Goal: Transaction & Acquisition: Purchase product/service

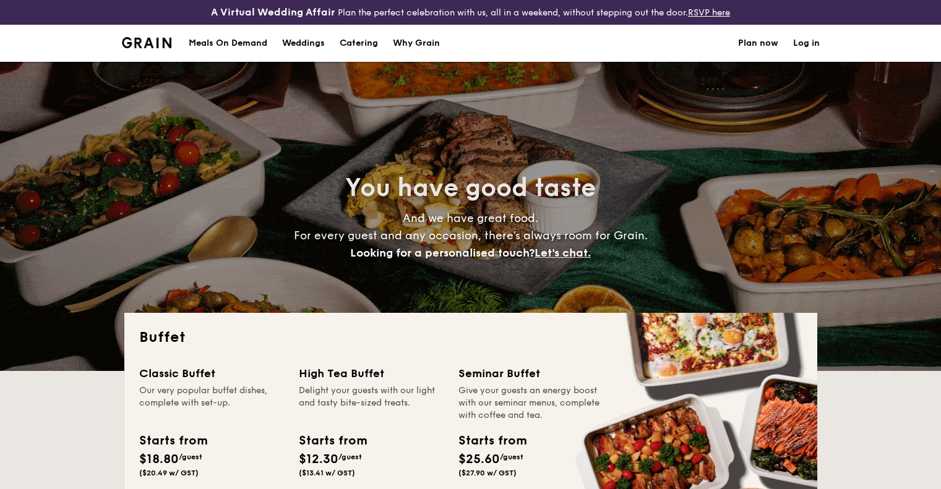
select select
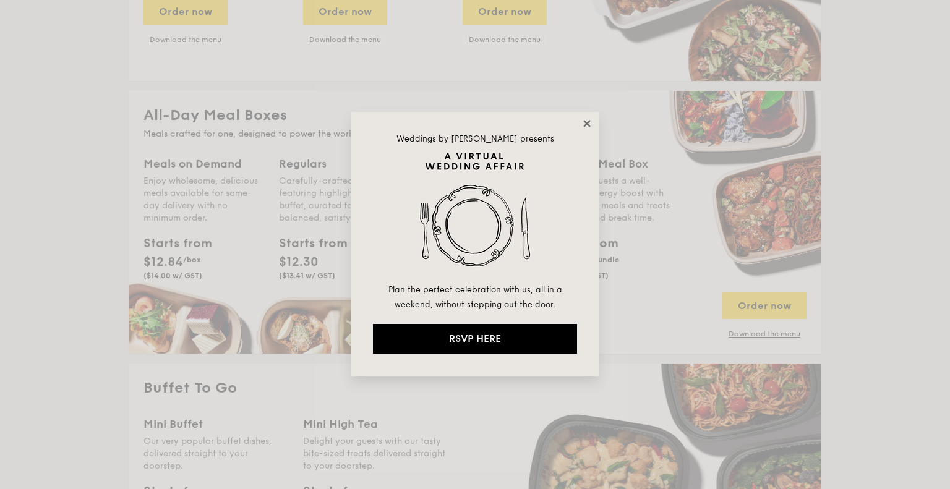
click at [590, 127] on icon at bounding box center [587, 123] width 11 height 11
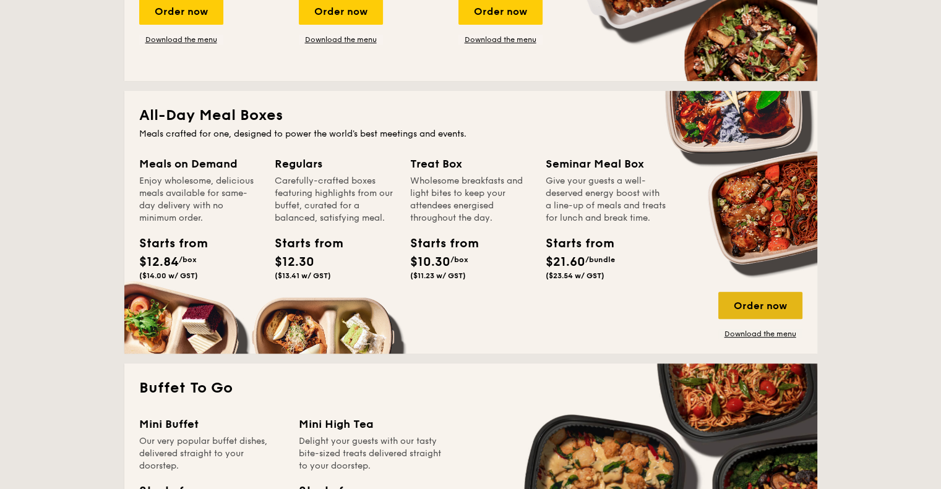
click at [752, 299] on div "Order now" at bounding box center [760, 305] width 84 height 27
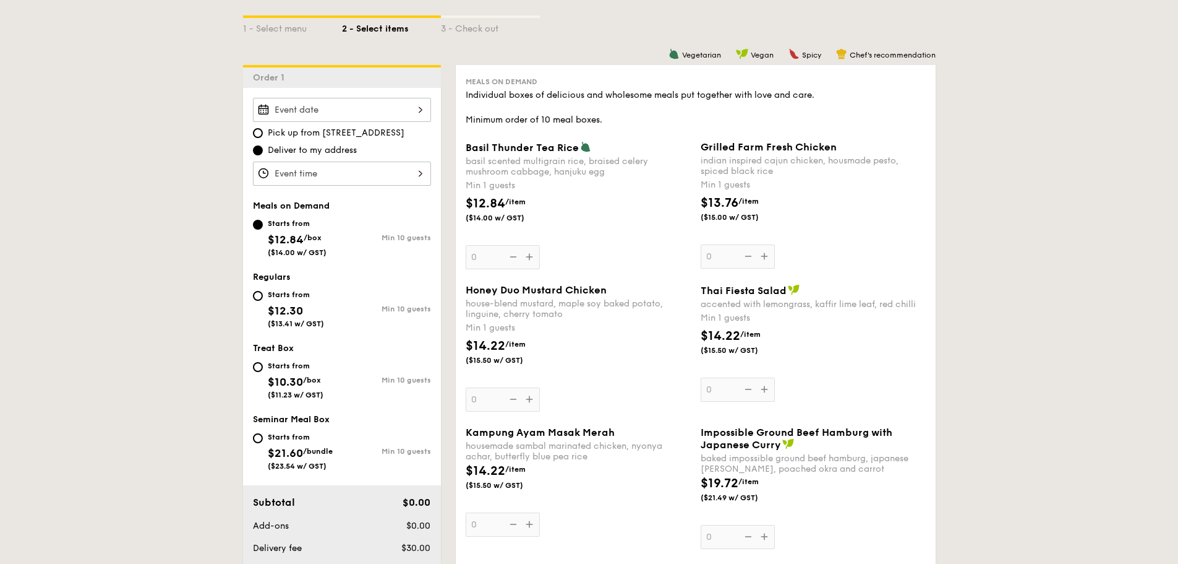
scroll to position [309, 0]
click at [400, 108] on div at bounding box center [342, 109] width 178 height 24
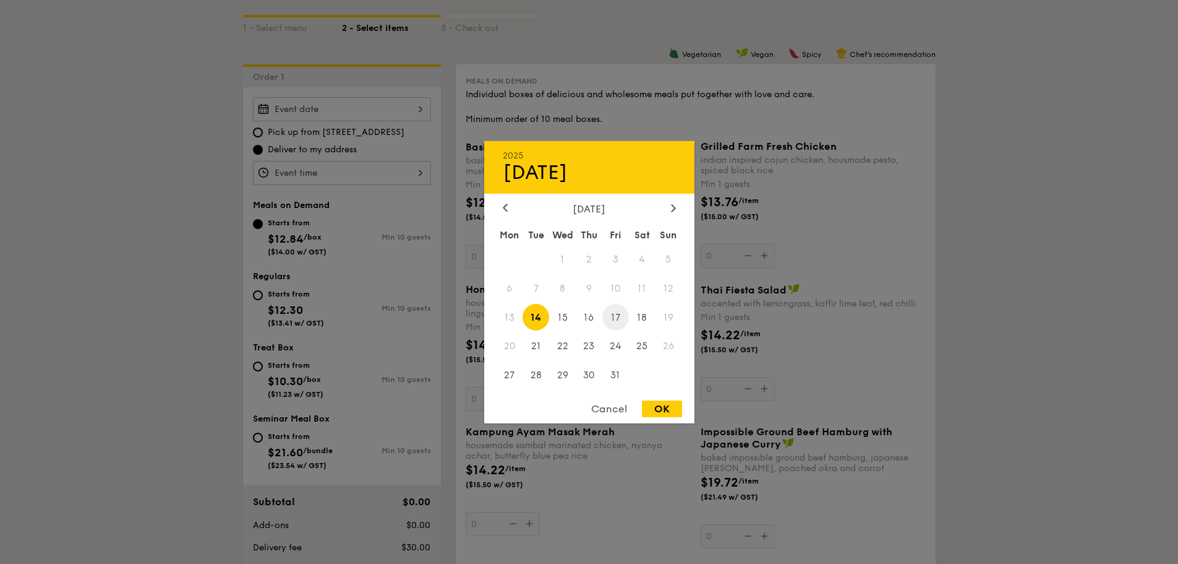
click at [616, 322] on span "17" at bounding box center [616, 317] width 27 height 27
click at [671, 408] on div "OK" at bounding box center [662, 408] width 40 height 17
type input "Oct 17, 2025"
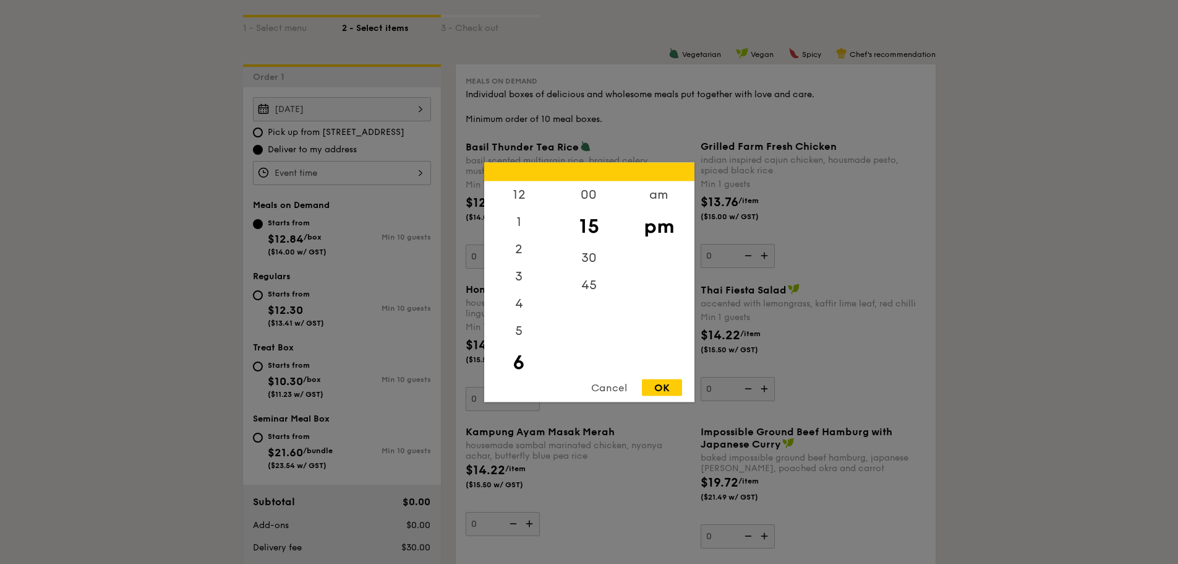
click at [385, 170] on div "12 1 2 3 4 5 6 7 8 9 10 11 00 15 30 45 am pm Cancel OK" at bounding box center [342, 173] width 178 height 24
click at [519, 197] on div "1" at bounding box center [519, 199] width 70 height 36
click at [516, 197] on div "12" at bounding box center [519, 199] width 70 height 36
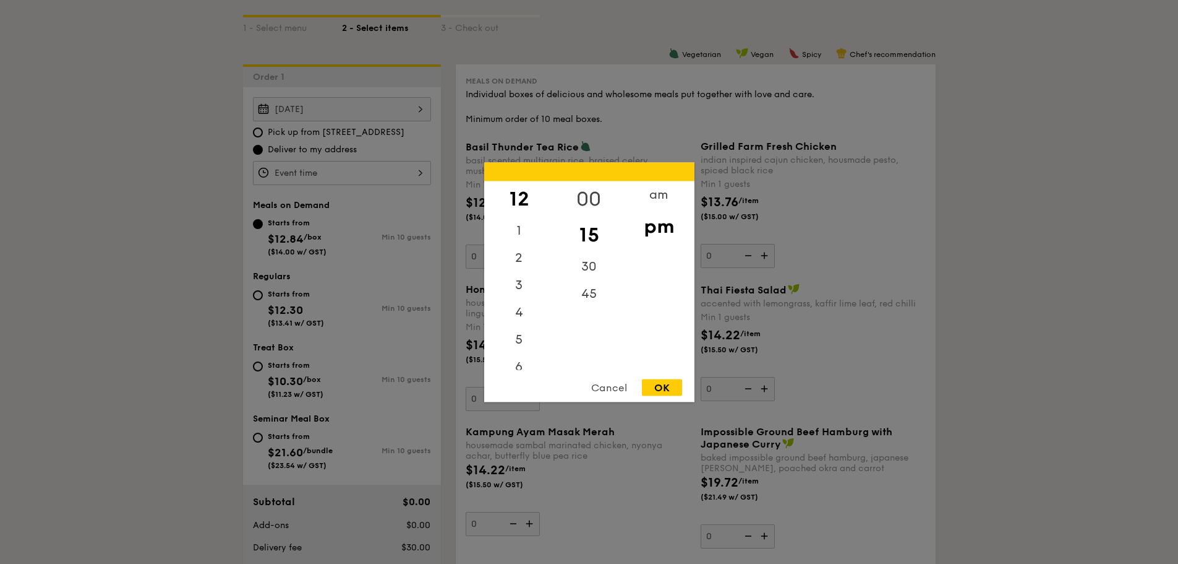
click at [586, 192] on div "00" at bounding box center [589, 199] width 70 height 36
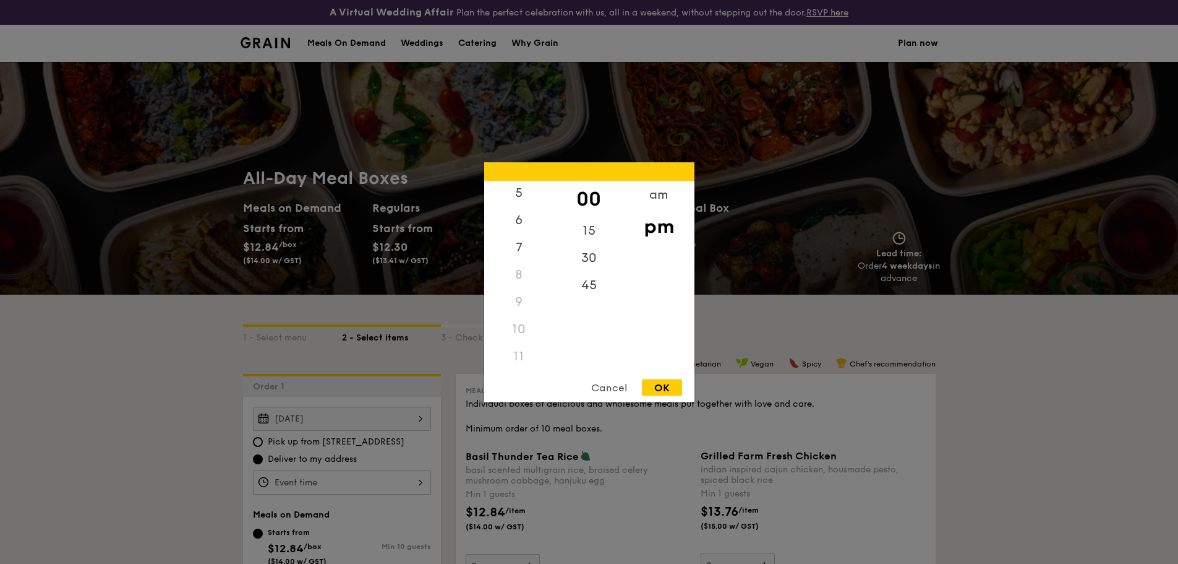
click at [514, 359] on div "11" at bounding box center [519, 355] width 70 height 27
click at [661, 383] on div "OK" at bounding box center [662, 387] width 40 height 17
type input "12:00PM"
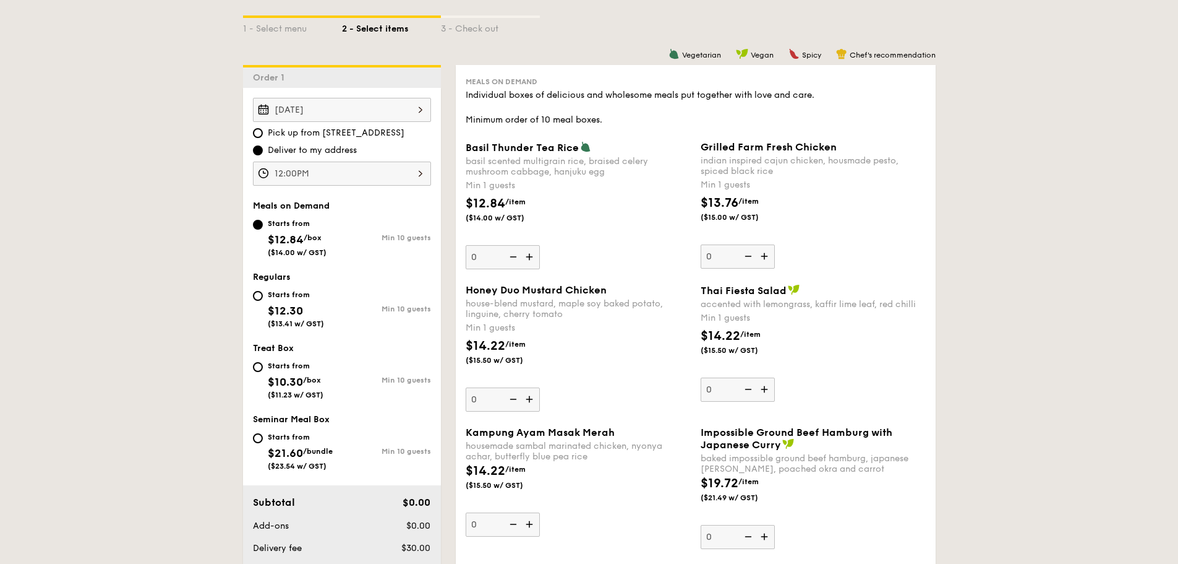
scroll to position [309, 0]
click at [359, 98] on div "Oct 17, 2025 2025 Oct 17 October 2025 Mon Tue Wed Thu Fri Sat Sun 1 2 3 4 5 6 7…" at bounding box center [342, 109] width 178 height 24
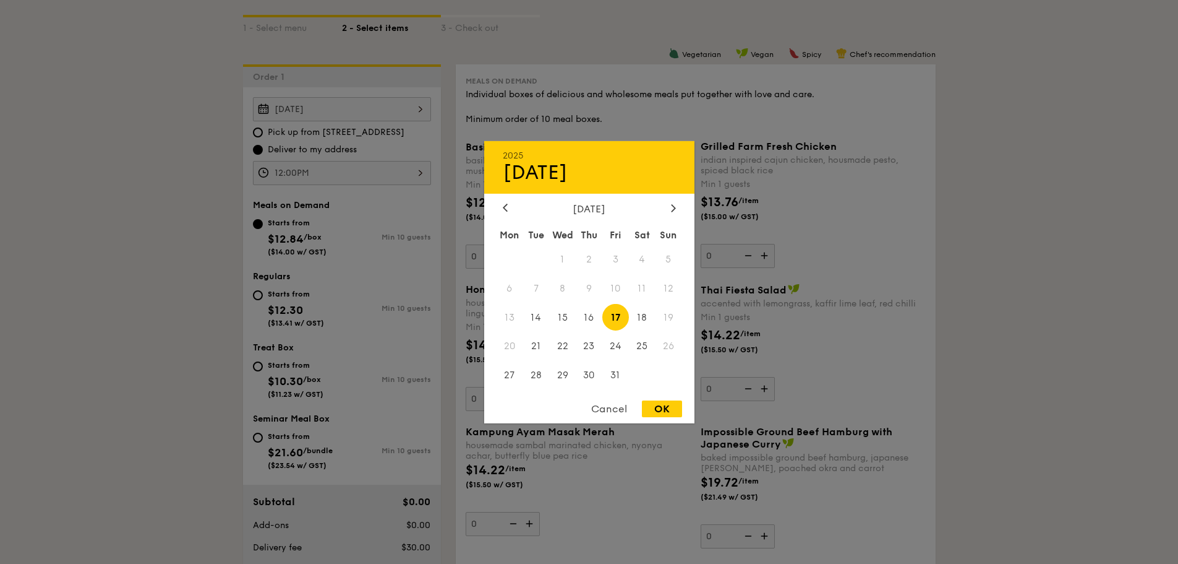
click at [393, 152] on div at bounding box center [589, 282] width 1178 height 564
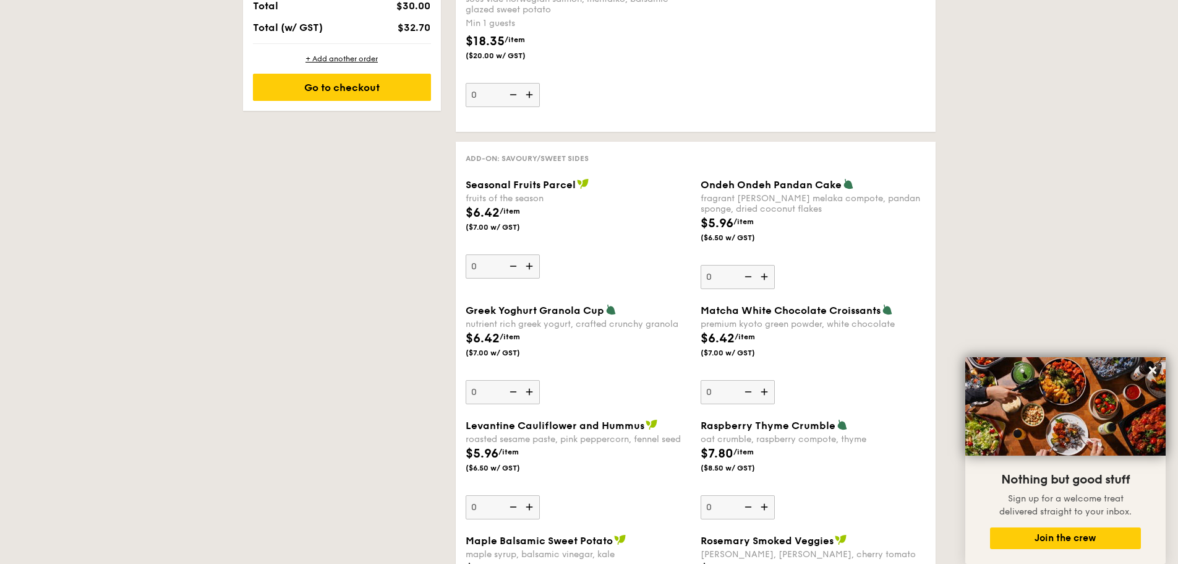
scroll to position [990, 0]
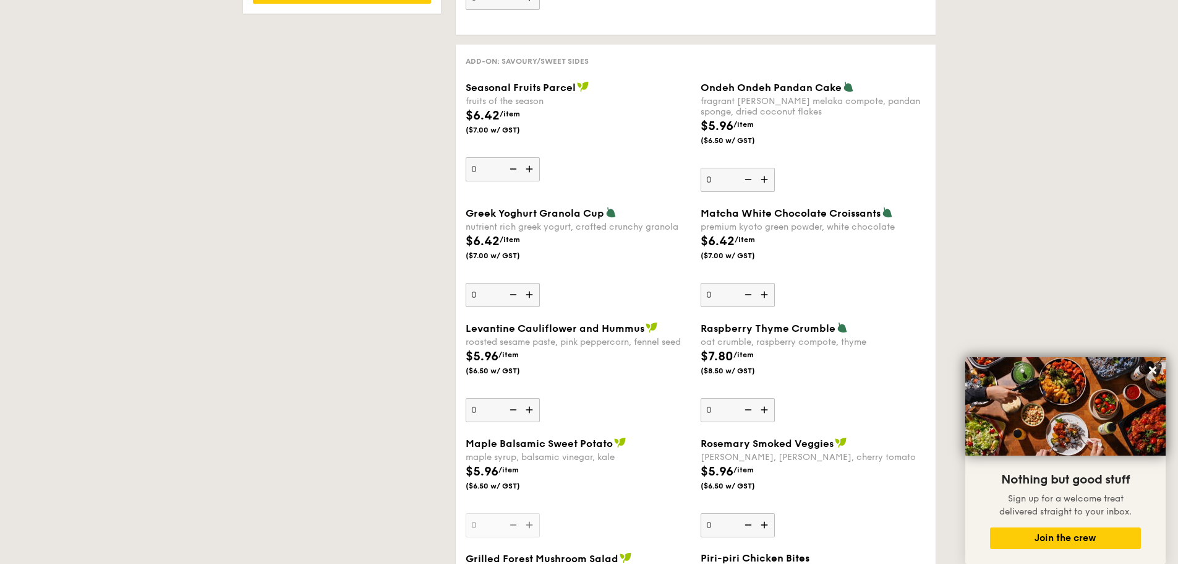
drag, startPoint x: 664, startPoint y: 313, endPoint x: 957, endPoint y: 182, distance: 320.7
click at [940, 184] on div "1 - Select menu 2 - Select items 3 - Check out Order 1 Oct 17, 2025 Pick up fro…" at bounding box center [589, 528] width 1178 height 2446
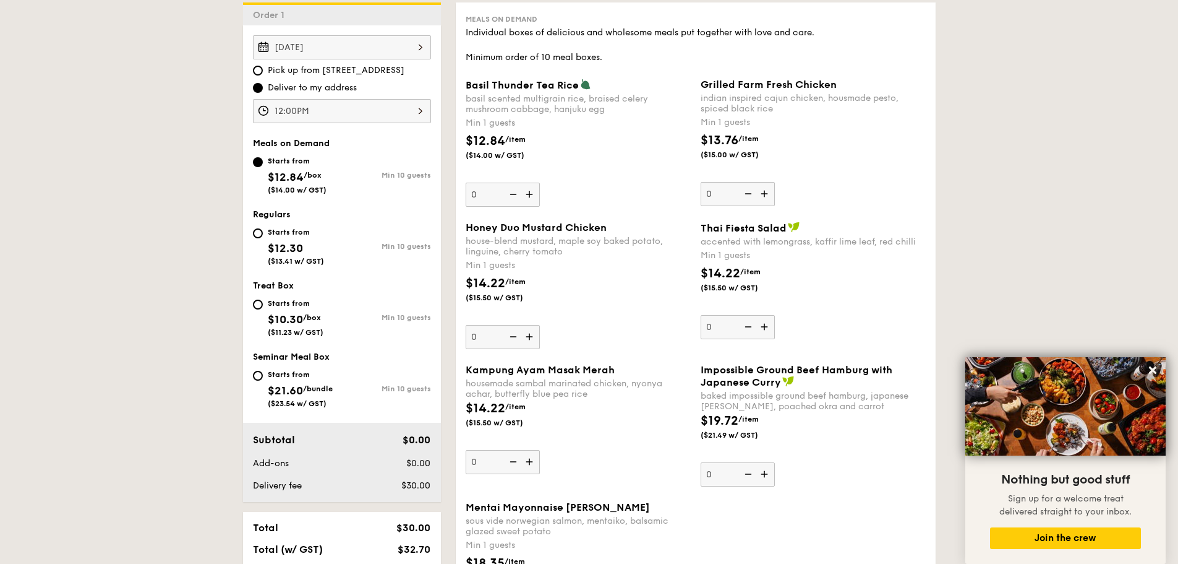
scroll to position [433, 0]
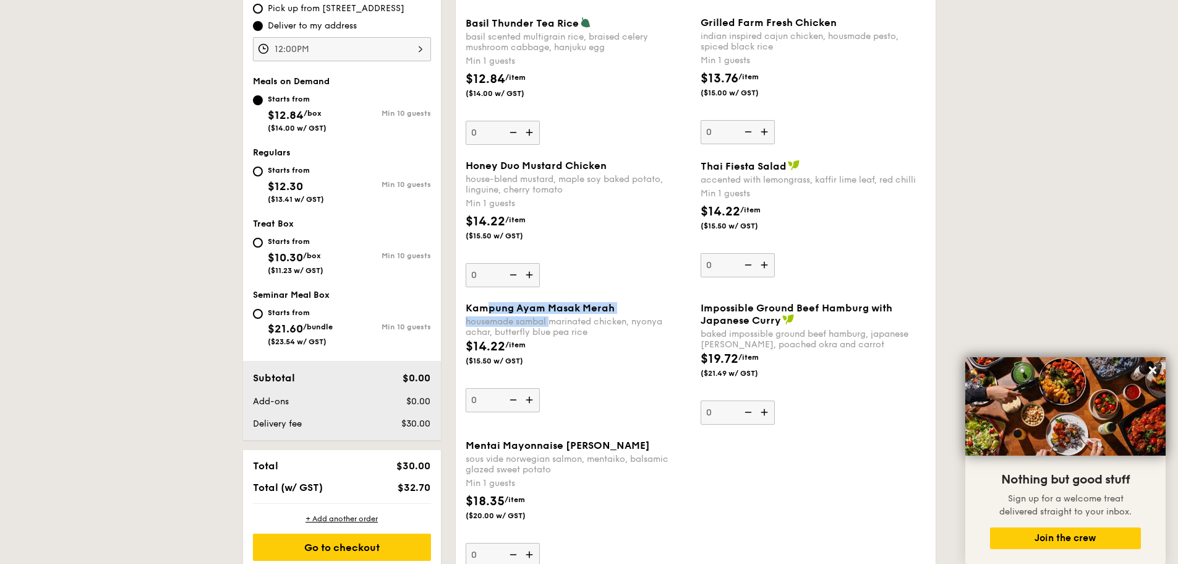
drag, startPoint x: 490, startPoint y: 311, endPoint x: 552, endPoint y: 317, distance: 62.7
click at [552, 317] on div "Kampung Ayam Masak Merah housemade sambal marinated chicken, nyonya achar, butt…" at bounding box center [578, 319] width 225 height 35
click at [594, 344] on div "$14.22 /item ($15.50 w/ GST)" at bounding box center [578, 358] width 235 height 43
click at [540, 388] on input "0" at bounding box center [503, 400] width 74 height 24
click at [590, 348] on div "$14.22 /item ($15.50 w/ GST)" at bounding box center [578, 358] width 235 height 43
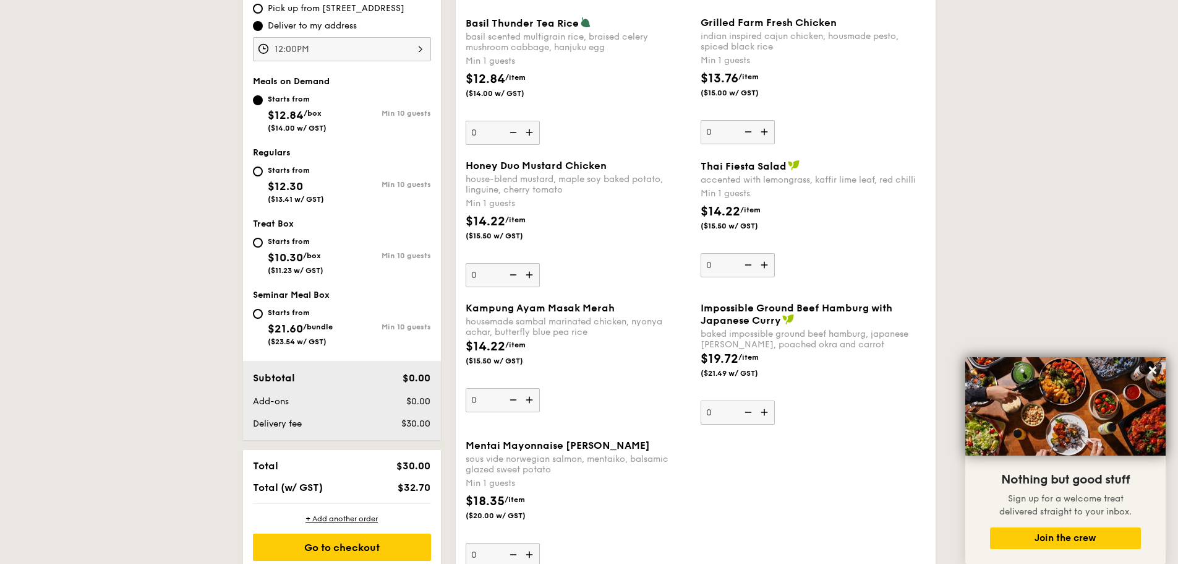
click at [540, 388] on input "0" at bounding box center [503, 400] width 74 height 24
click at [590, 348] on div "$14.22 /item ($15.50 w/ GST)" at bounding box center [578, 358] width 235 height 43
click at [540, 388] on input "0" at bounding box center [503, 400] width 74 height 24
click at [590, 348] on div "$14.22 /item ($15.50 w/ GST)" at bounding box center [578, 358] width 235 height 43
click at [540, 388] on input "0" at bounding box center [503, 400] width 74 height 24
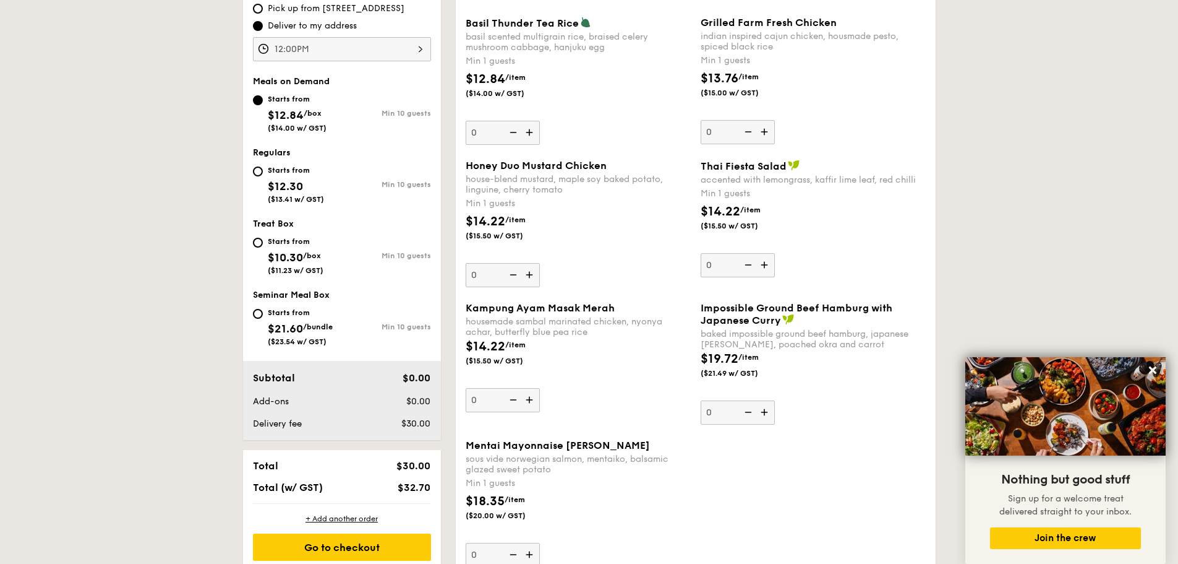
click at [541, 366] on div "$14.22 /item ($15.50 w/ GST)" at bounding box center [578, 358] width 235 height 43
click at [540, 388] on input "0" at bounding box center [503, 400] width 74 height 24
click at [541, 366] on div "$14.22 /item ($15.50 w/ GST)" at bounding box center [578, 358] width 235 height 43
click at [540, 388] on input "0" at bounding box center [503, 400] width 74 height 24
click at [535, 402] on img at bounding box center [531, 400] width 19 height 24
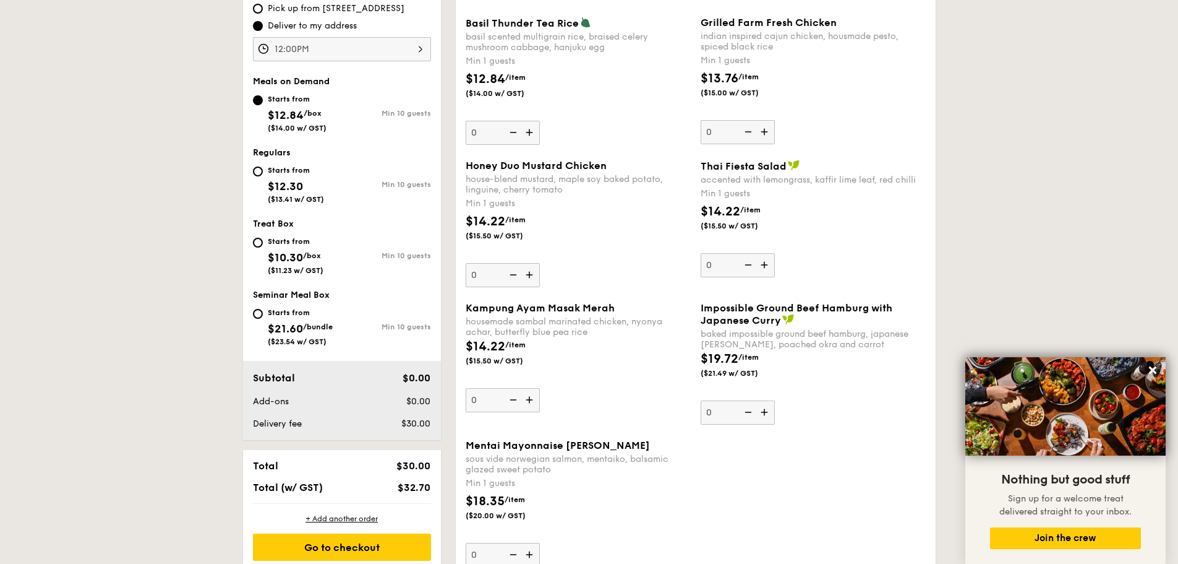
click at [535, 402] on input "0" at bounding box center [503, 400] width 74 height 24
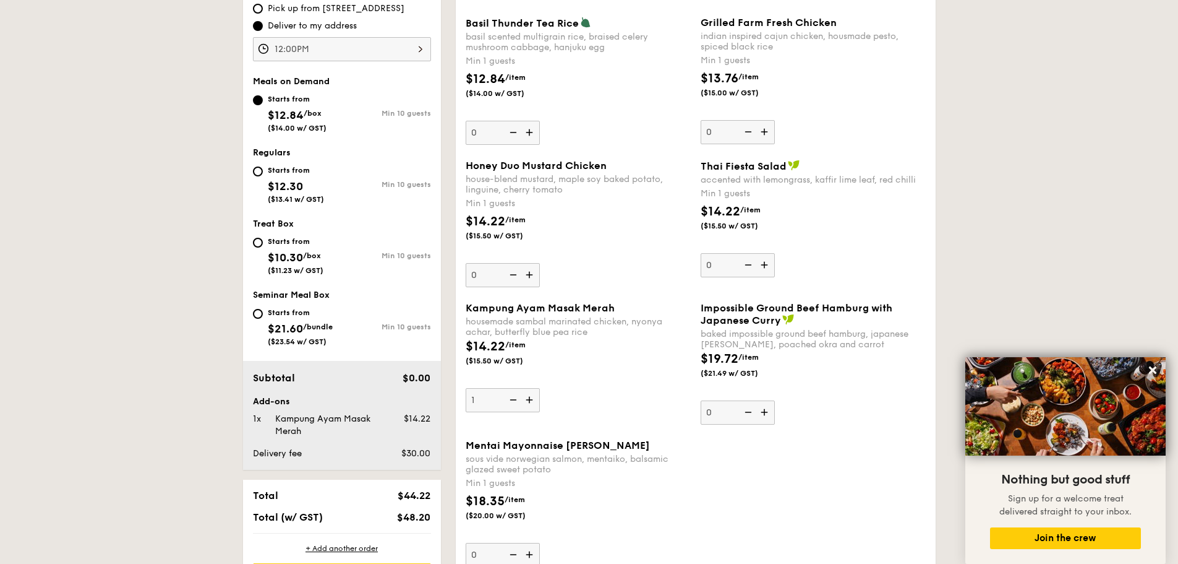
click at [534, 402] on img at bounding box center [531, 400] width 19 height 24
click at [534, 402] on input "1" at bounding box center [503, 400] width 74 height 24
click at [534, 402] on img at bounding box center [531, 400] width 19 height 24
click at [534, 402] on input "2" at bounding box center [503, 400] width 74 height 24
click at [534, 402] on img at bounding box center [531, 400] width 19 height 24
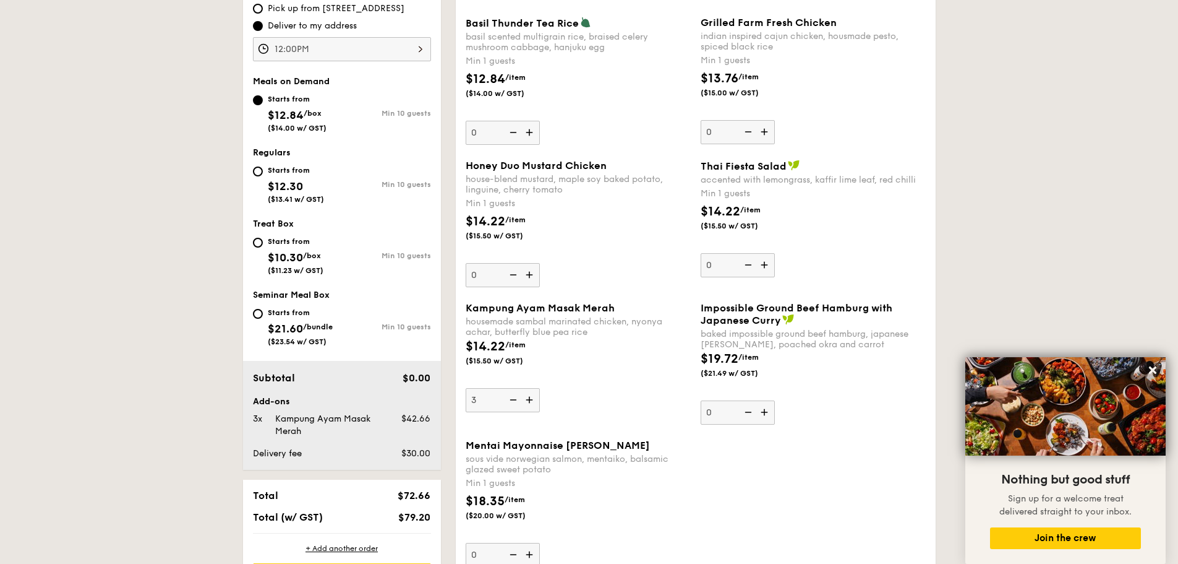
click at [534, 402] on input "3" at bounding box center [503, 400] width 74 height 24
type input "4"
click at [763, 130] on img at bounding box center [766, 132] width 19 height 24
click at [763, 130] on input "0" at bounding box center [738, 132] width 74 height 24
type input "1"
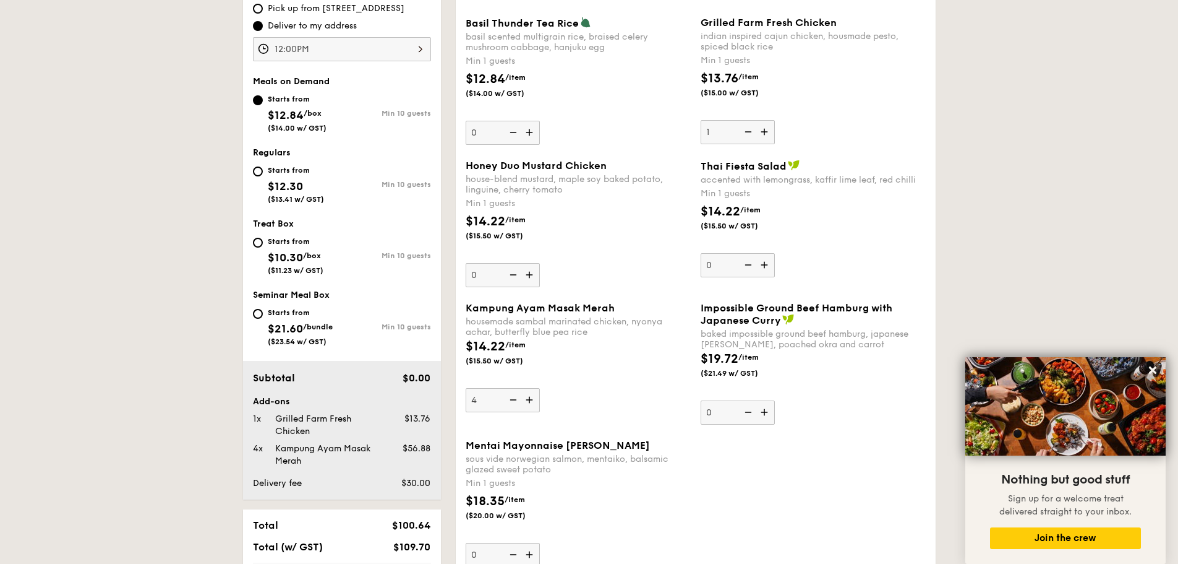
click at [532, 134] on img at bounding box center [531, 133] width 19 height 24
click at [532, 134] on input "0" at bounding box center [503, 133] width 74 height 24
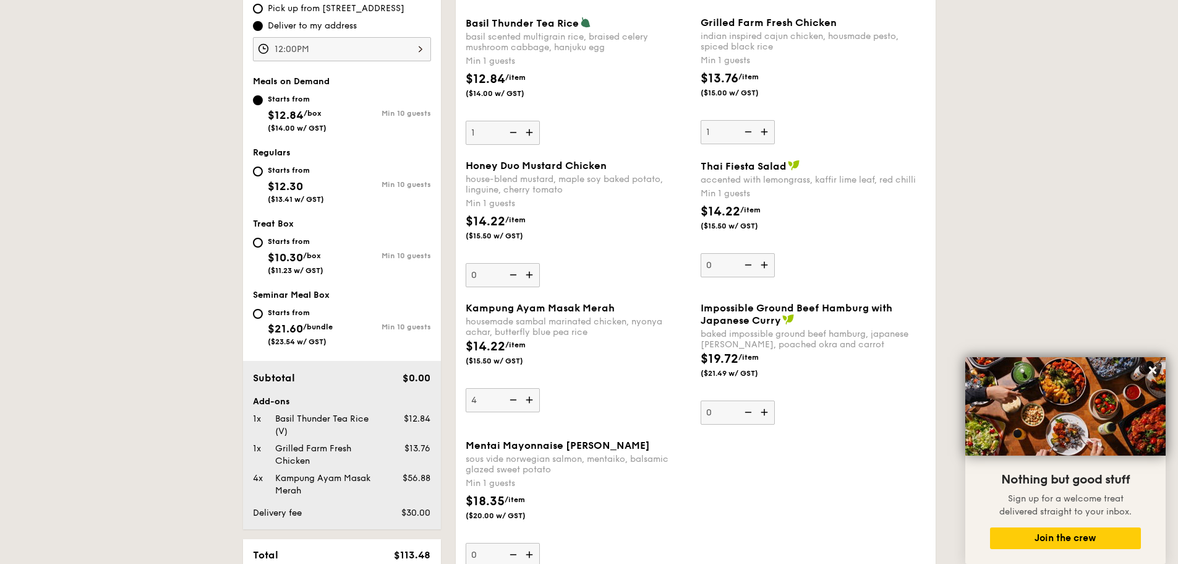
scroll to position [371, 0]
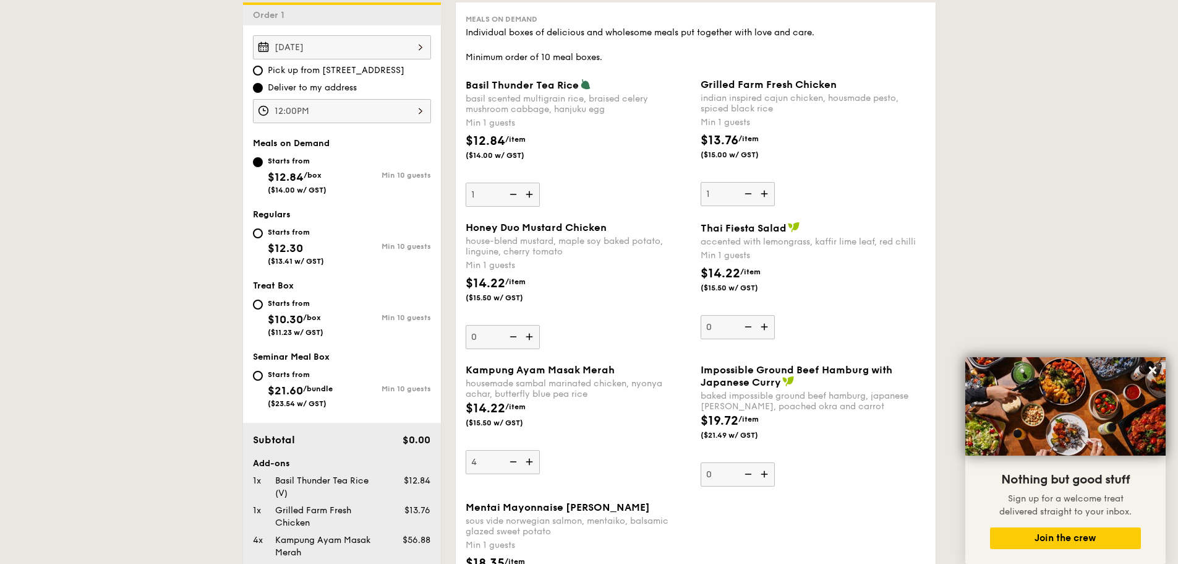
click at [531, 194] on img at bounding box center [531, 194] width 19 height 24
click at [531, 194] on input "1" at bounding box center [503, 194] width 74 height 24
type input "2"
click at [632, 275] on div "$14.22 /item ($15.50 w/ GST)" at bounding box center [578, 295] width 235 height 43
click at [540, 325] on input "0" at bounding box center [503, 337] width 74 height 24
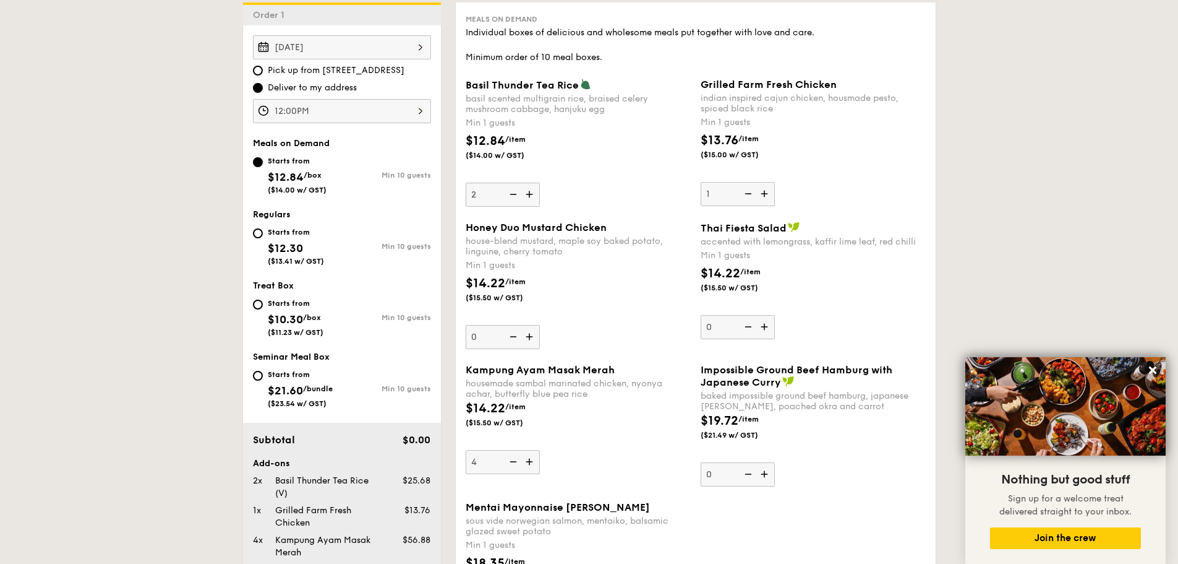
click at [616, 300] on div "$14.22 /item ($15.50 w/ GST)" at bounding box center [578, 295] width 235 height 43
click at [540, 325] on input "0" at bounding box center [503, 337] width 74 height 24
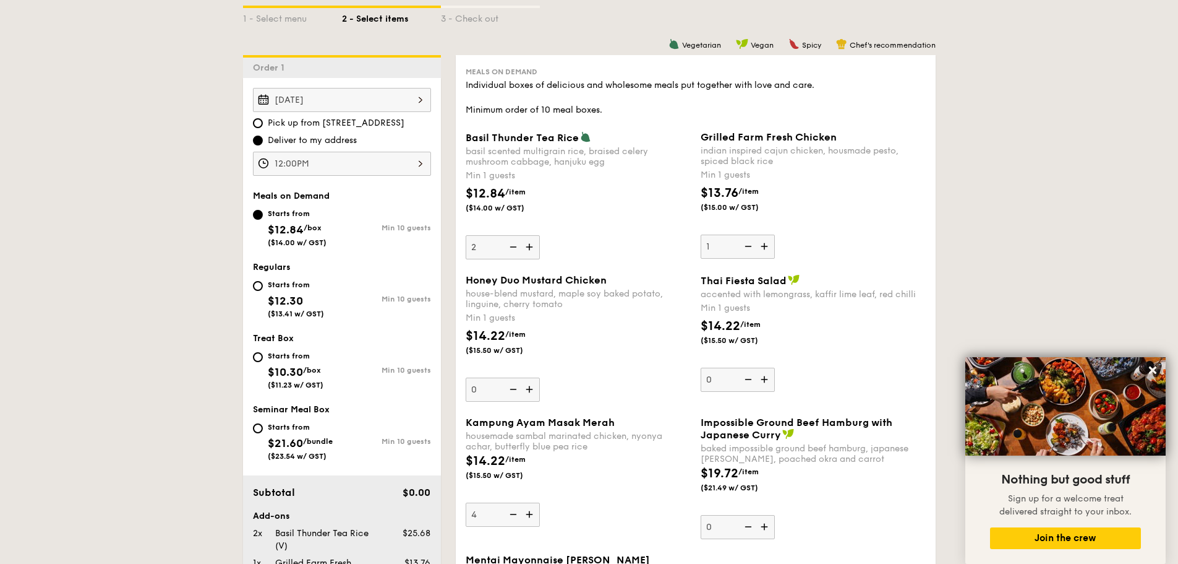
scroll to position [309, 0]
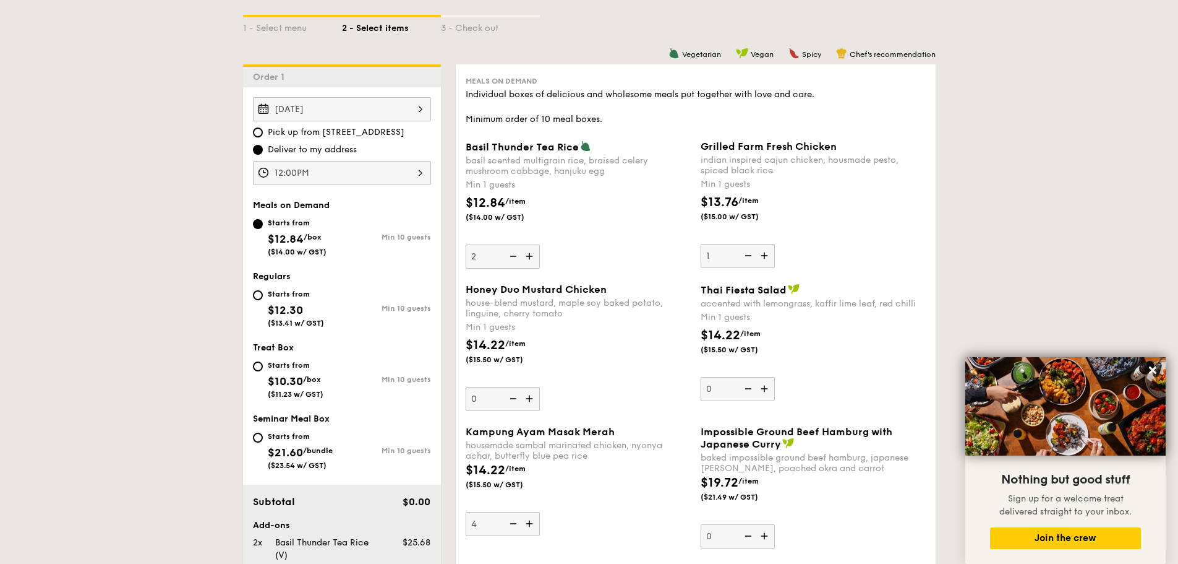
click at [599, 324] on div "Min 1 guests" at bounding box center [578, 327] width 225 height 12
click at [540, 387] on input "0" at bounding box center [503, 399] width 74 height 24
click at [528, 368] on div "$14.22 /item ($15.50 w/ GST)" at bounding box center [578, 357] width 235 height 43
click at [528, 387] on input "0" at bounding box center [503, 399] width 74 height 24
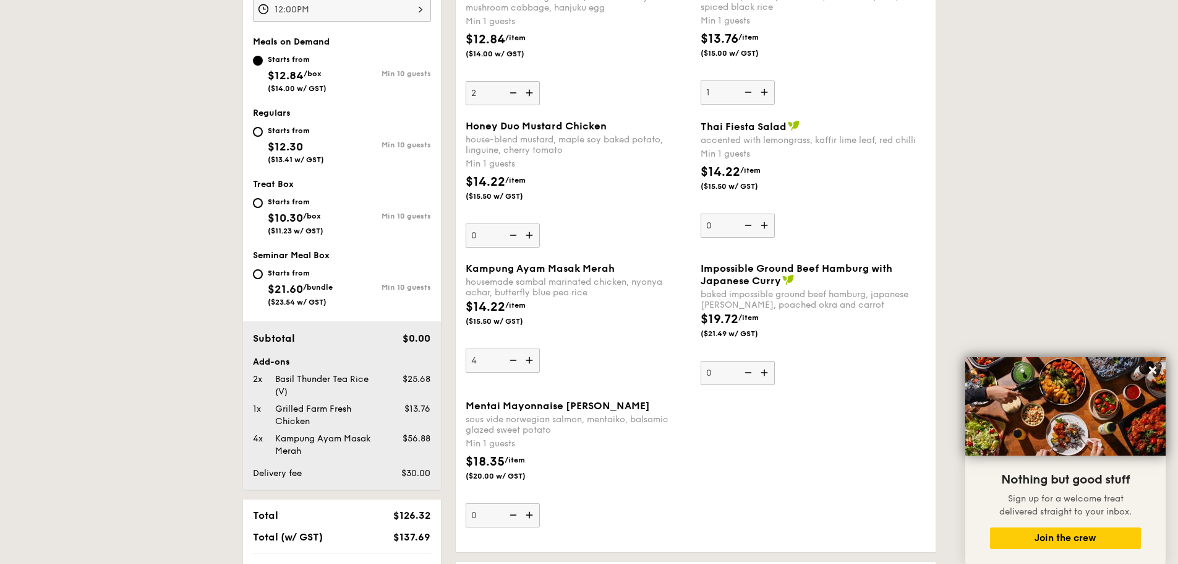
scroll to position [495, 0]
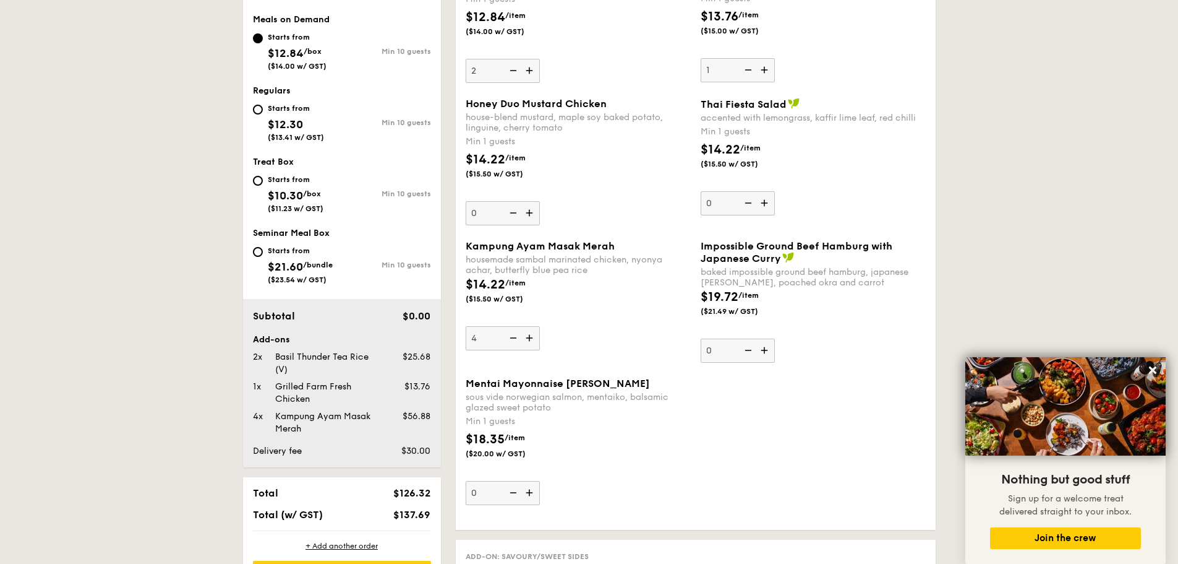
click at [533, 336] on img at bounding box center [531, 338] width 19 height 24
click at [533, 336] on input "4" at bounding box center [503, 338] width 74 height 24
click at [533, 336] on img at bounding box center [531, 338] width 19 height 24
click at [533, 336] on input "5" at bounding box center [503, 338] width 74 height 24
click at [533, 336] on img at bounding box center [531, 338] width 19 height 24
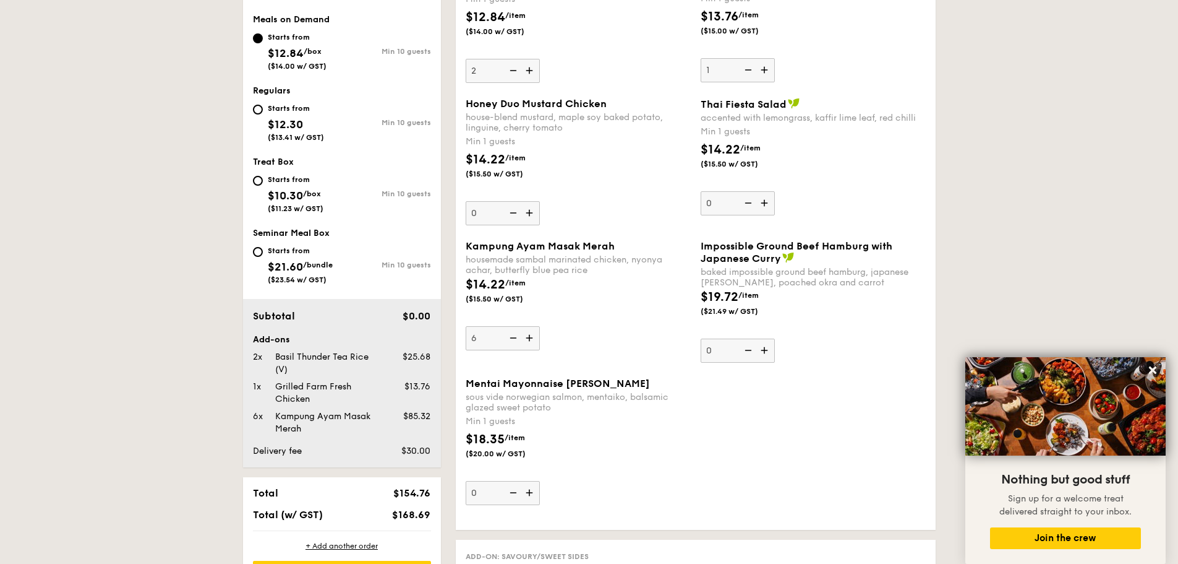
click at [533, 336] on input "6" at bounding box center [503, 338] width 74 height 24
click at [533, 336] on img at bounding box center [531, 338] width 19 height 24
click at [533, 336] on input "7" at bounding box center [503, 338] width 74 height 24
click at [533, 336] on img at bounding box center [531, 338] width 19 height 24
click at [533, 336] on input "8" at bounding box center [503, 338] width 74 height 24
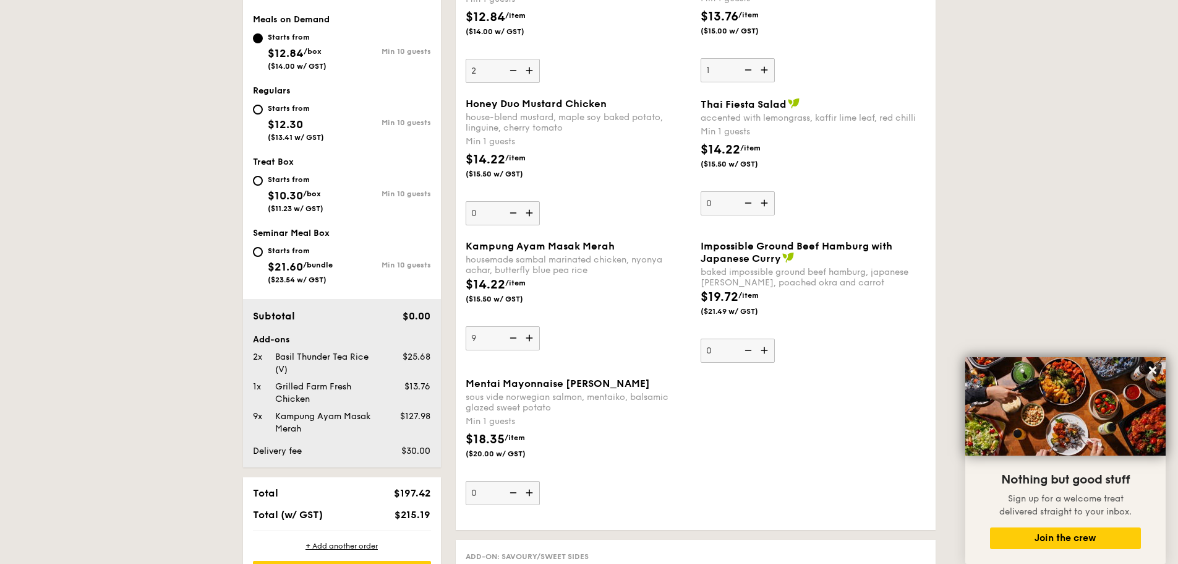
click at [532, 340] on img at bounding box center [531, 338] width 19 height 24
click at [532, 340] on input "9" at bounding box center [503, 338] width 74 height 24
type input "10"
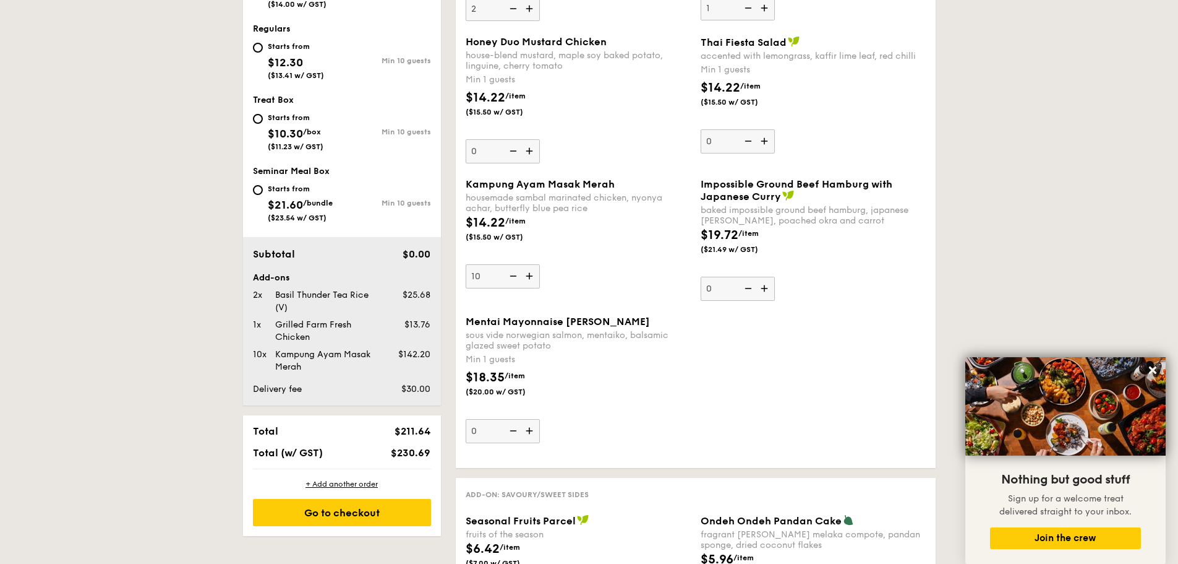
click at [537, 434] on img at bounding box center [531, 431] width 19 height 24
click at [537, 434] on input "0" at bounding box center [503, 431] width 74 height 24
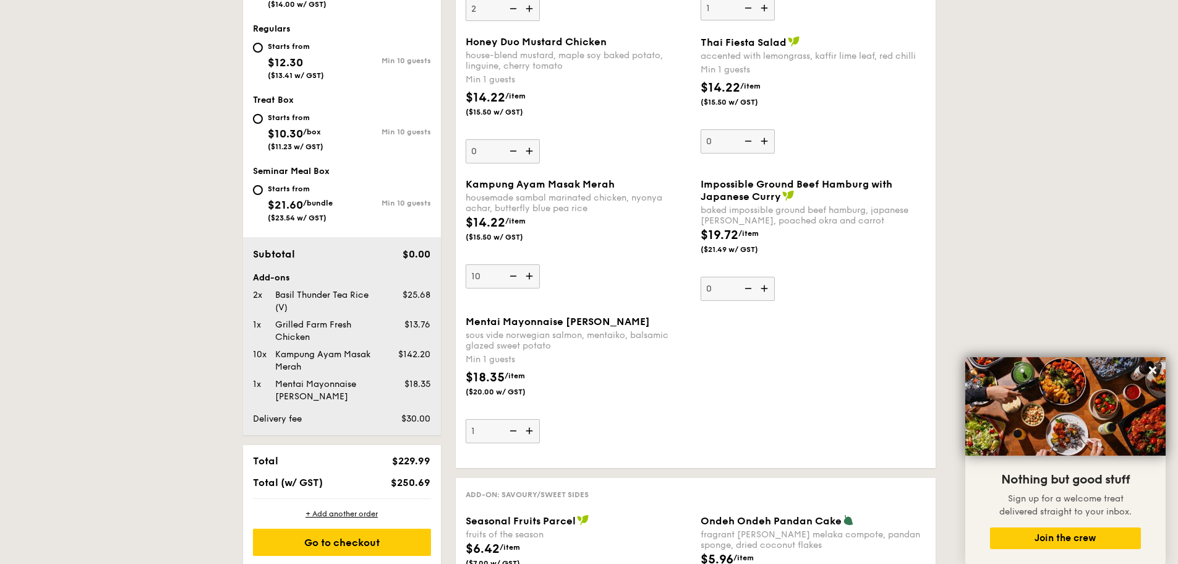
click at [537, 434] on img at bounding box center [531, 431] width 19 height 24
click at [537, 434] on input "1" at bounding box center [503, 431] width 74 height 24
click at [537, 434] on img at bounding box center [531, 431] width 19 height 24
click at [537, 434] on input "2" at bounding box center [503, 431] width 74 height 24
click at [537, 434] on img at bounding box center [531, 431] width 19 height 24
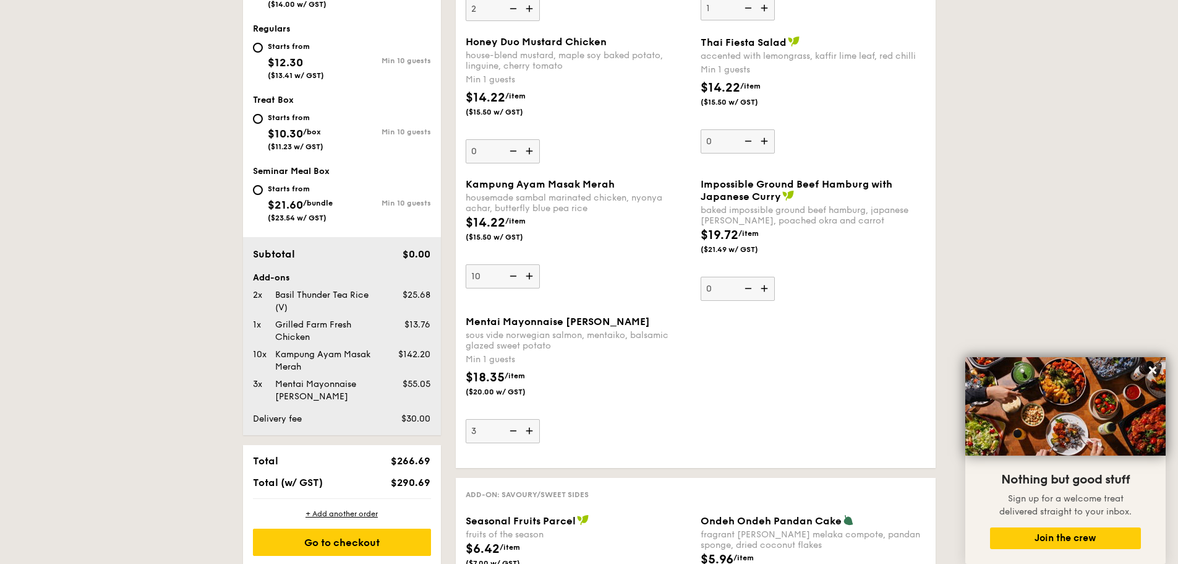
click at [537, 434] on input "3" at bounding box center [503, 431] width 74 height 24
click at [537, 434] on img at bounding box center [531, 431] width 19 height 24
click at [537, 434] on input "4" at bounding box center [503, 431] width 74 height 24
type input "5"
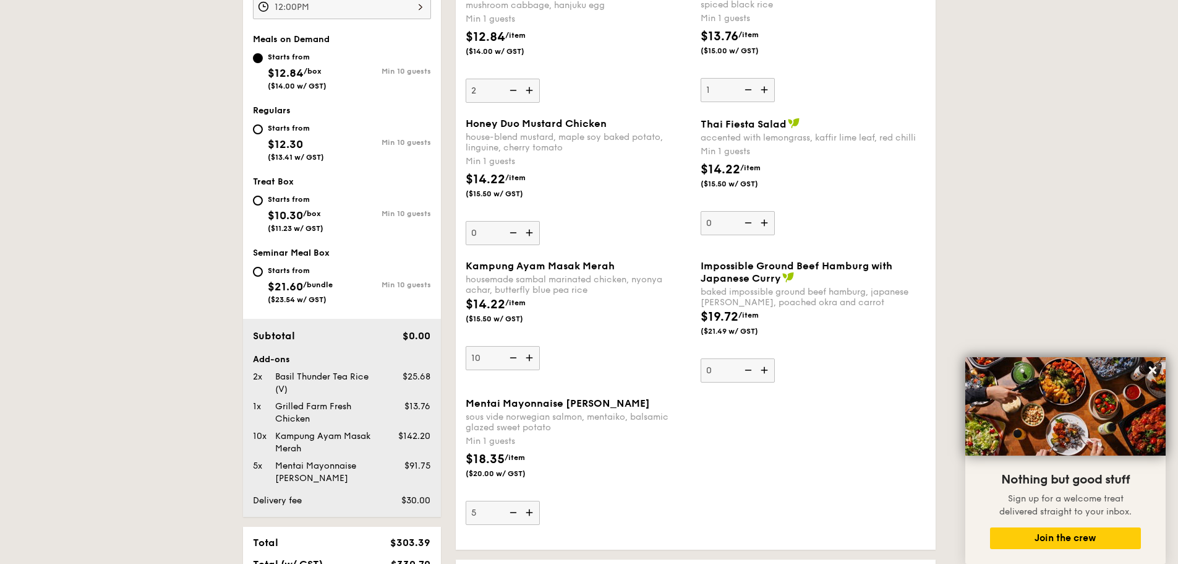
scroll to position [495, 0]
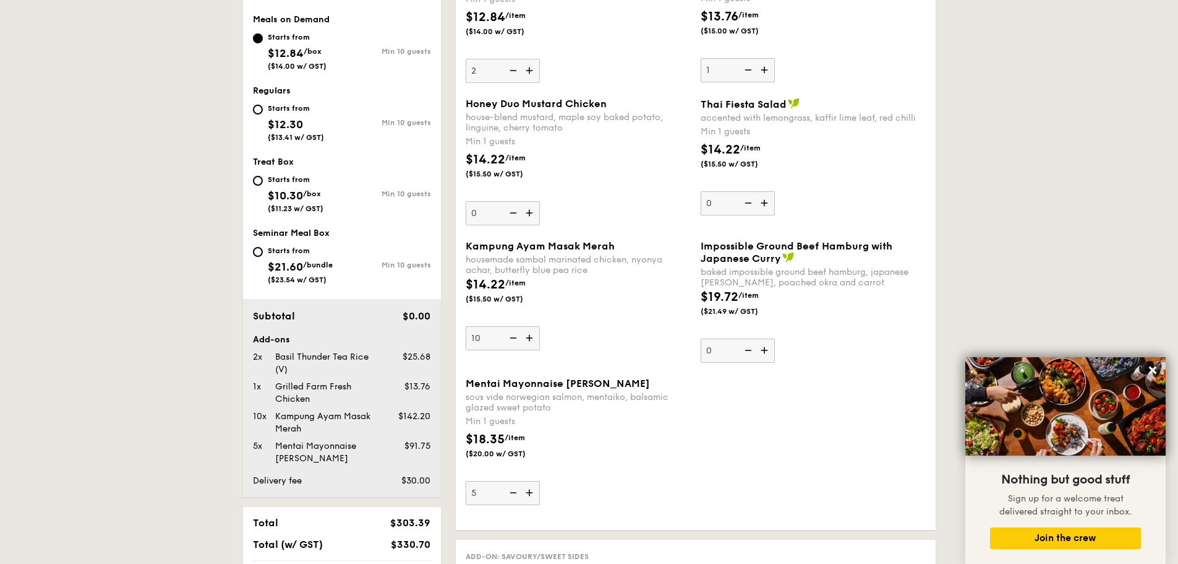
click at [614, 419] on div "Min 1 guests" at bounding box center [578, 421] width 225 height 12
click at [540, 481] on input "5" at bounding box center [503, 493] width 74 height 24
click at [614, 419] on div "Min 1 guests" at bounding box center [578, 421] width 225 height 12
click at [540, 481] on input "5" at bounding box center [503, 493] width 74 height 24
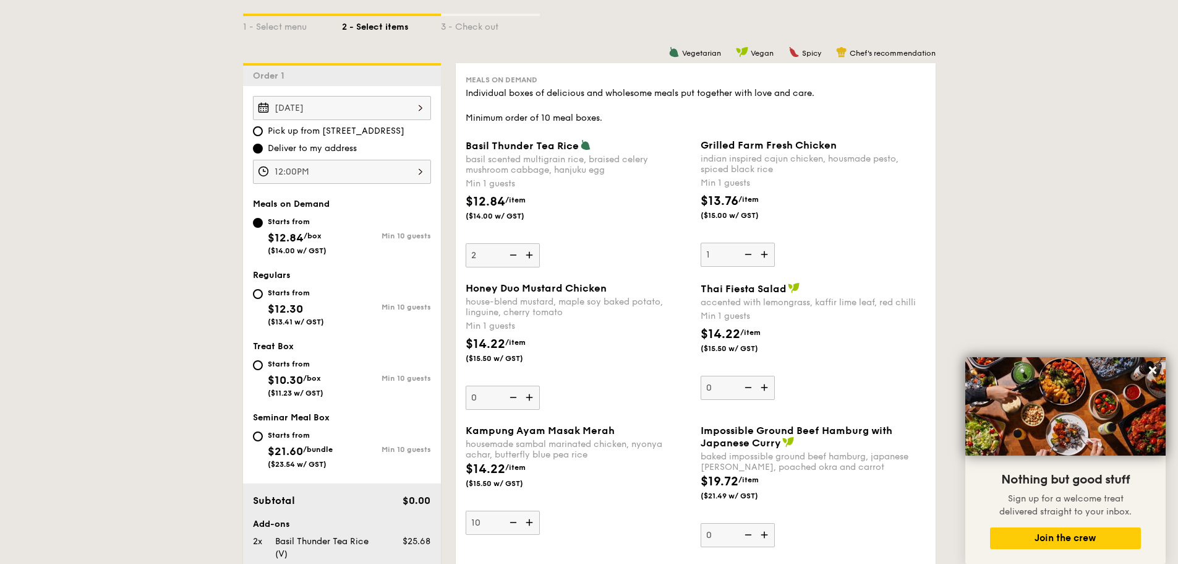
scroll to position [309, 0]
click at [763, 255] on img at bounding box center [766, 256] width 19 height 24
click at [763, 255] on input "1" at bounding box center [738, 256] width 74 height 24
click at [763, 255] on img at bounding box center [766, 256] width 19 height 24
click at [763, 255] on input "2" at bounding box center [738, 256] width 74 height 24
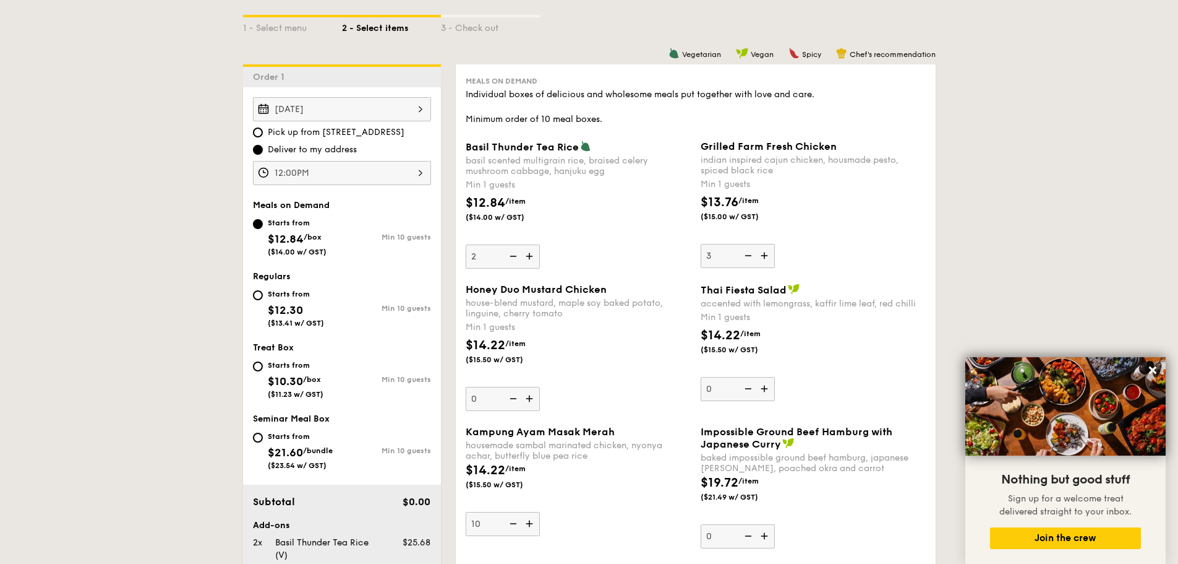
click at [763, 254] on img at bounding box center [766, 256] width 19 height 24
click at [763, 254] on input "3" at bounding box center [738, 256] width 74 height 24
click at [763, 254] on img at bounding box center [766, 256] width 19 height 24
click at [763, 254] on input "4" at bounding box center [738, 256] width 74 height 24
type input "5"
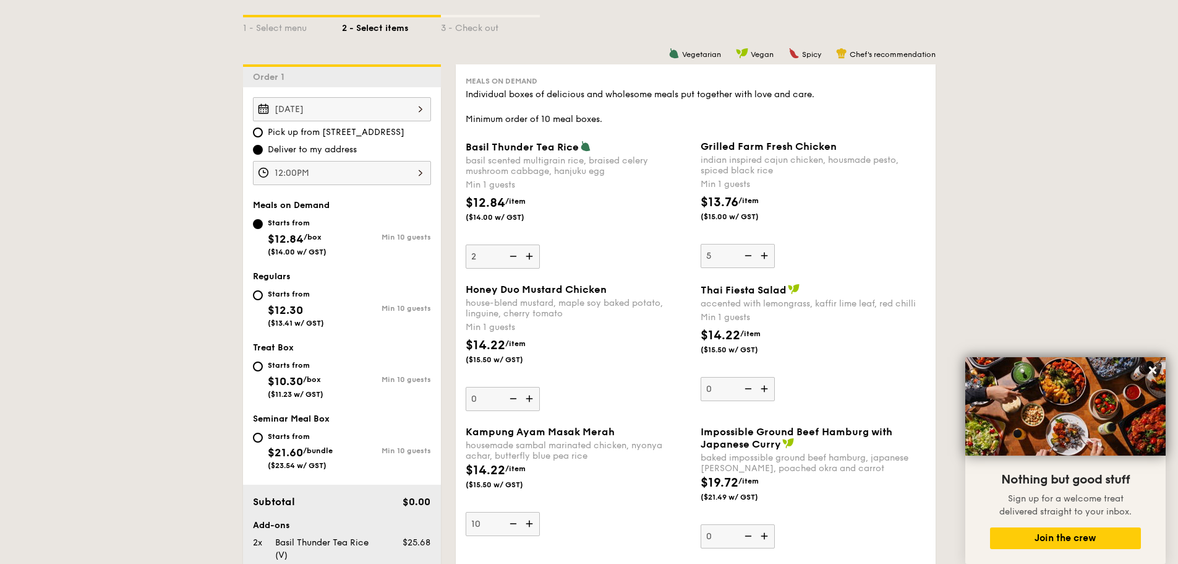
scroll to position [371, 0]
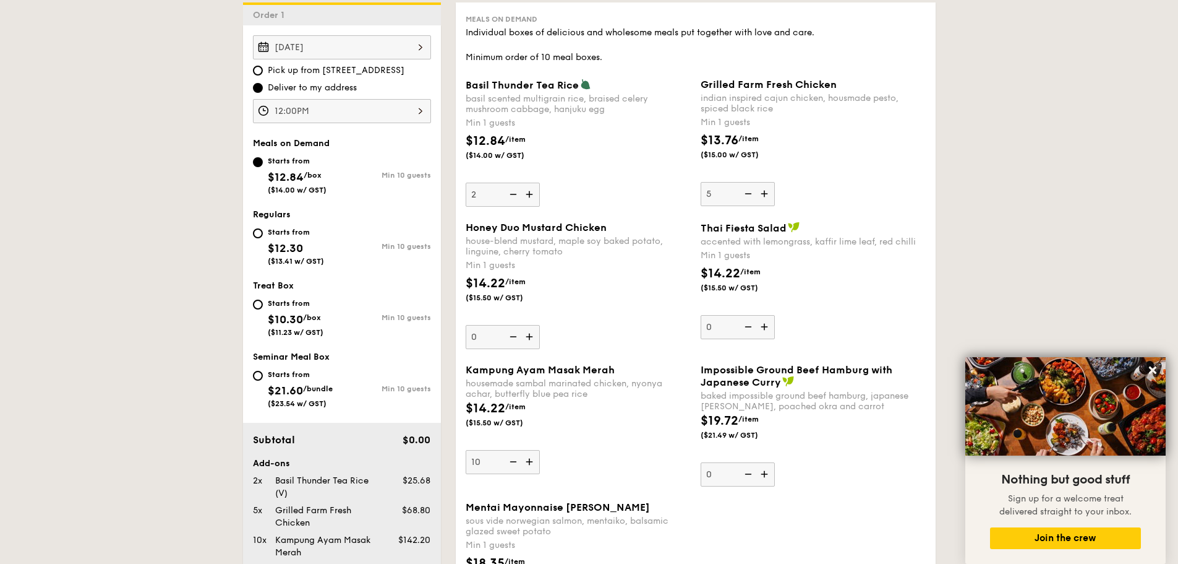
click at [648, 170] on div "$12.84 /item ($14.00 w/ GST)" at bounding box center [578, 153] width 235 height 43
click at [540, 182] on input "2" at bounding box center [503, 194] width 74 height 24
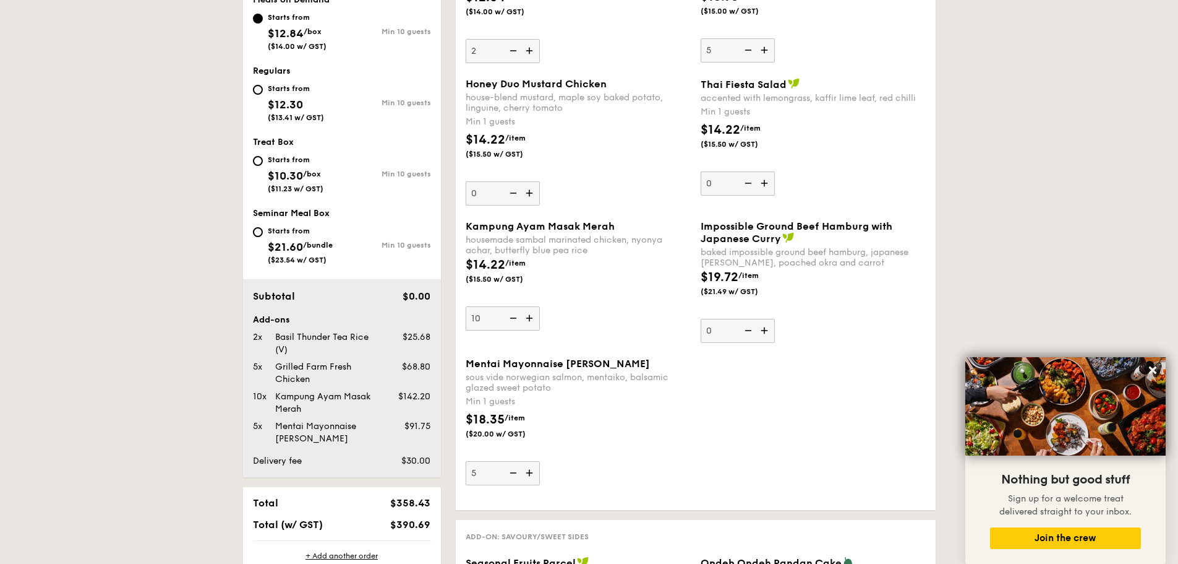
scroll to position [495, 0]
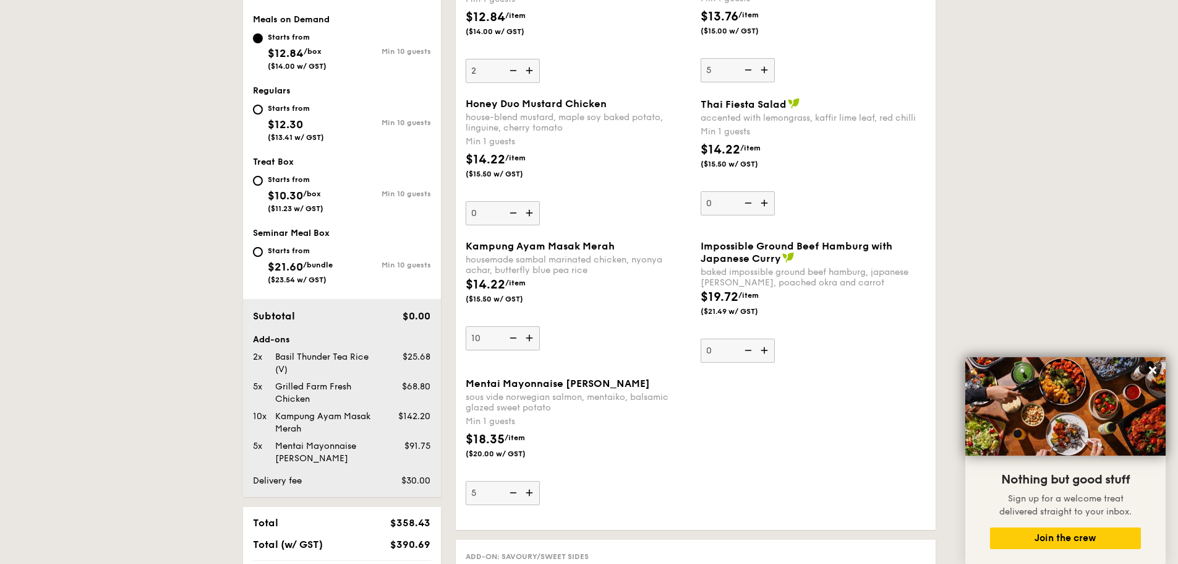
click at [537, 345] on img at bounding box center [531, 338] width 19 height 24
click at [537, 345] on input "10" at bounding box center [503, 338] width 74 height 24
click at [537, 345] on img at bounding box center [531, 338] width 19 height 24
click at [537, 345] on input "11" at bounding box center [503, 338] width 74 height 24
click at [622, 329] on div "Kampung Ayam Masak Merah housemade sambal marinated chicken, nyonya achar, butt…" at bounding box center [578, 295] width 225 height 110
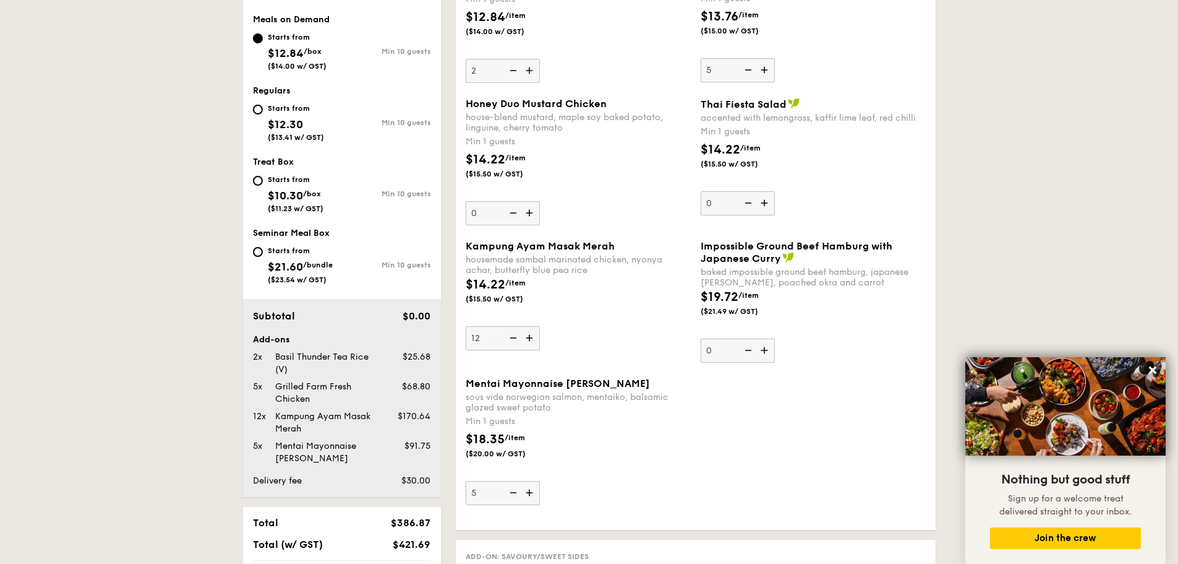
click at [540, 329] on input "12" at bounding box center [503, 338] width 74 height 24
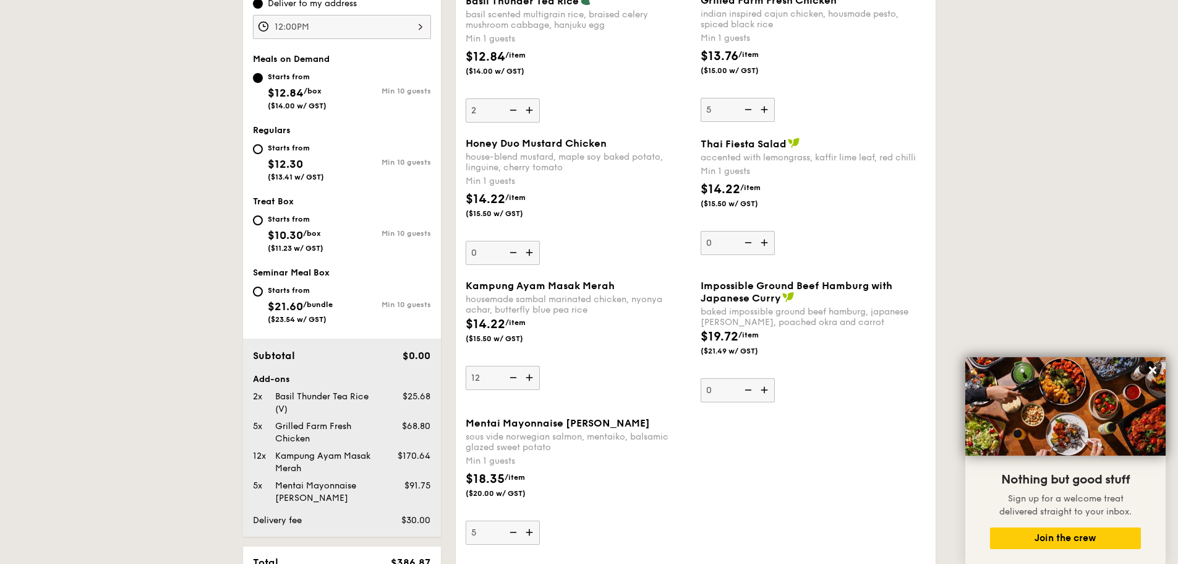
scroll to position [433, 0]
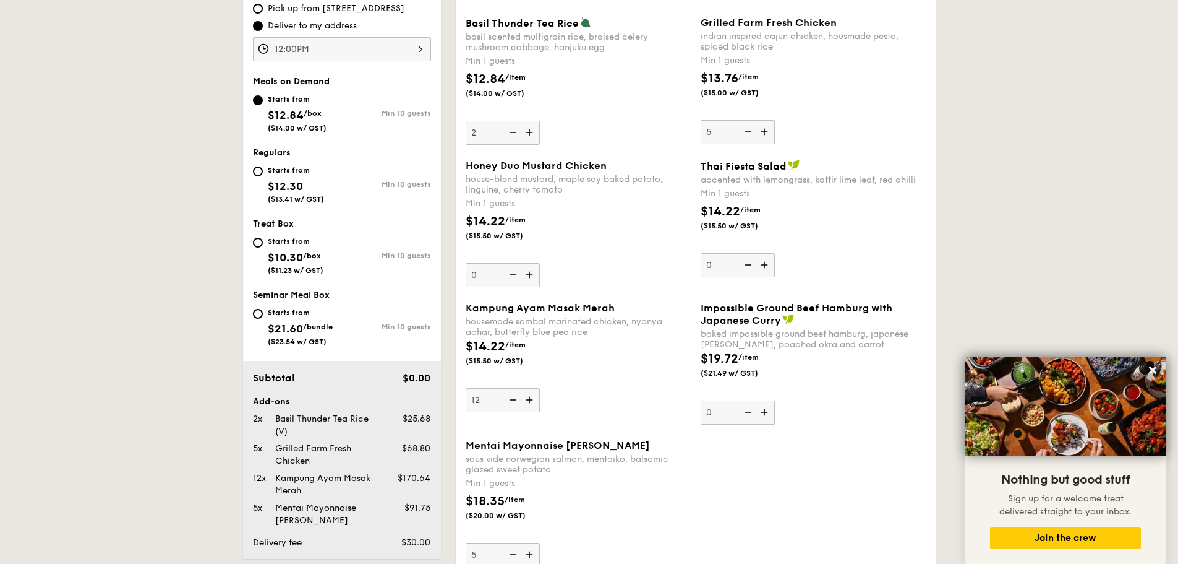
click at [611, 248] on div "$14.22 /item ($15.50 w/ GST)" at bounding box center [578, 233] width 235 height 43
click at [540, 263] on input "0" at bounding box center [503, 275] width 74 height 24
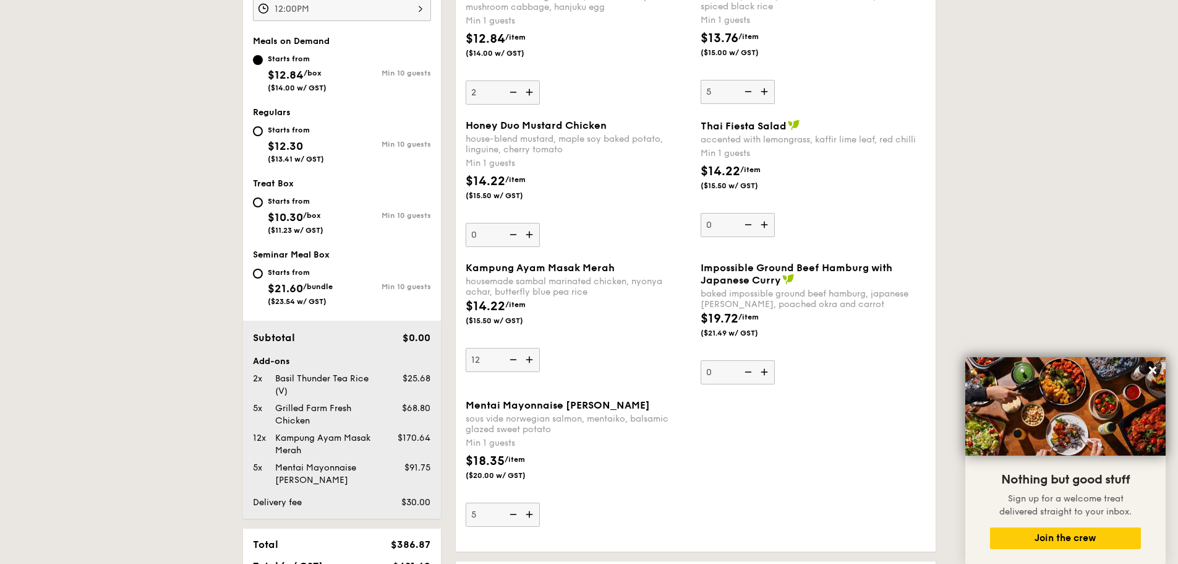
scroll to position [495, 0]
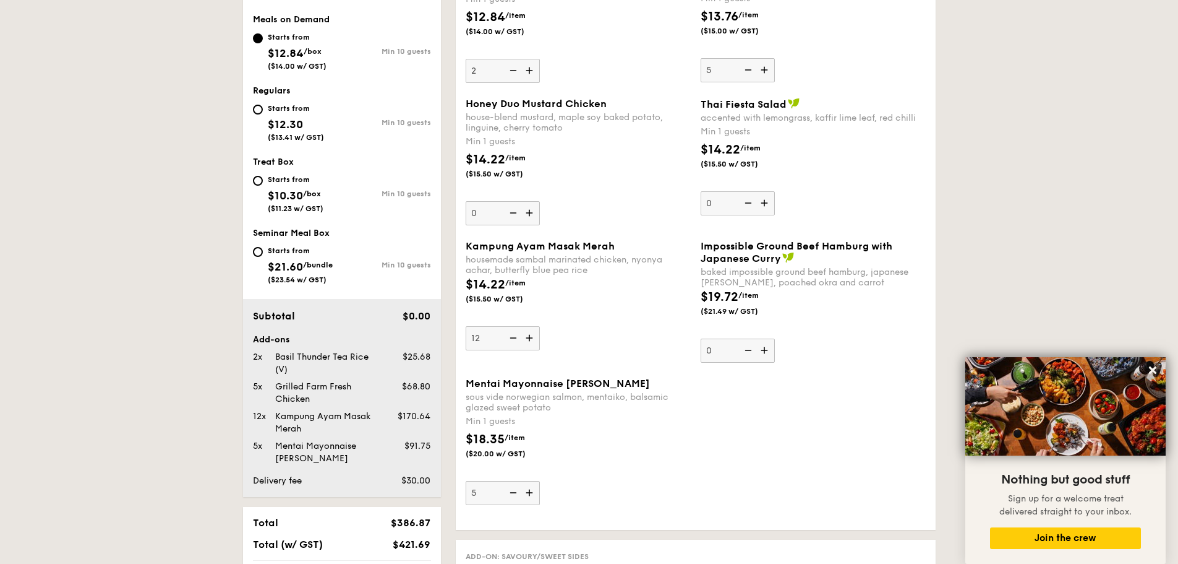
click at [517, 338] on img at bounding box center [512, 338] width 19 height 24
click at [517, 338] on input "12" at bounding box center [503, 338] width 74 height 24
type input "11"
click at [535, 489] on img at bounding box center [531, 493] width 19 height 24
click at [535, 489] on input "5" at bounding box center [503, 493] width 74 height 24
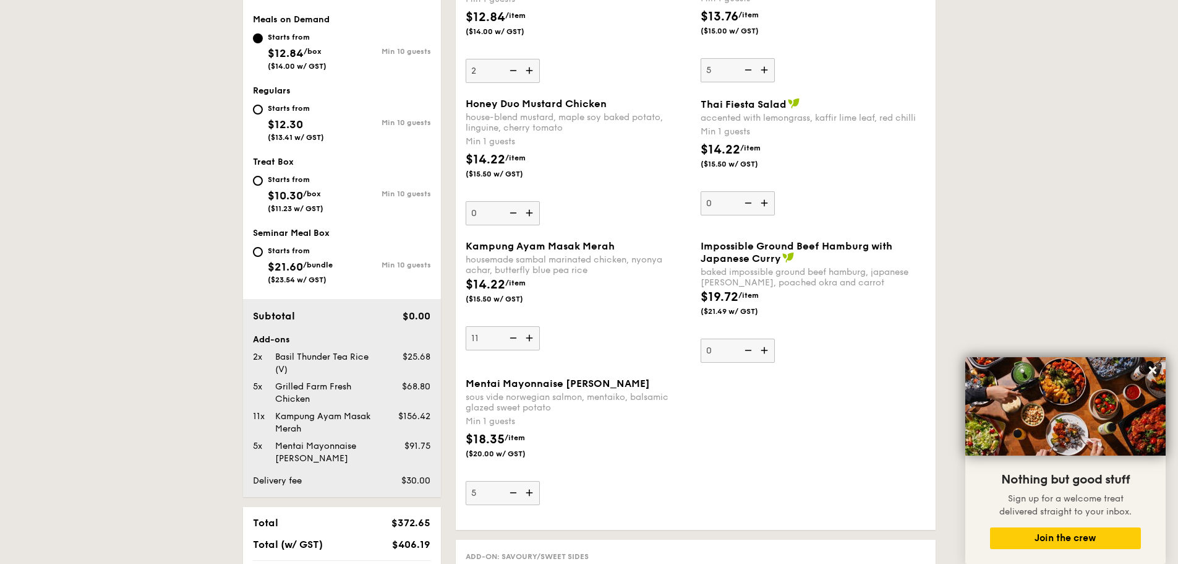
type input "6"
click at [627, 441] on div "$18.35 /item ($20.00 w/ GST)" at bounding box center [578, 451] width 235 height 43
click at [540, 481] on input "6" at bounding box center [503, 493] width 74 height 24
click at [619, 320] on div "Kampung Ayam Masak Merah housemade sambal marinated chicken, nyonya achar, butt…" at bounding box center [578, 295] width 225 height 110
click at [540, 326] on input "11" at bounding box center [503, 338] width 74 height 24
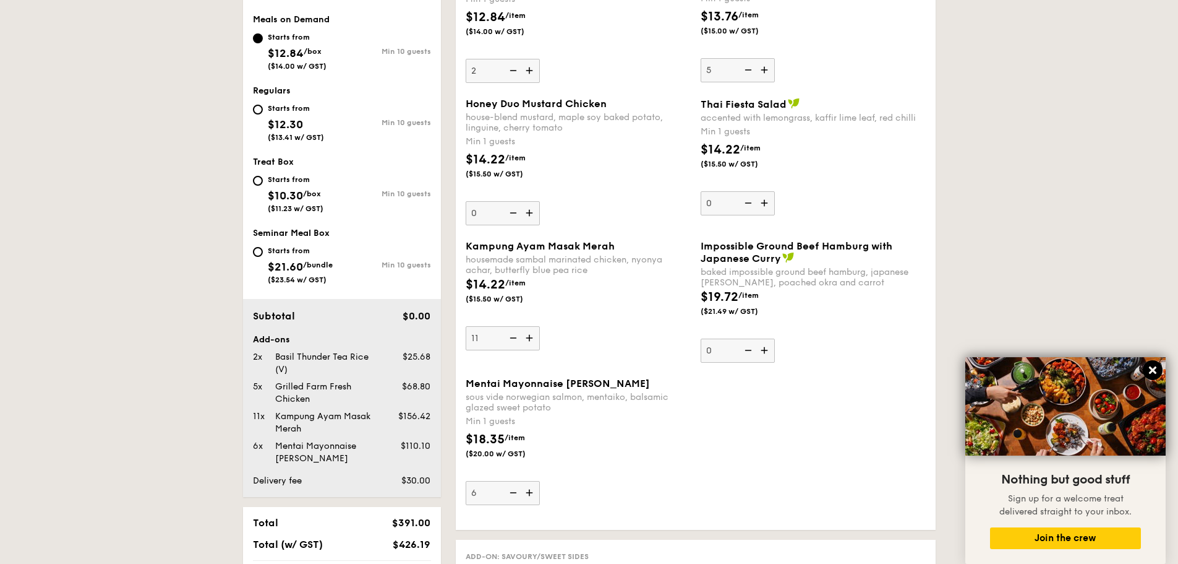
click at [940, 370] on icon at bounding box center [1153, 369] width 11 height 11
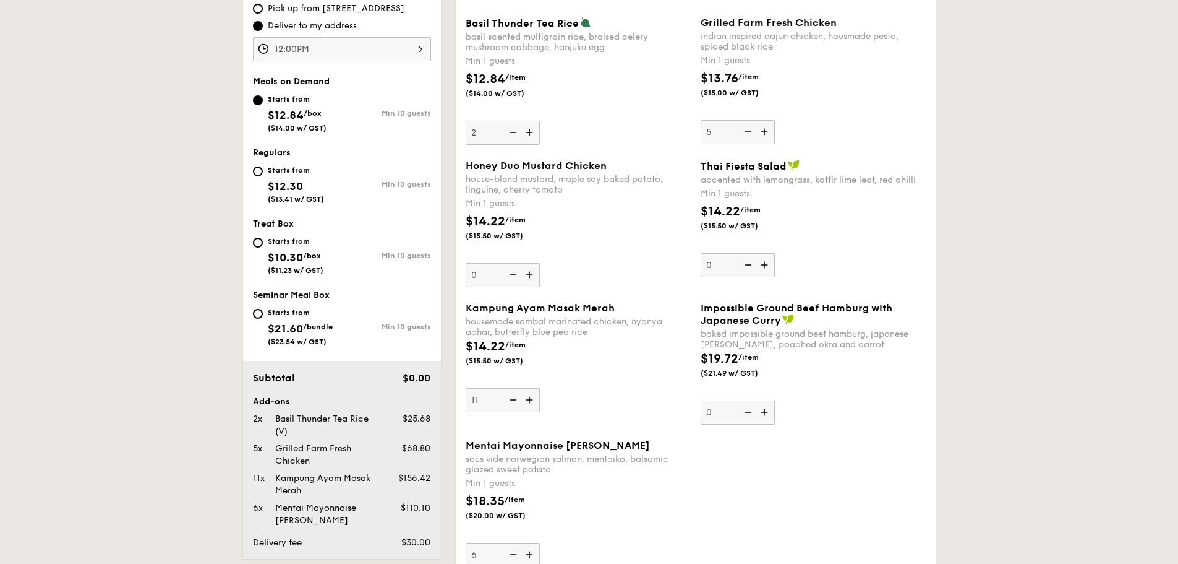
scroll to position [186, 0]
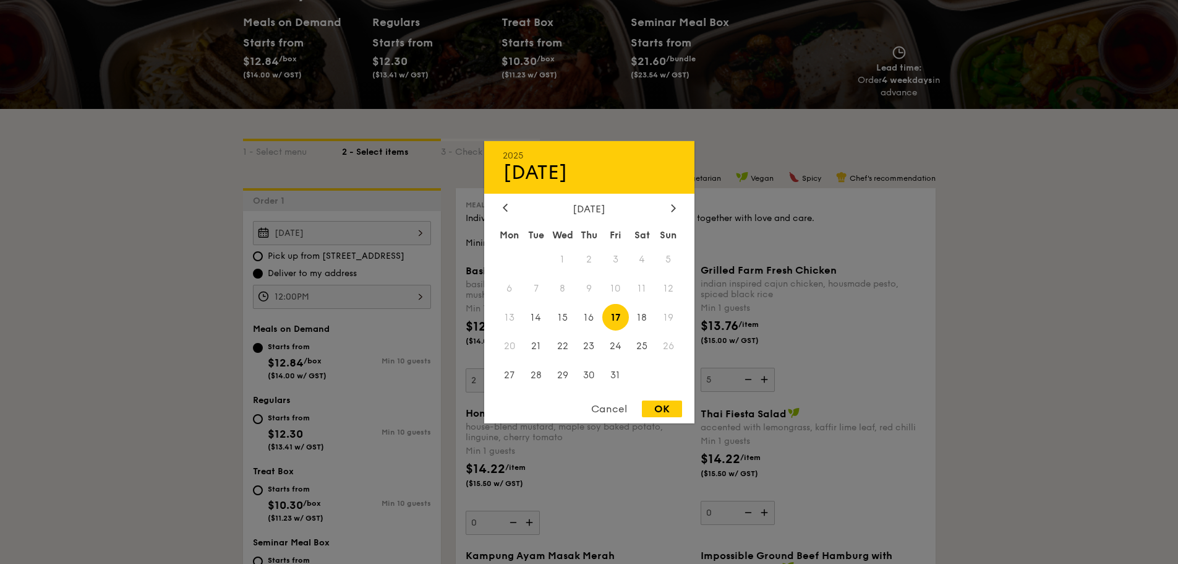
click at [367, 240] on div "Oct 17, 2025 2025 Oct 17 October 2025 Mon Tue Wed Thu Fri Sat Sun 1 2 3 4 5 6 7…" at bounding box center [342, 233] width 178 height 24
click at [654, 296] on span "11" at bounding box center [642, 288] width 27 height 27
click at [638, 270] on span "4" at bounding box center [642, 259] width 27 height 27
click at [659, 264] on span "5" at bounding box center [669, 259] width 27 height 27
click at [342, 272] on div at bounding box center [589, 282] width 1178 height 564
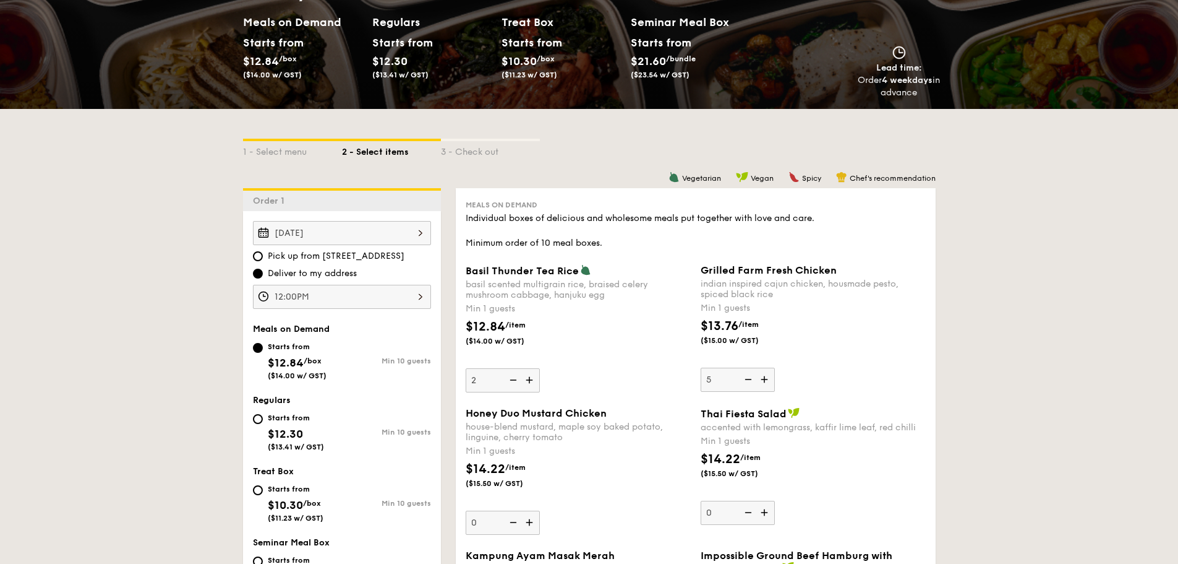
click at [402, 297] on div "12:00PM 12 1 2 3 4 5 6 7 8 9 10 11 00 15 30 45 am pm Cancel OK" at bounding box center [342, 297] width 178 height 24
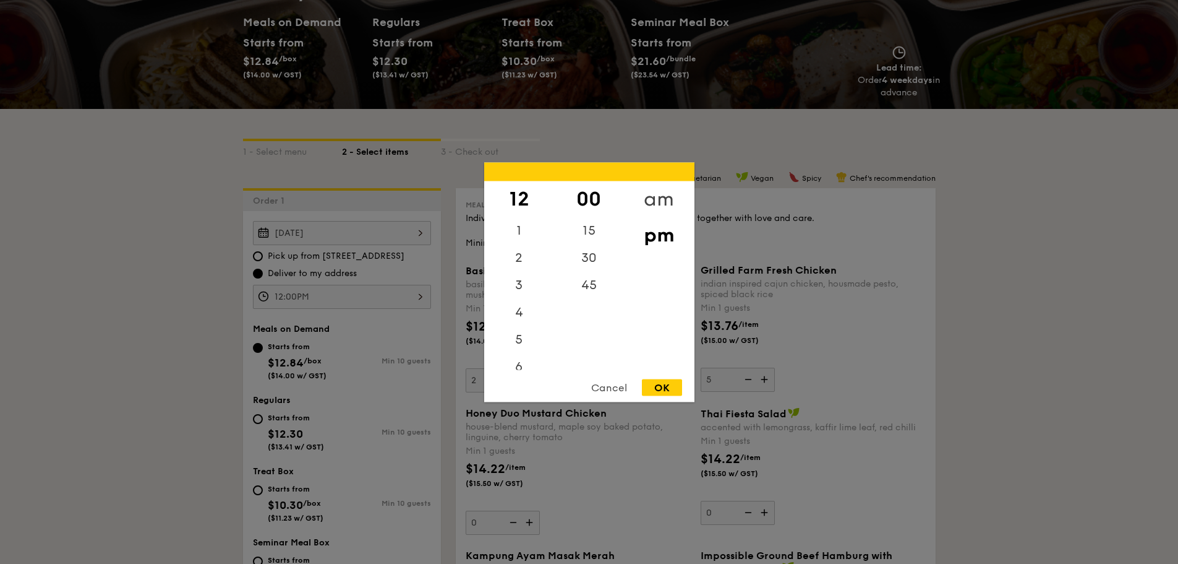
click at [657, 199] on div "am" at bounding box center [659, 199] width 70 height 36
click at [523, 358] on div "11" at bounding box center [519, 360] width 70 height 36
click at [586, 261] on div "30" at bounding box center [589, 262] width 70 height 36
click at [666, 393] on div "OK" at bounding box center [662, 387] width 40 height 17
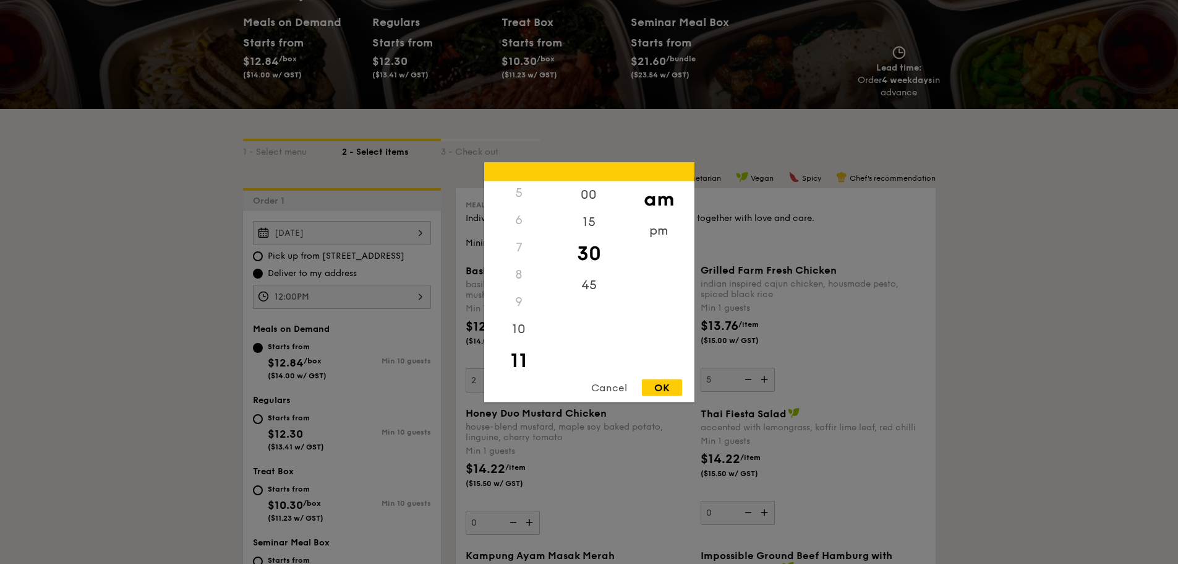
type input "11:30AM"
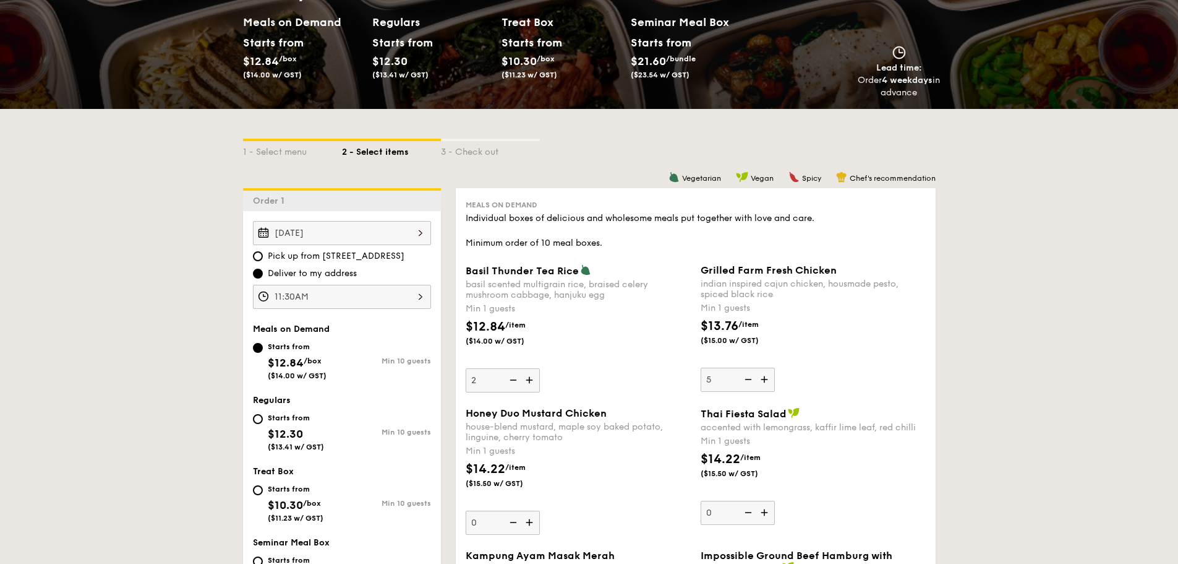
click at [328, 226] on div "Oct 17, 2025" at bounding box center [342, 233] width 178 height 24
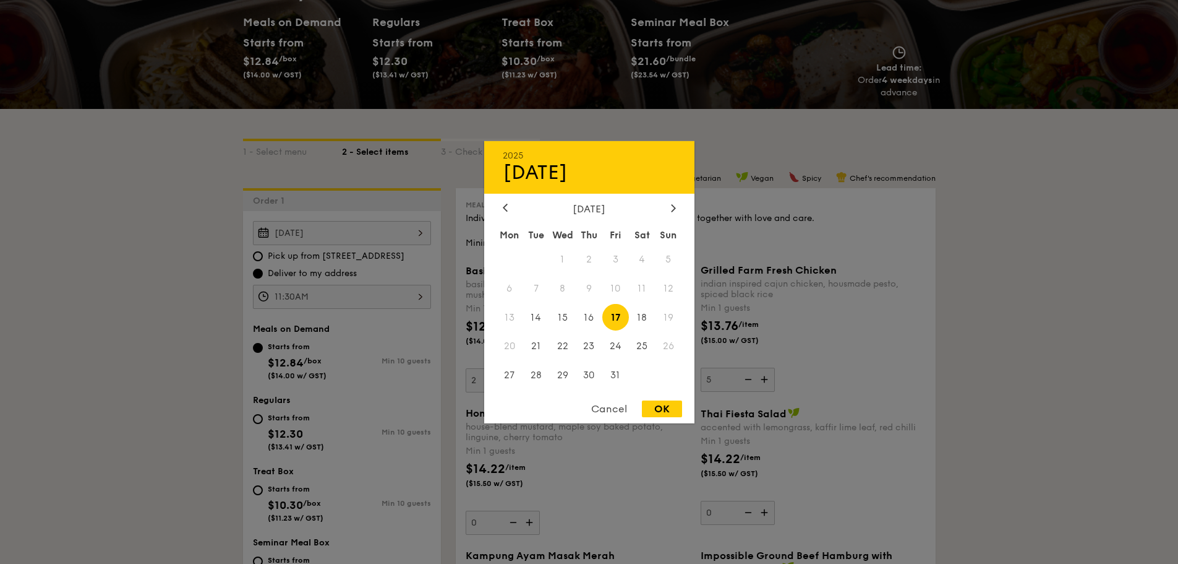
click at [665, 286] on span "12" at bounding box center [669, 288] width 27 height 27
click at [664, 289] on span "12" at bounding box center [669, 288] width 27 height 27
click at [435, 277] on div at bounding box center [589, 282] width 1178 height 564
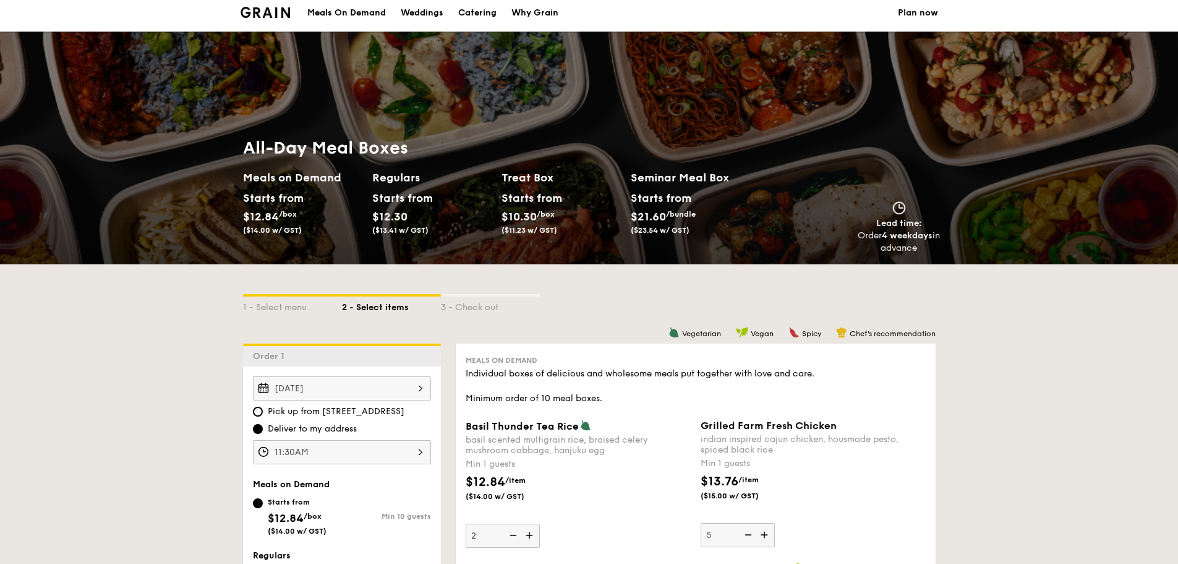
scroll to position [0, 0]
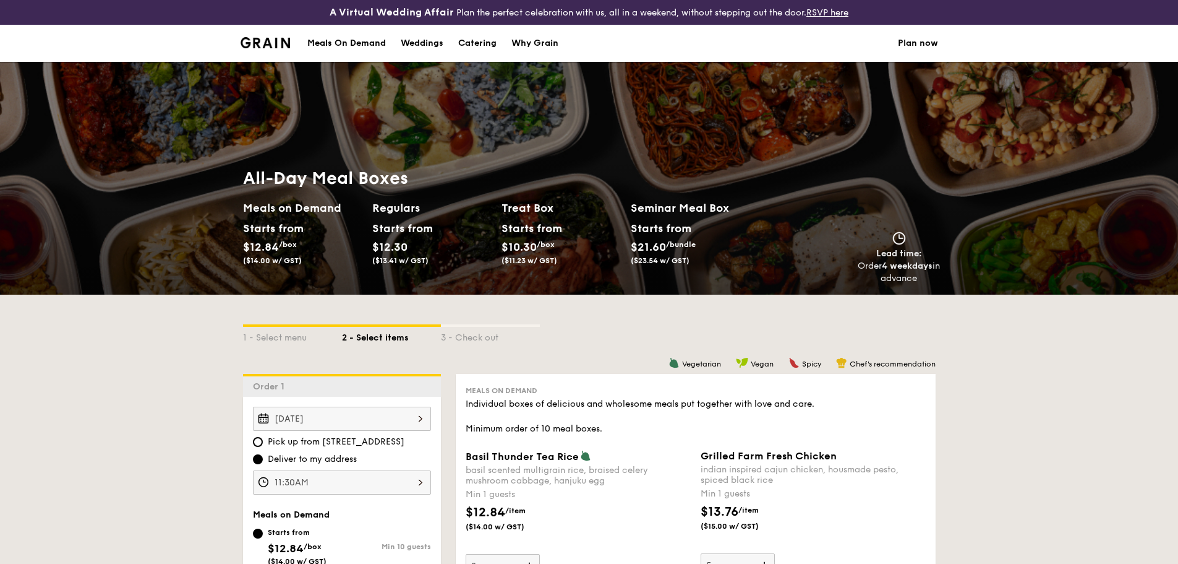
click at [350, 46] on div "Meals On Demand" at bounding box center [346, 43] width 79 height 37
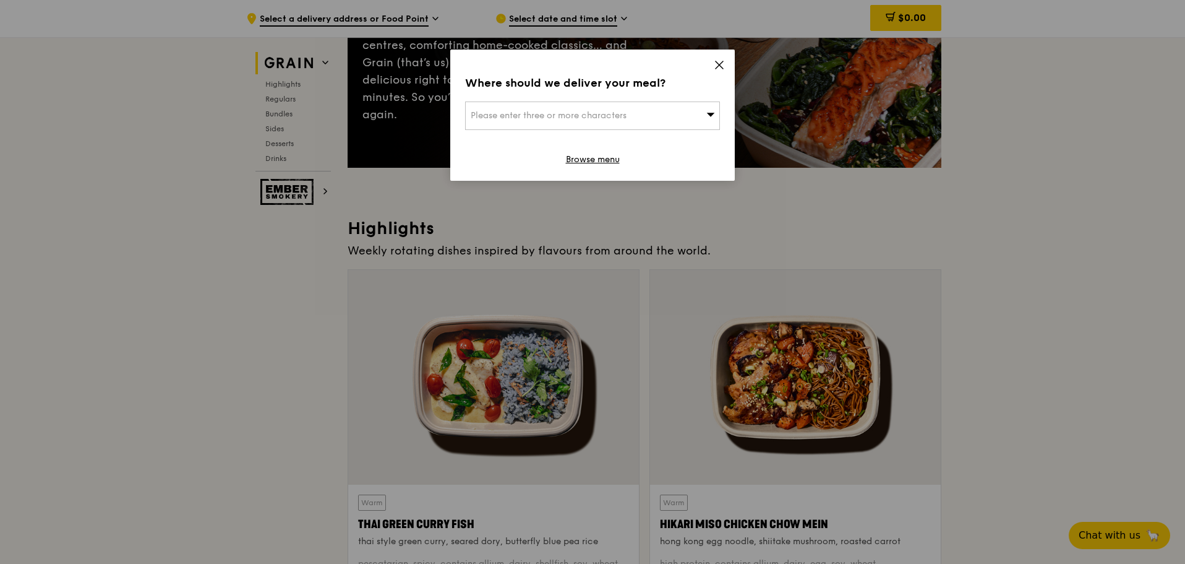
click at [689, 114] on div "Please enter three or more characters" at bounding box center [592, 115] width 255 height 28
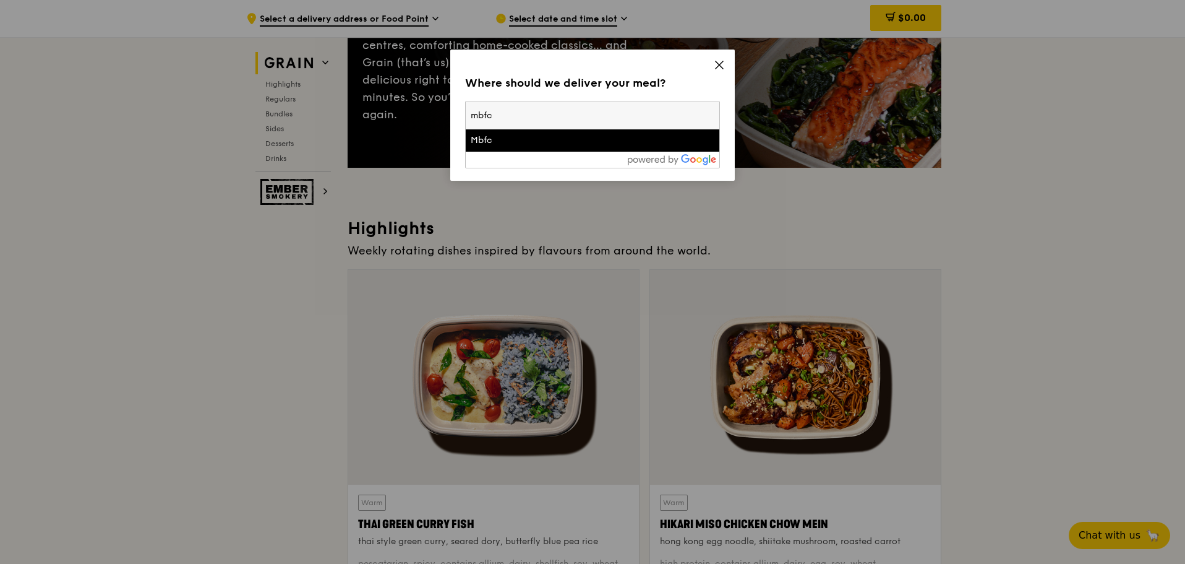
type input "mbfc"
click at [549, 137] on div "Mbfc" at bounding box center [562, 140] width 183 height 12
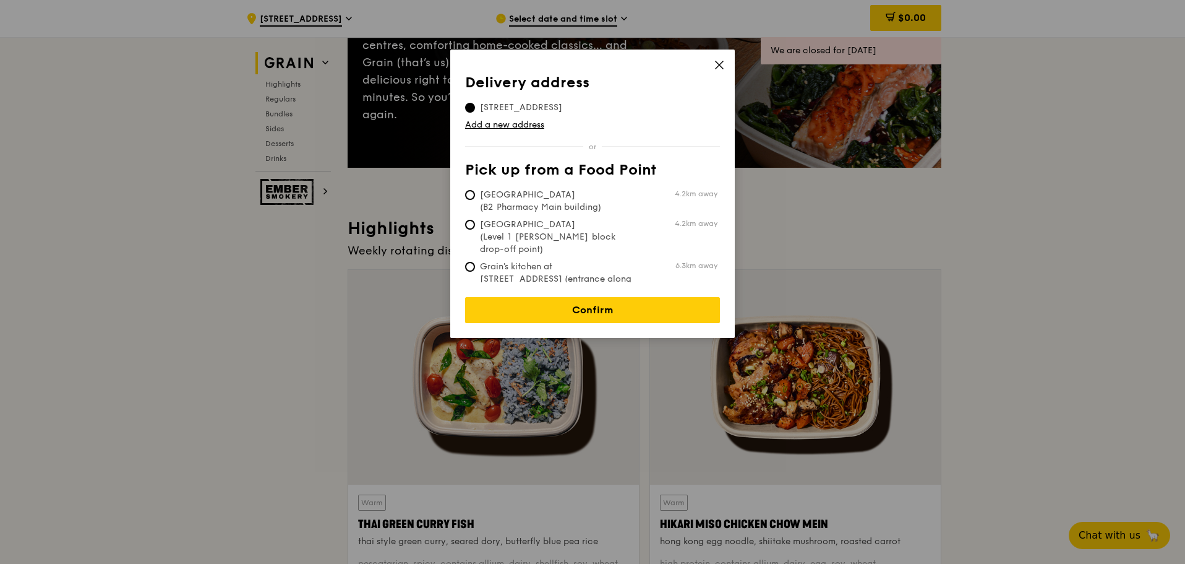
click at [721, 65] on icon at bounding box center [719, 64] width 11 height 11
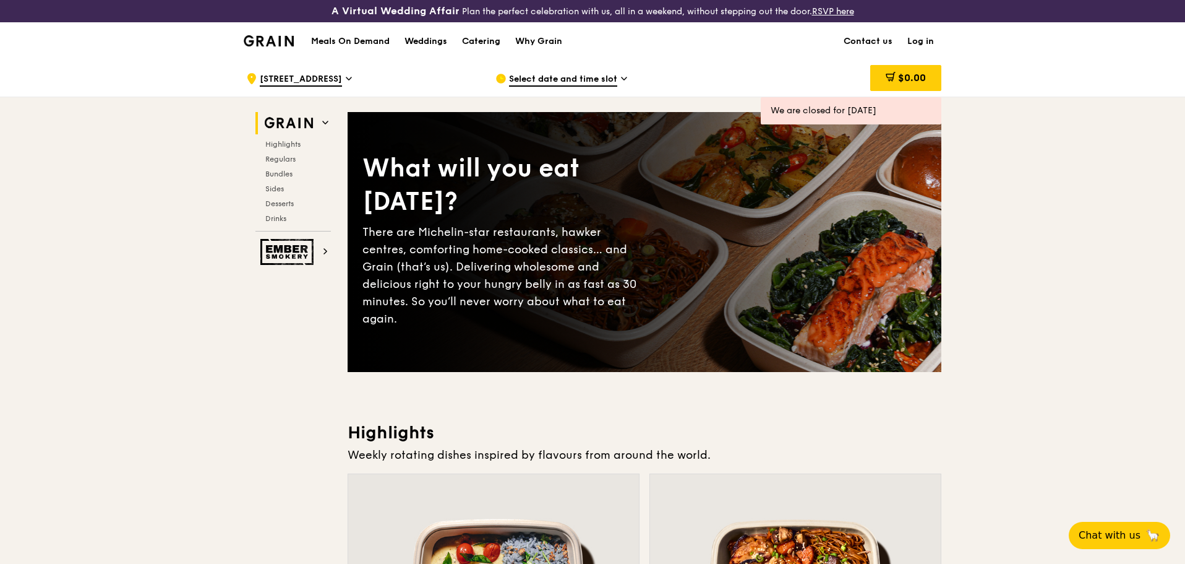
click at [601, 78] on span "Select date and time slot" at bounding box center [563, 80] width 108 height 14
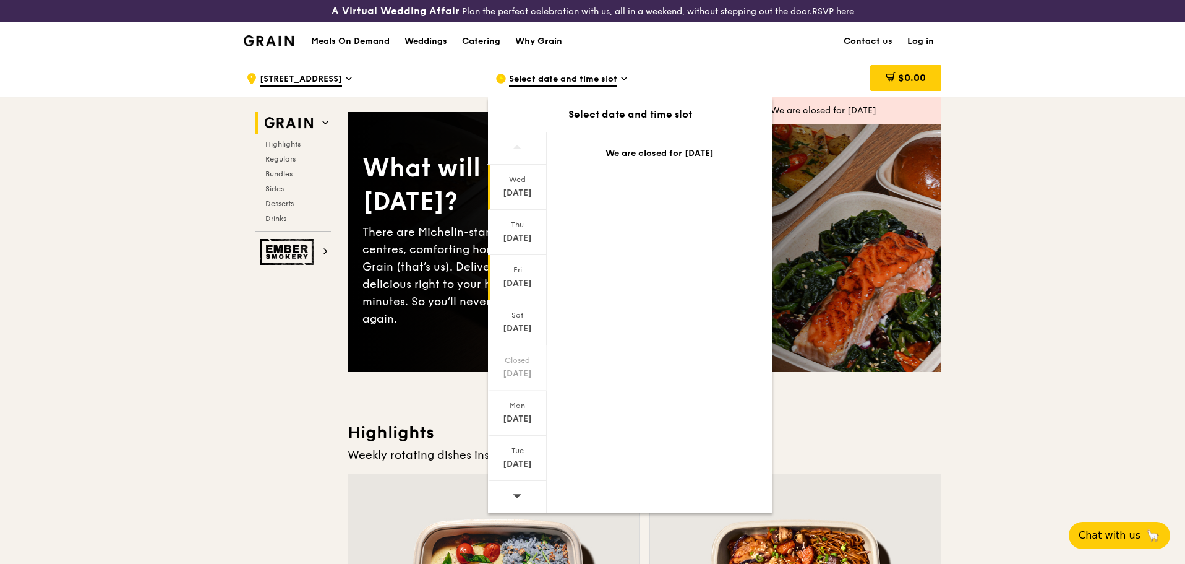
click at [520, 281] on div "[DATE]" at bounding box center [517, 283] width 55 height 12
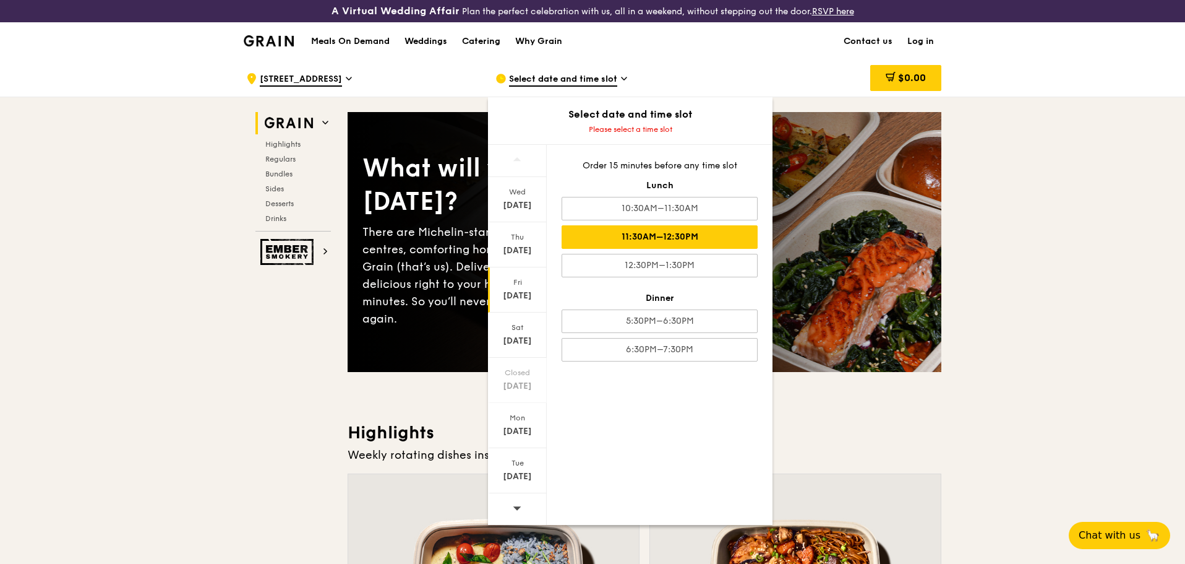
click at [690, 239] on div "11:30AM–12:30PM" at bounding box center [660, 237] width 196 height 24
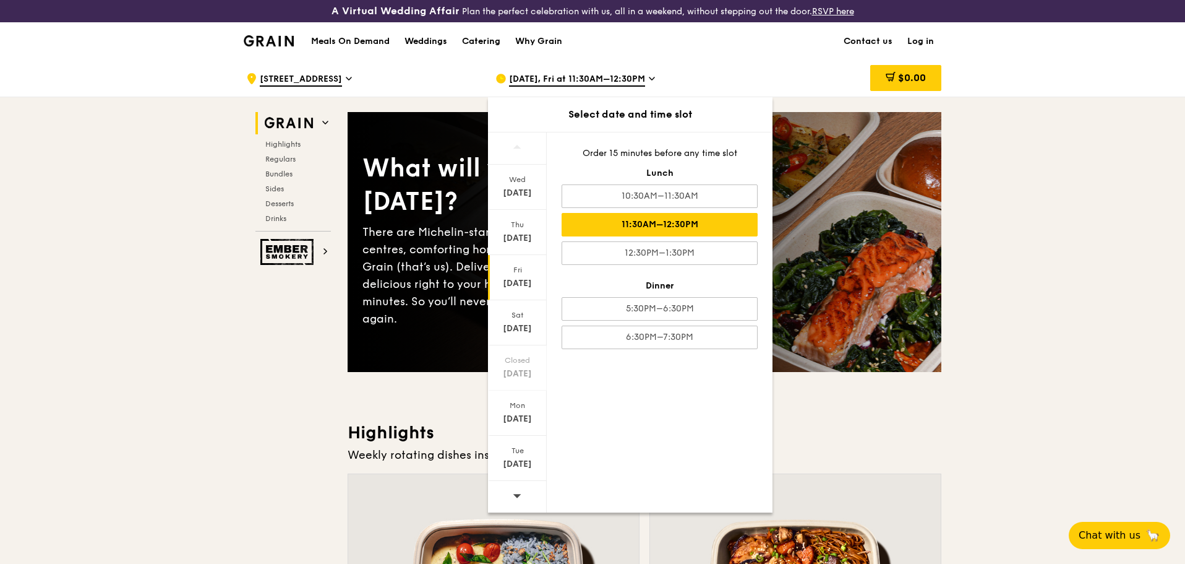
click at [685, 222] on div "11:30AM–12:30PM" at bounding box center [660, 225] width 196 height 24
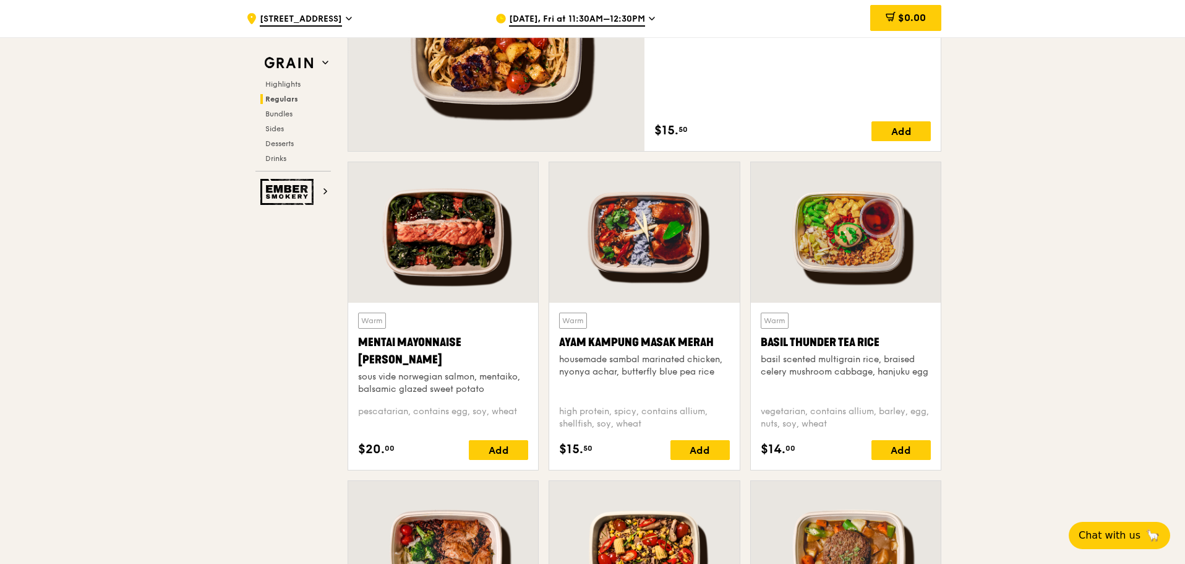
scroll to position [1114, 0]
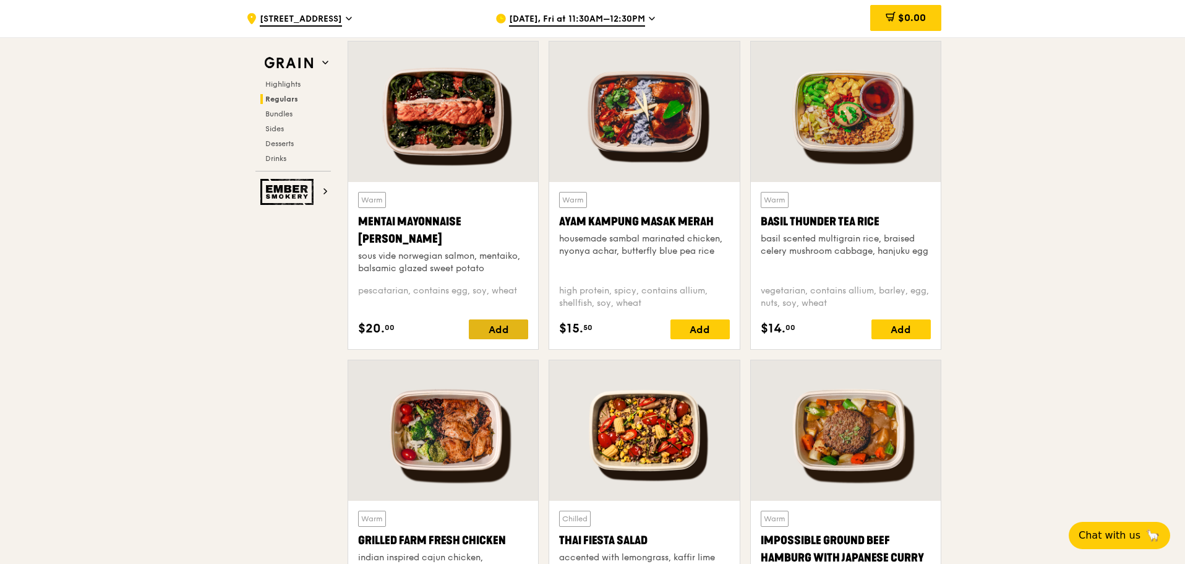
click at [509, 327] on div "Add" at bounding box center [498, 329] width 59 height 20
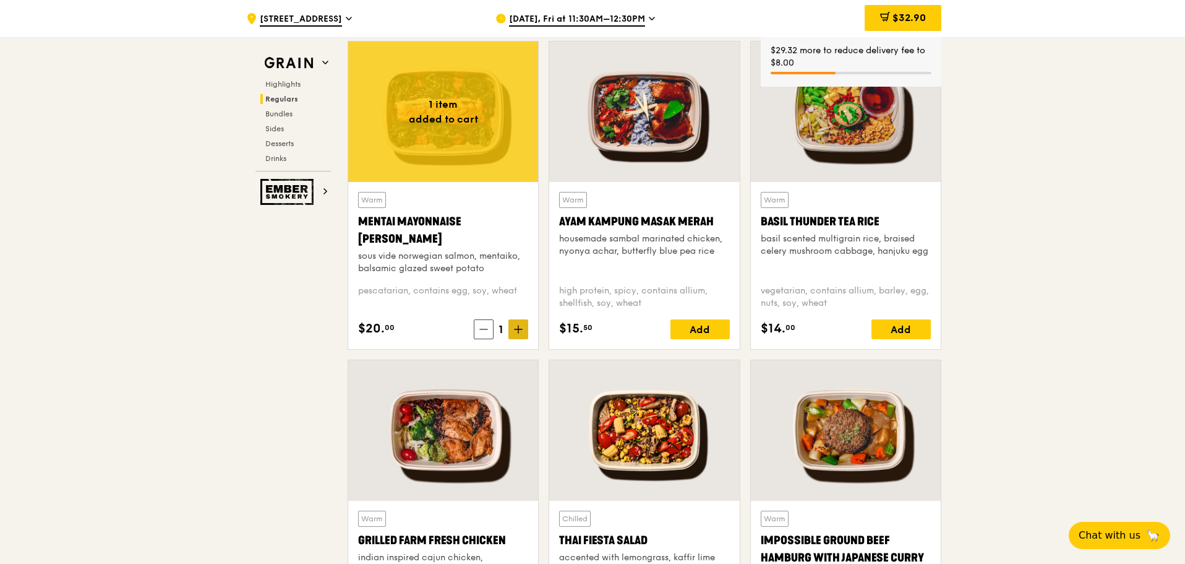
click at [516, 330] on icon at bounding box center [518, 329] width 9 height 9
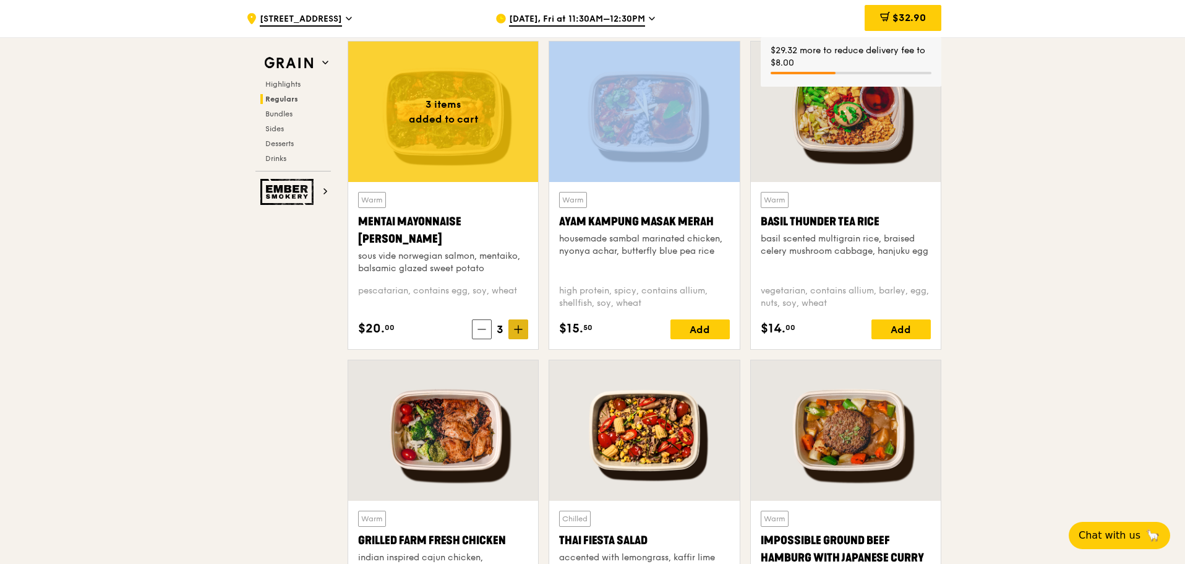
click at [516, 330] on icon at bounding box center [518, 329] width 9 height 9
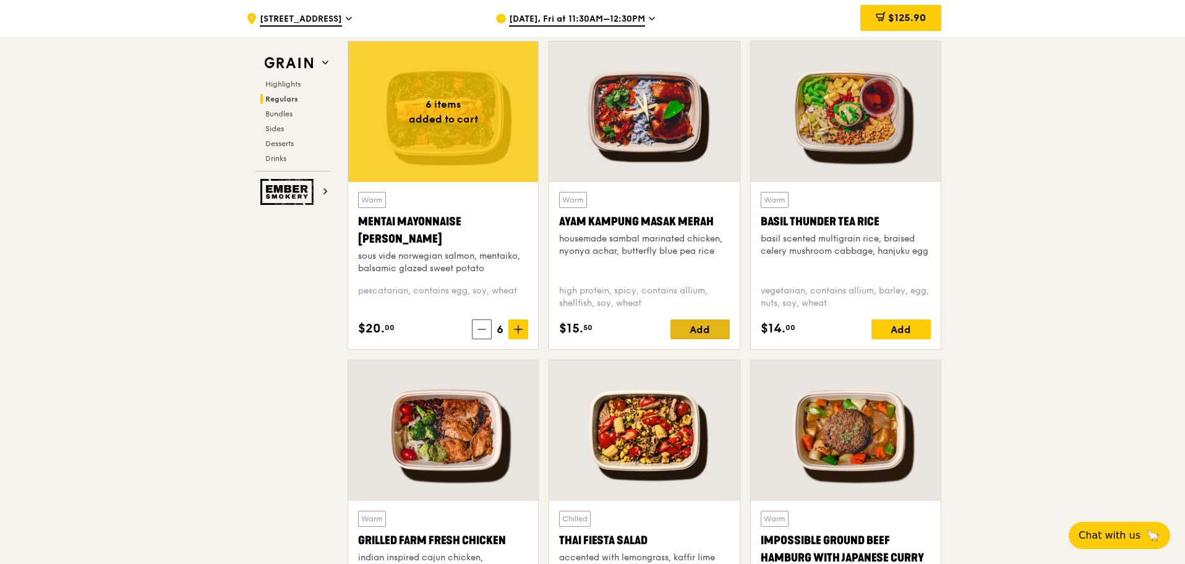
click at [713, 328] on div "Add" at bounding box center [700, 329] width 59 height 20
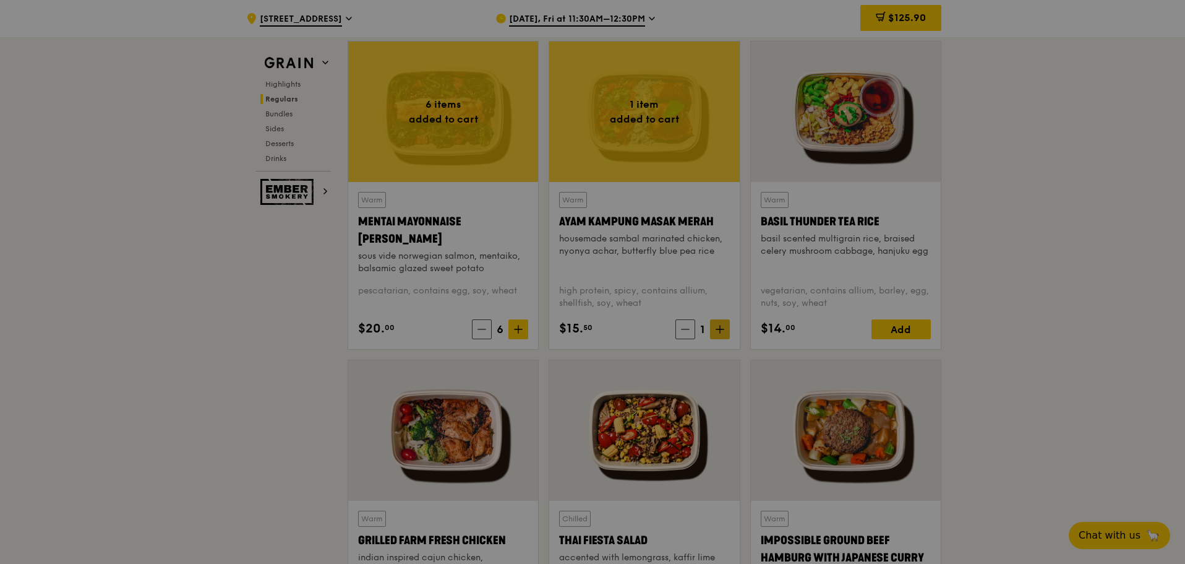
click at [717, 327] on div at bounding box center [592, 282] width 1185 height 564
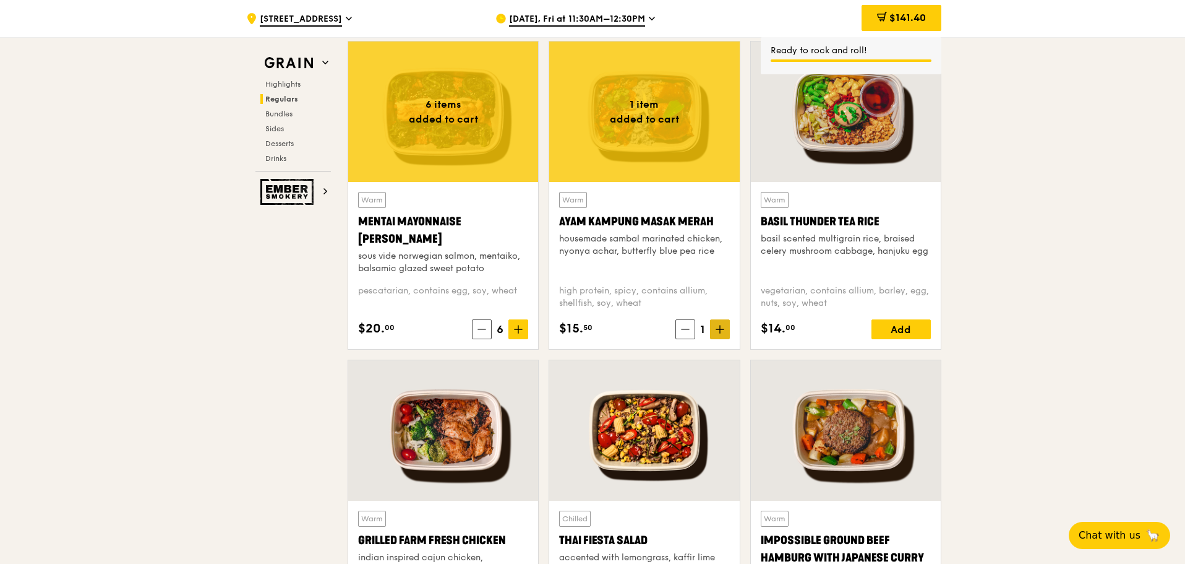
click at [718, 325] on icon at bounding box center [720, 329] width 9 height 9
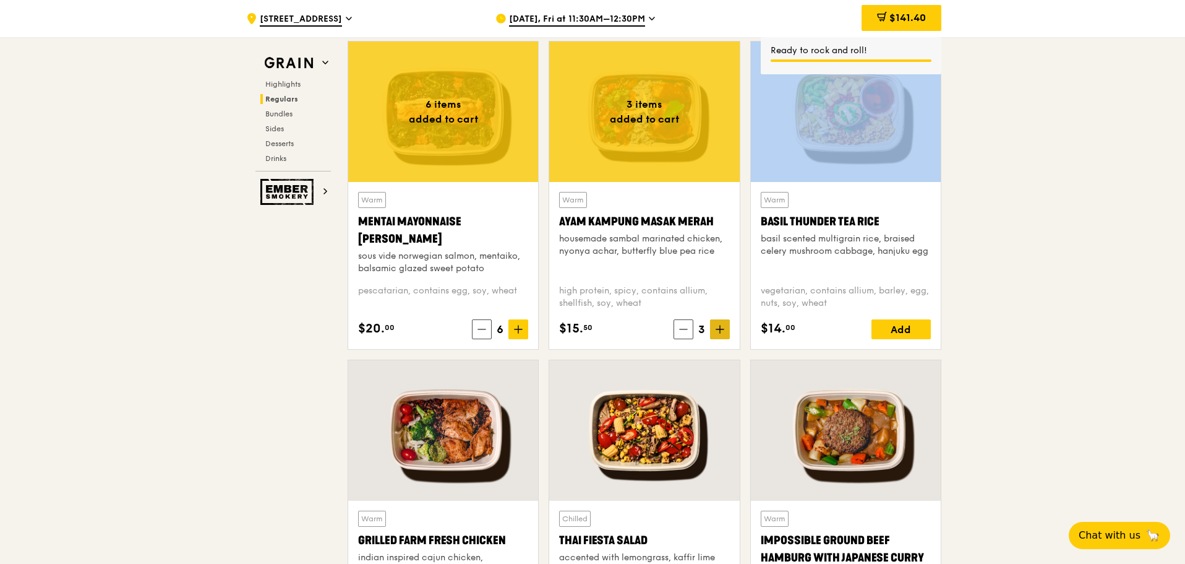
click at [718, 325] on icon at bounding box center [720, 329] width 9 height 9
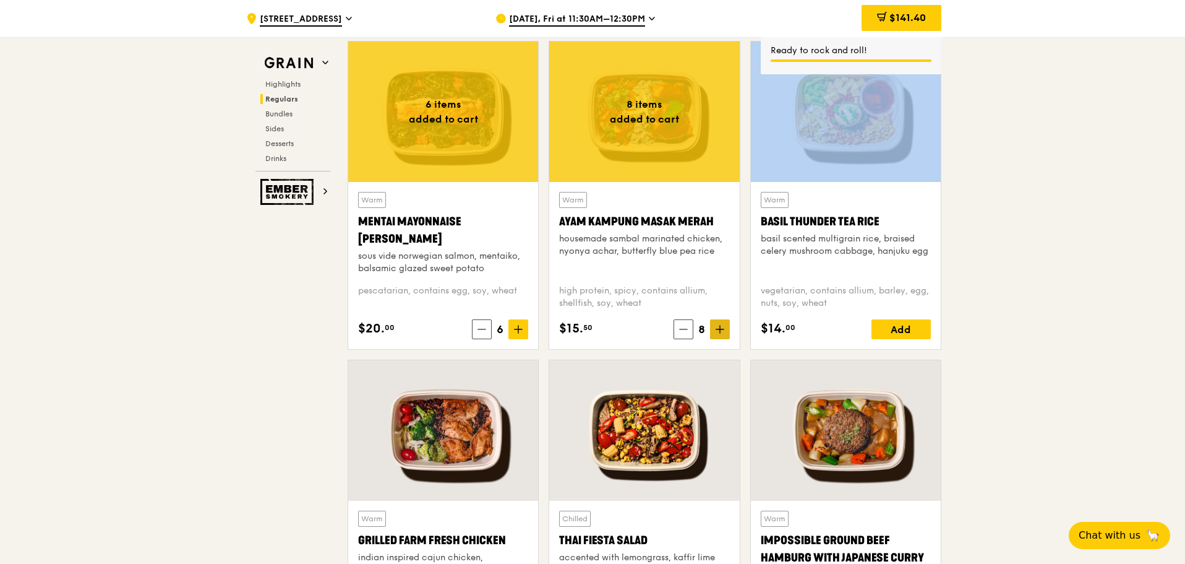
click at [718, 325] on icon at bounding box center [720, 329] width 9 height 9
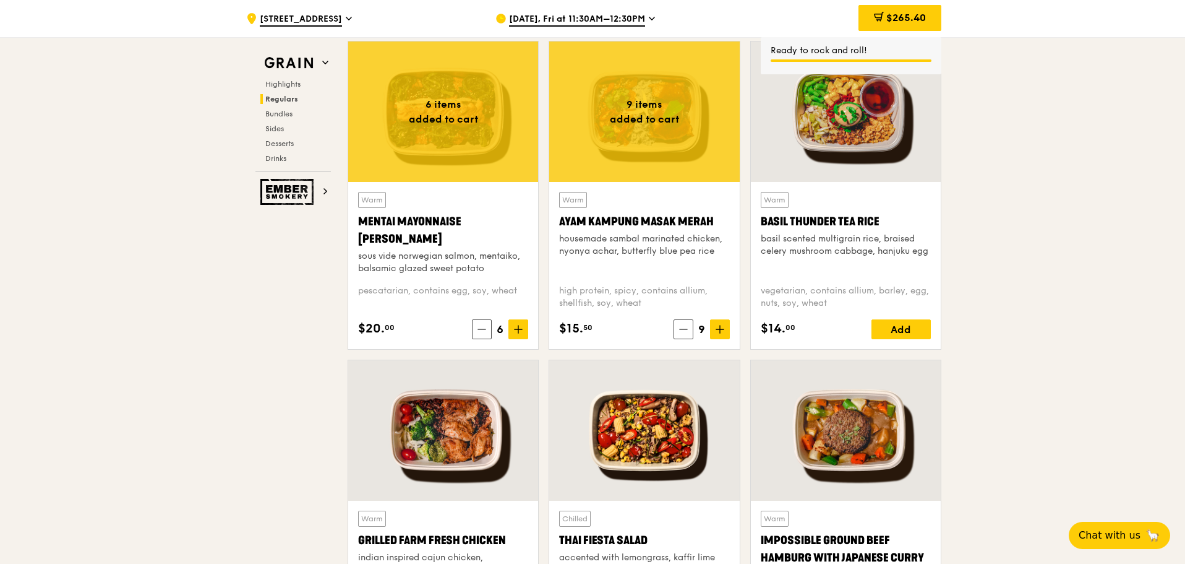
click at [721, 329] on icon at bounding box center [719, 329] width 7 height 0
click at [721, 325] on icon at bounding box center [720, 329] width 9 height 9
click at [917, 327] on div "Add" at bounding box center [901, 329] width 59 height 20
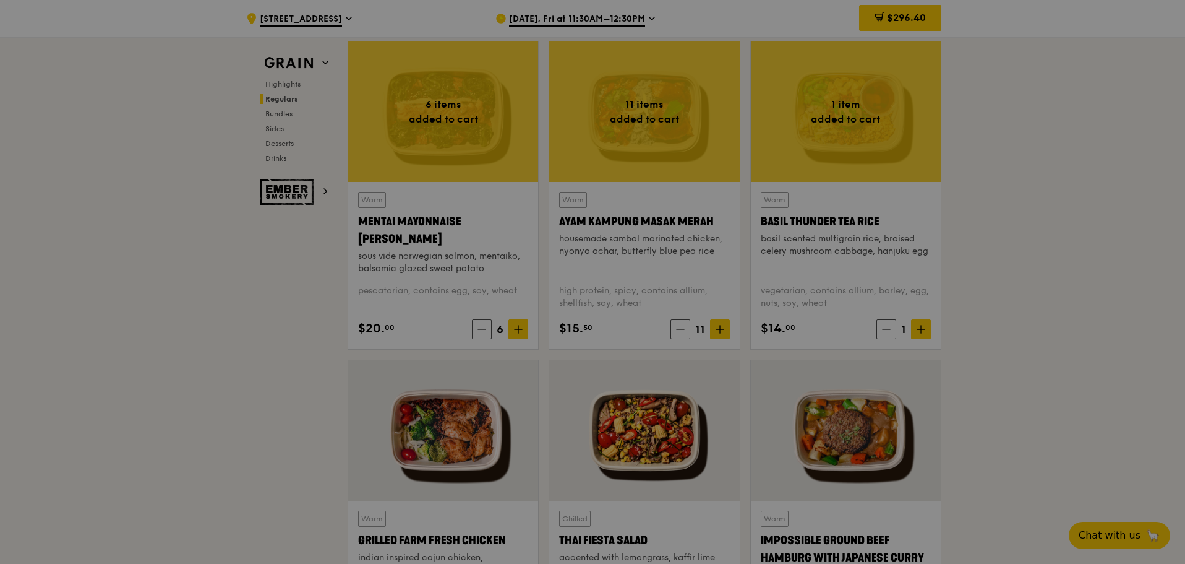
click at [917, 327] on div at bounding box center [592, 282] width 1185 height 564
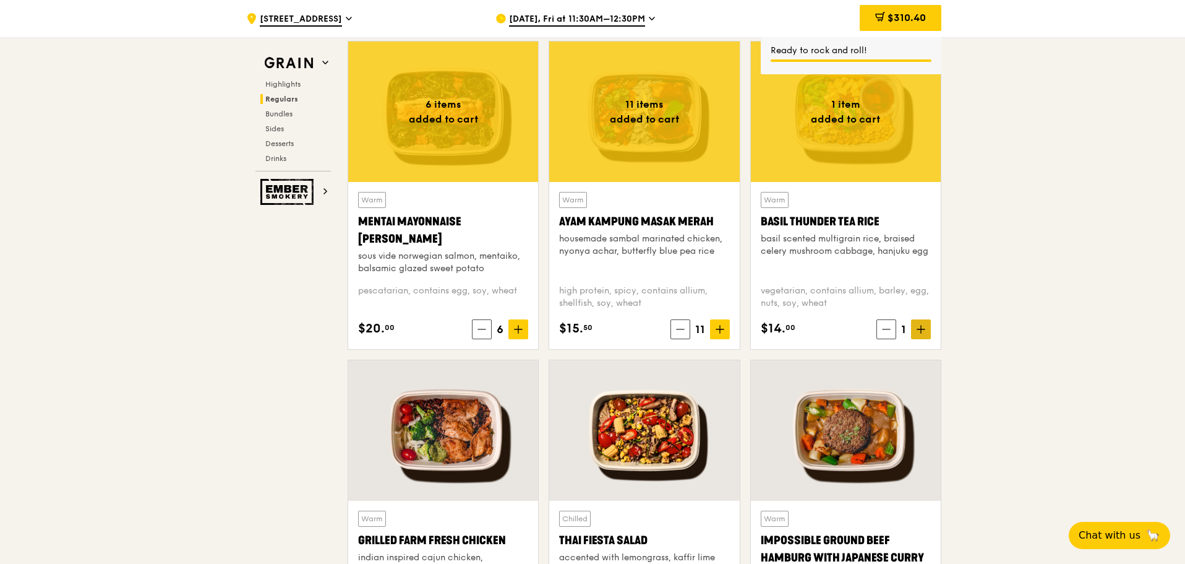
click at [929, 338] on span at bounding box center [921, 329] width 20 height 20
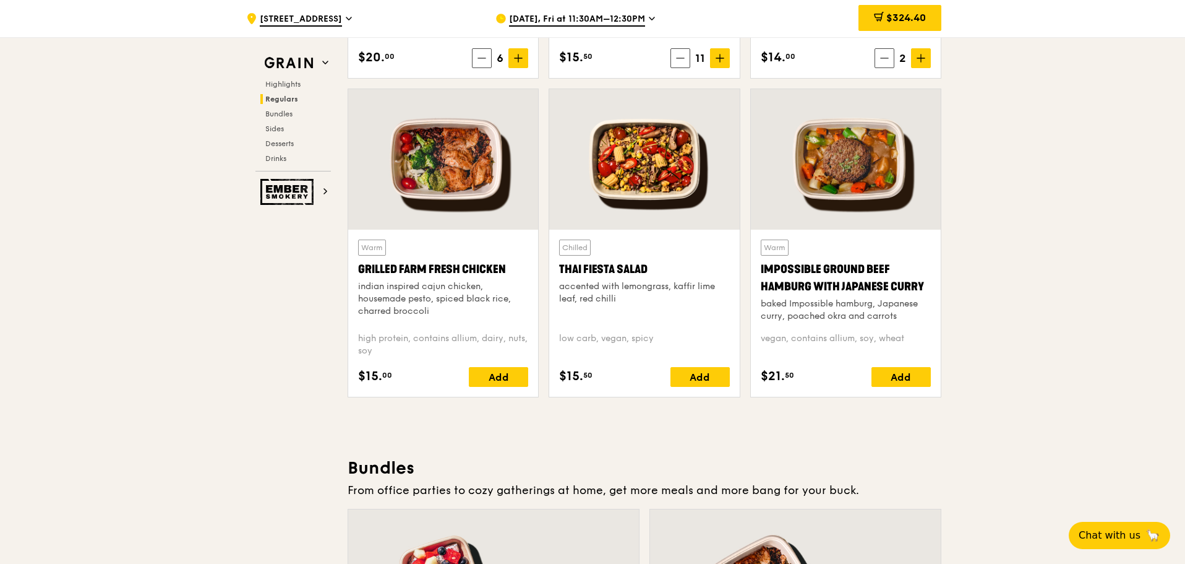
scroll to position [1423, 0]
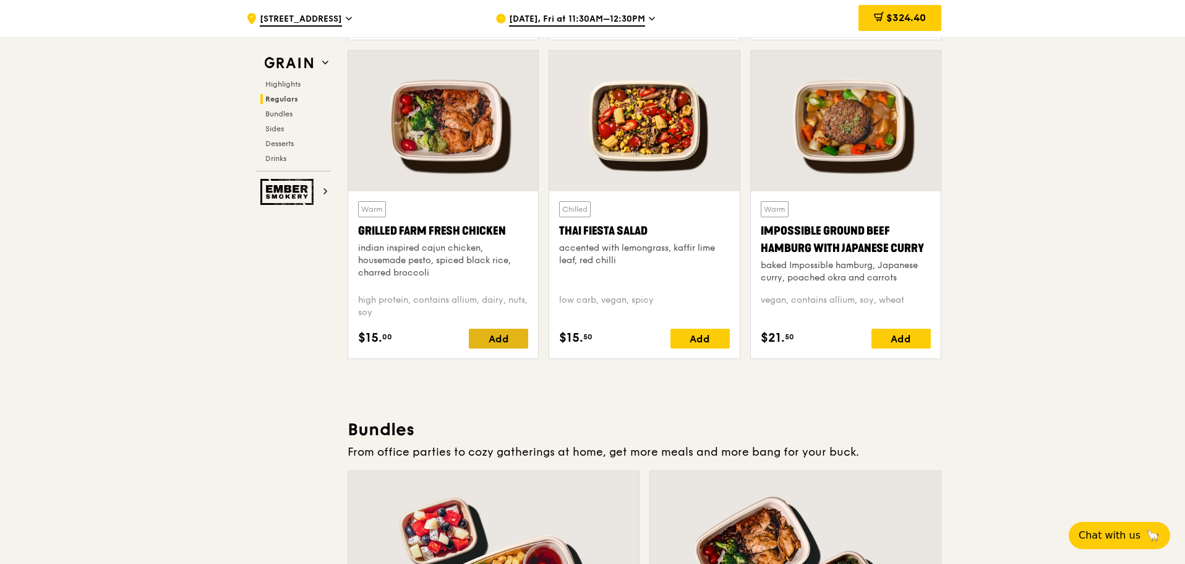
click at [507, 337] on div "Add" at bounding box center [498, 338] width 59 height 20
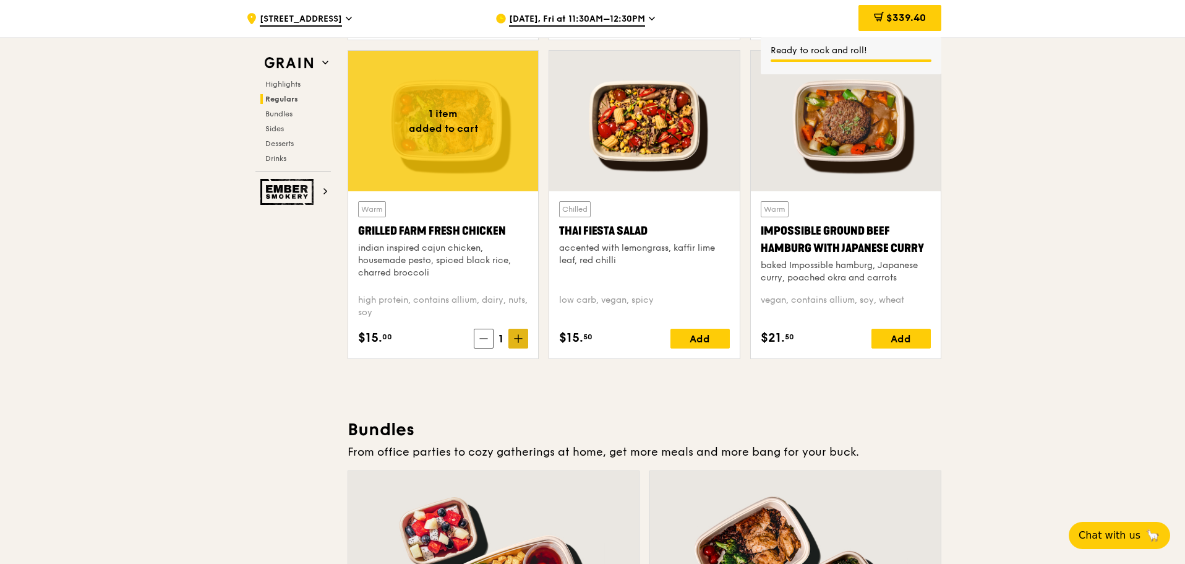
click at [518, 340] on icon at bounding box center [518, 338] width 0 height 7
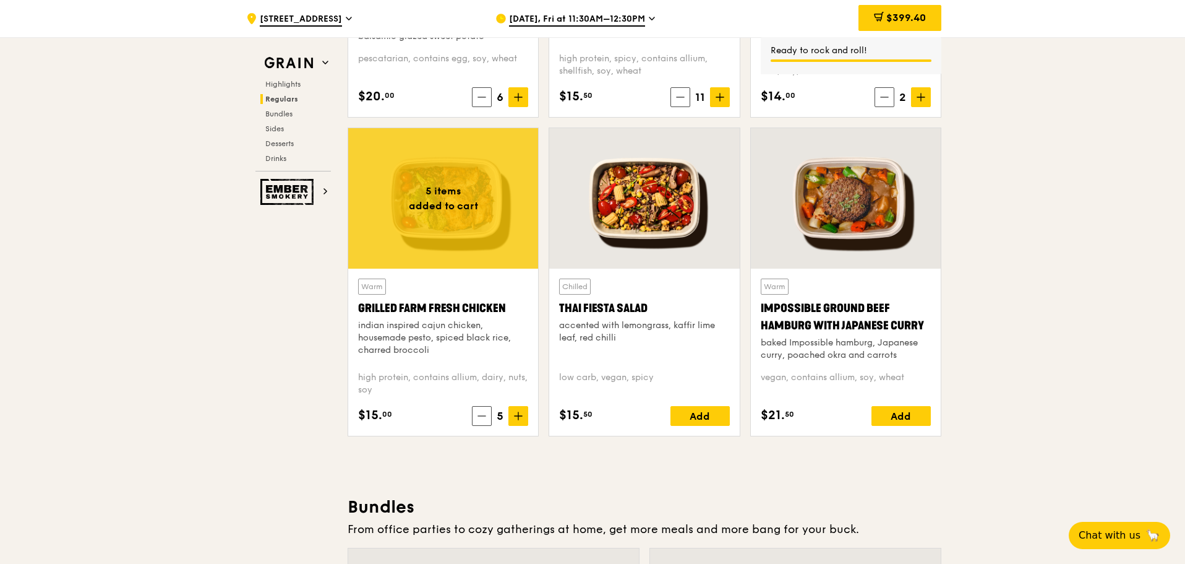
scroll to position [1052, 0]
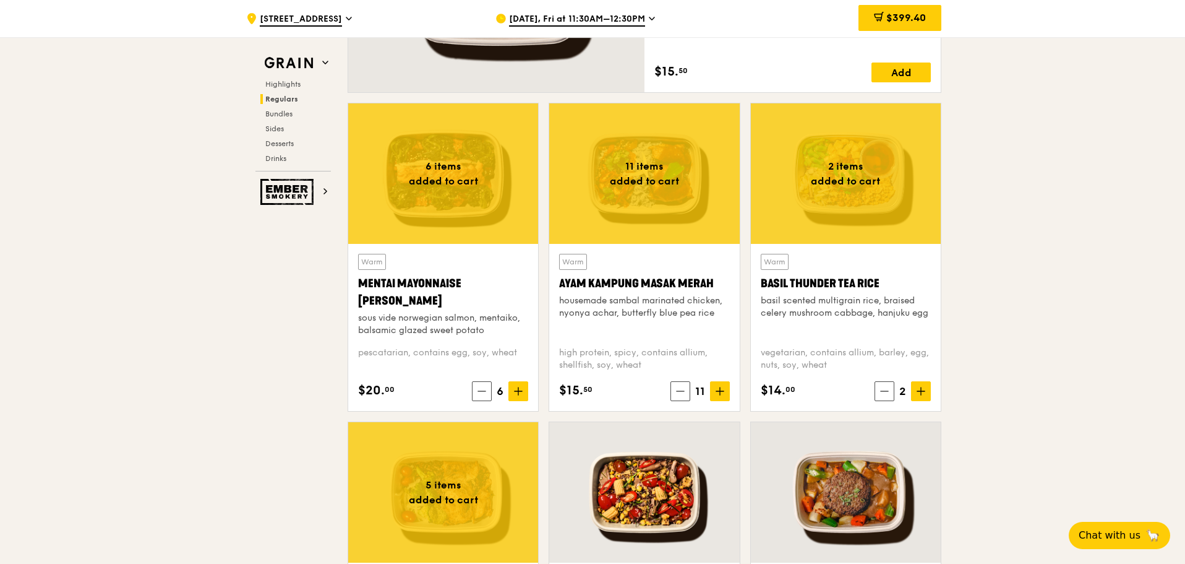
click at [621, 200] on div at bounding box center [644, 173] width 190 height 140
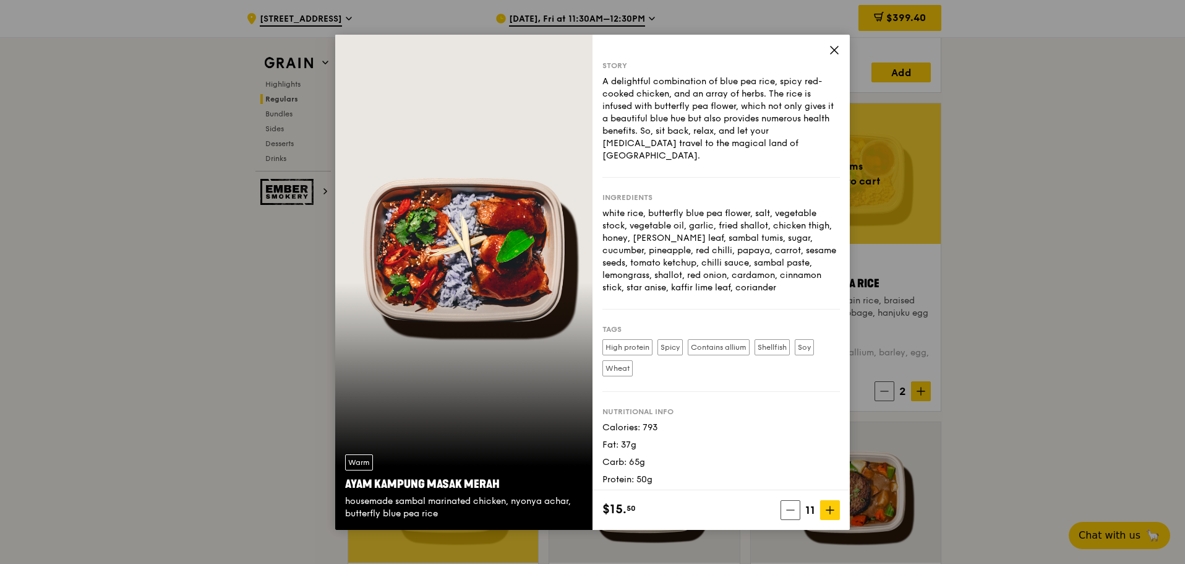
click at [831, 51] on icon at bounding box center [834, 50] width 11 height 11
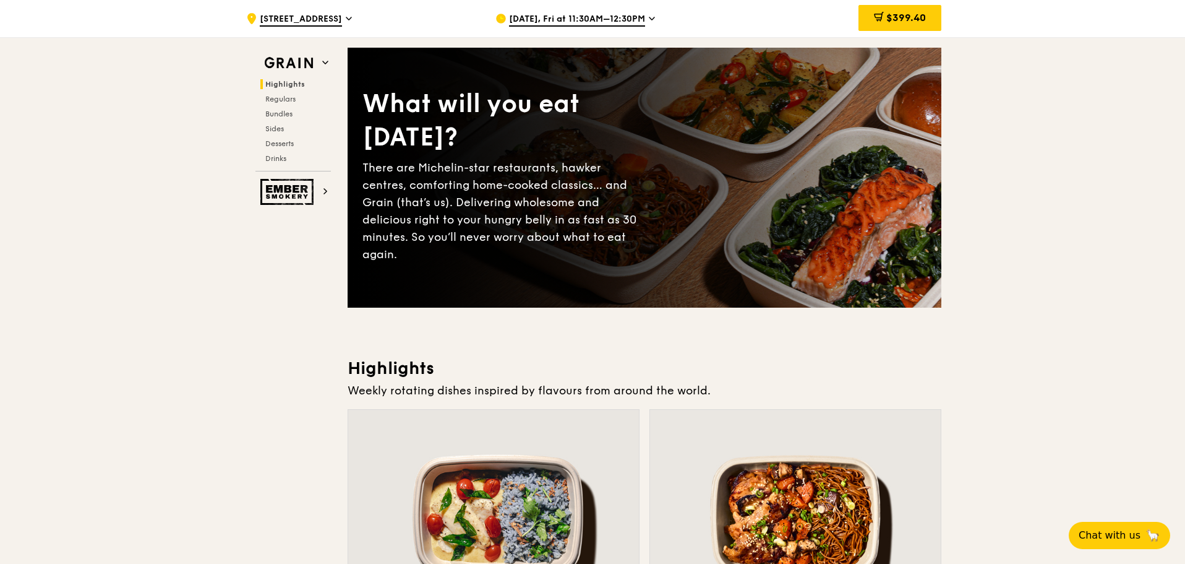
scroll to position [0, 0]
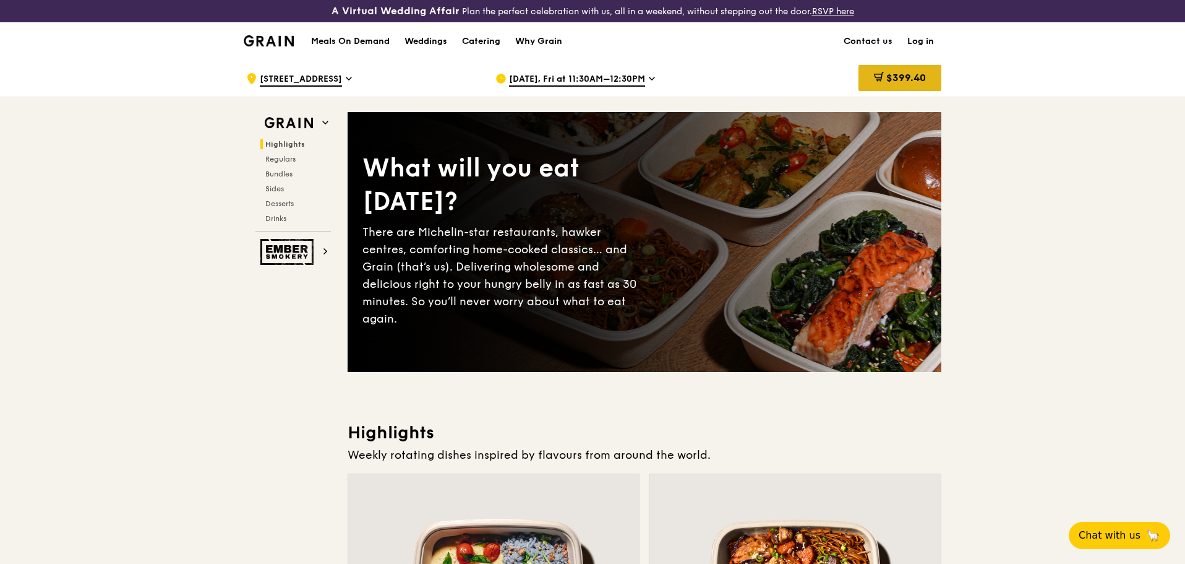
click at [883, 85] on div "$399.40" at bounding box center [900, 78] width 83 height 26
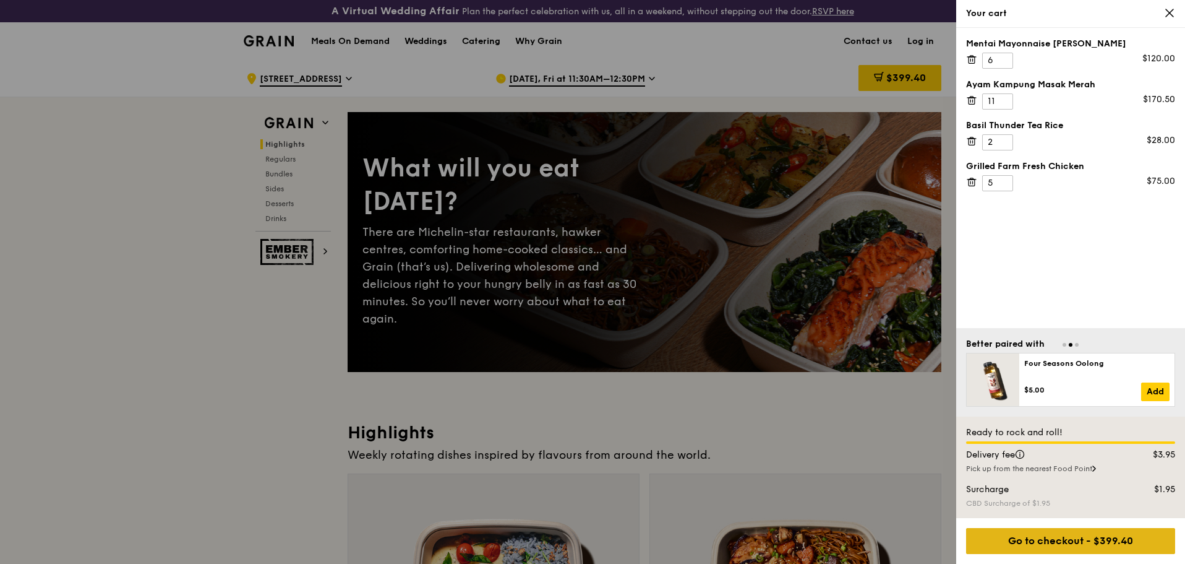
click at [1083, 551] on div "Go to checkout - $399.40" at bounding box center [1070, 541] width 209 height 26
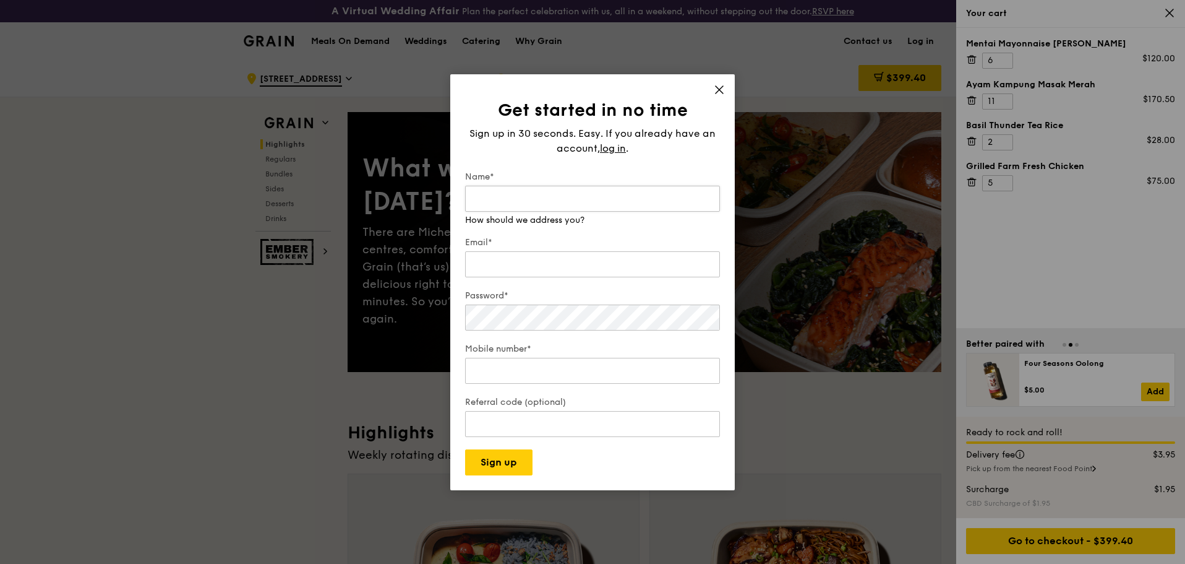
click at [574, 207] on input "Name*" at bounding box center [592, 199] width 255 height 26
type input "[PERSON_NAME]"
click at [579, 268] on div "Email* We will send your receipt to this email" at bounding box center [592, 252] width 255 height 56
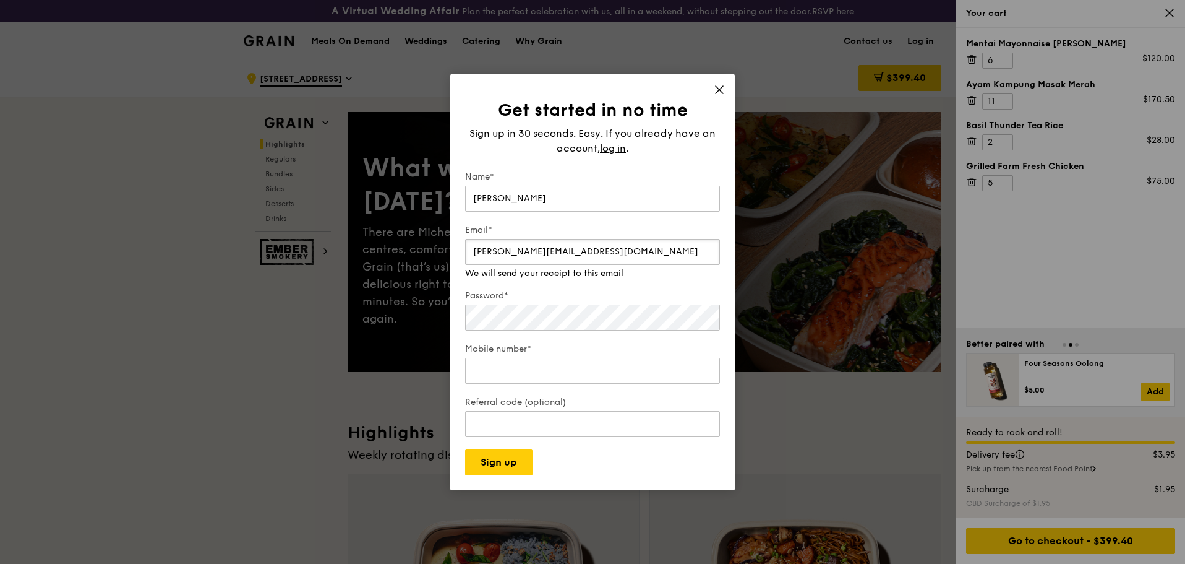
type input "[PERSON_NAME][EMAIL_ADDRESS][DOMAIN_NAME]"
click at [549, 325] on div "Password*" at bounding box center [592, 311] width 255 height 43
click at [390, 317] on div "Get started in no time Sign up in 30 seconds. Easy. If you already have an acco…" at bounding box center [592, 282] width 1185 height 564
click at [508, 372] on div "Mobile number* We will call you when we arrive" at bounding box center [592, 358] width 255 height 56
type input "8"
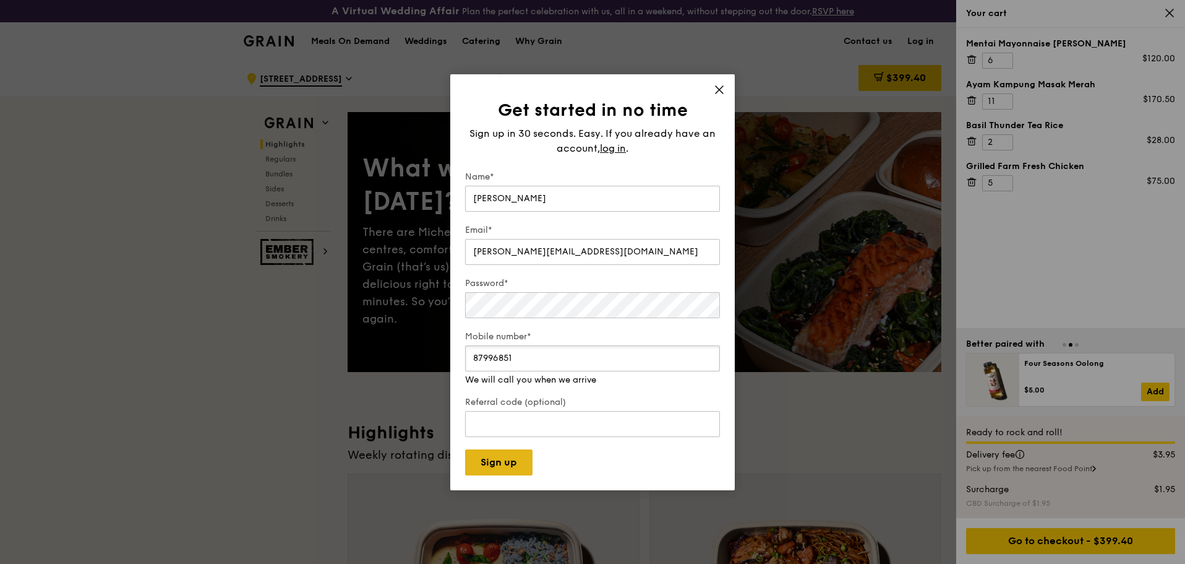
type input "87996851"
click at [517, 457] on button "Sign up" at bounding box center [498, 462] width 67 height 26
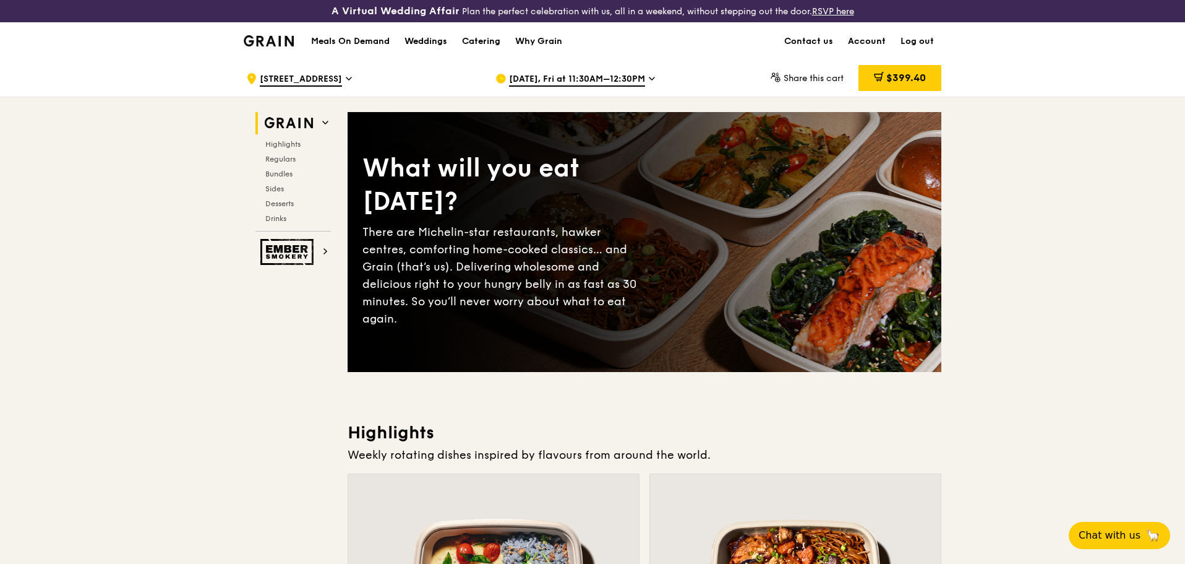
click at [296, 77] on span "[STREET_ADDRESS]" at bounding box center [301, 80] width 82 height 14
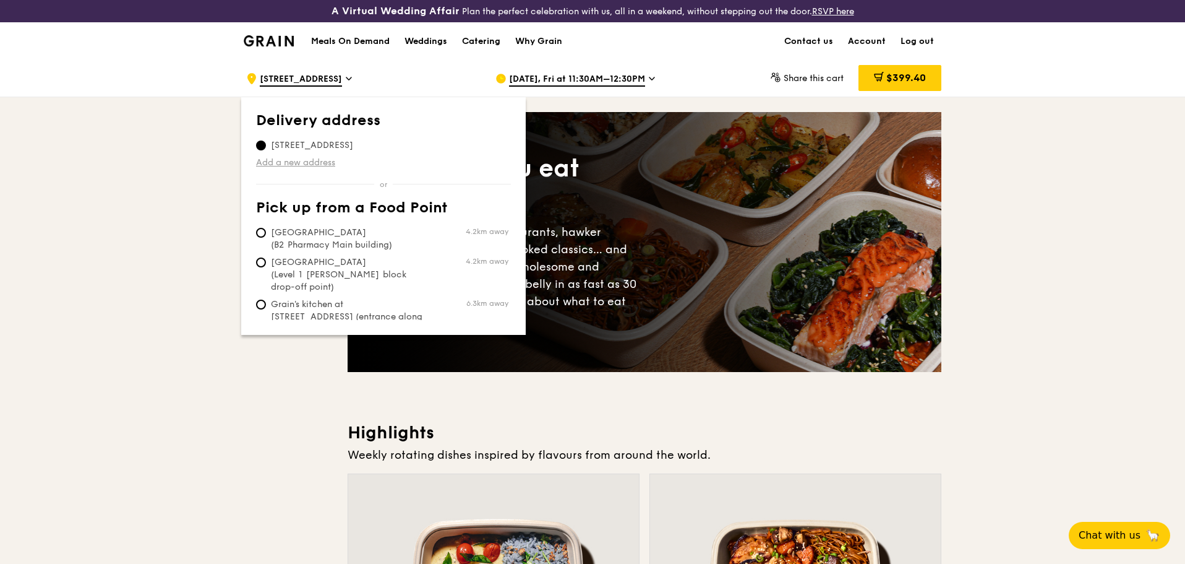
click at [314, 161] on link "Add a new address" at bounding box center [383, 163] width 255 height 12
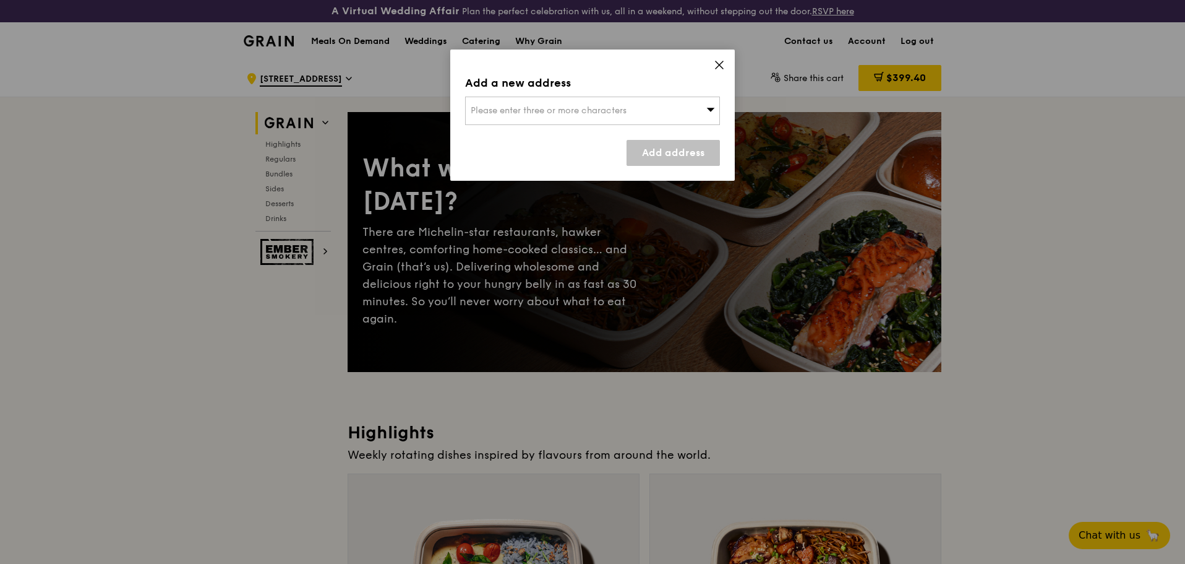
click at [581, 113] on span "Please enter three or more characters" at bounding box center [549, 110] width 156 height 11
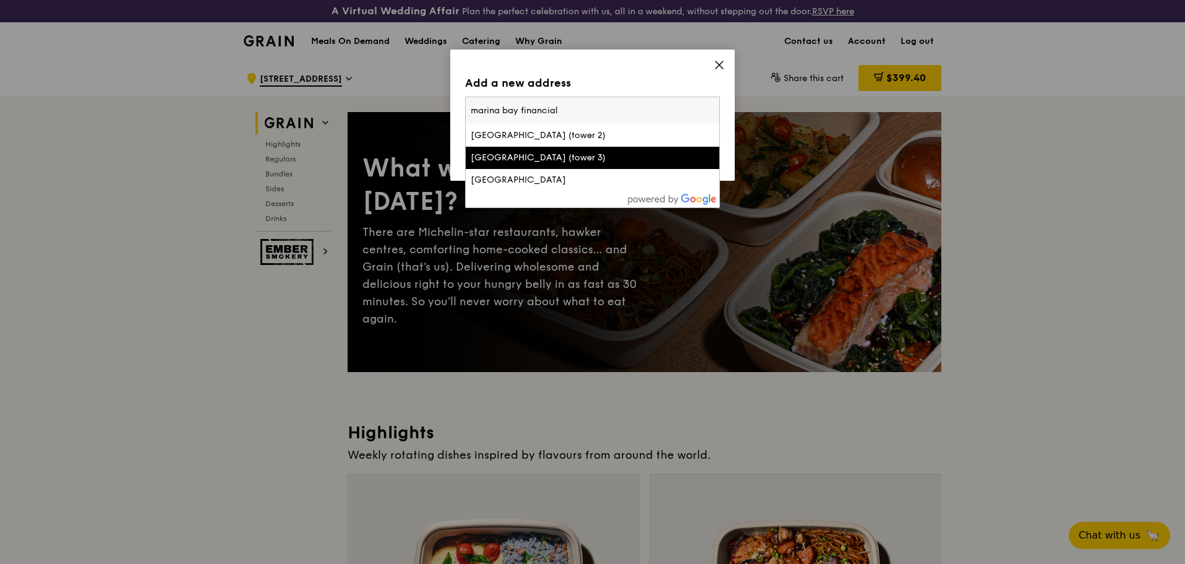
type input "marina bay financial"
click at [590, 162] on div "Marina Bay Financial Centre (tower 3)" at bounding box center [562, 158] width 183 height 12
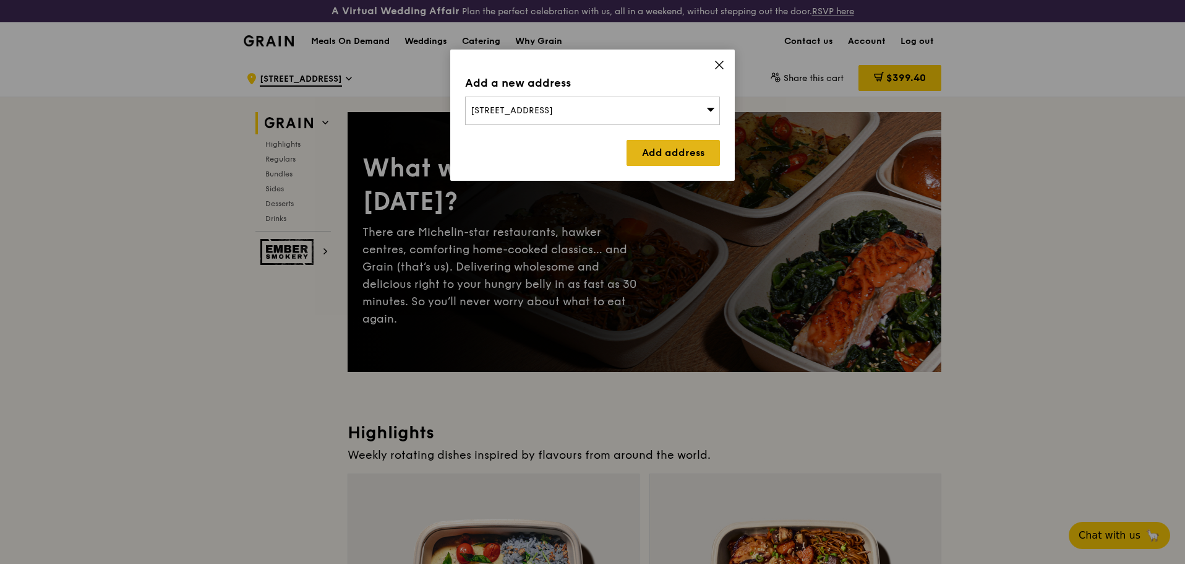
click at [687, 154] on link "Add address" at bounding box center [673, 153] width 93 height 26
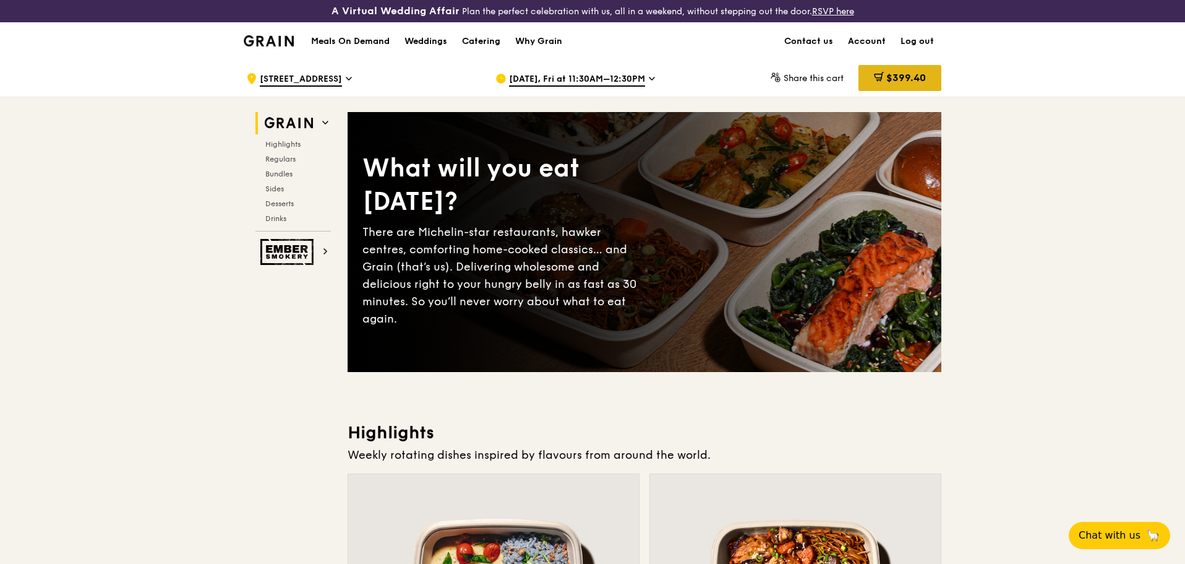
click at [908, 84] on div "$399.40" at bounding box center [900, 78] width 83 height 26
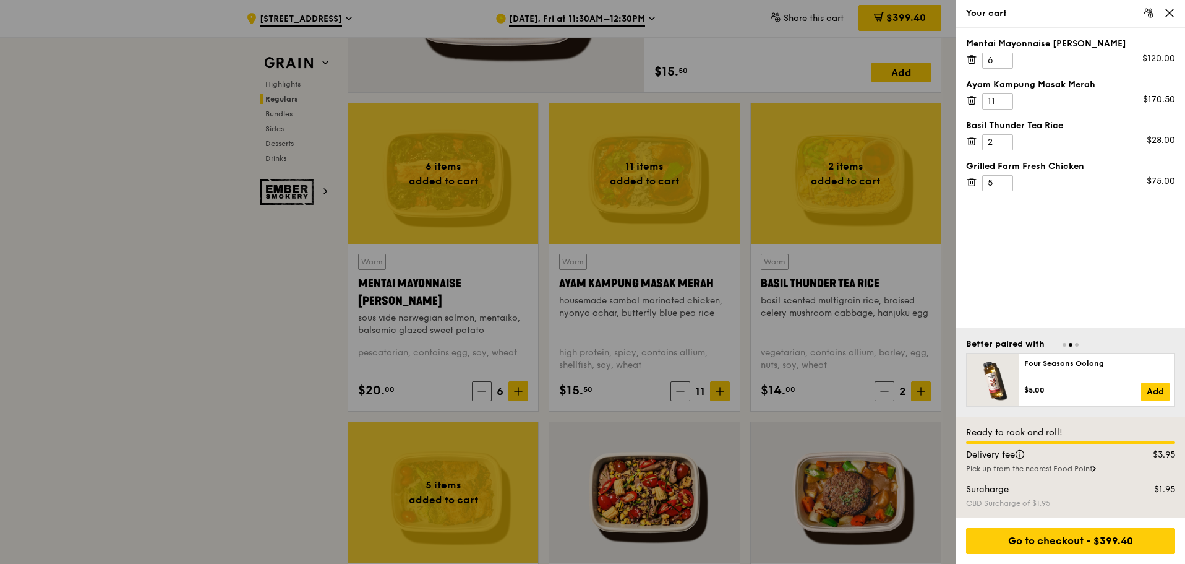
scroll to position [1114, 0]
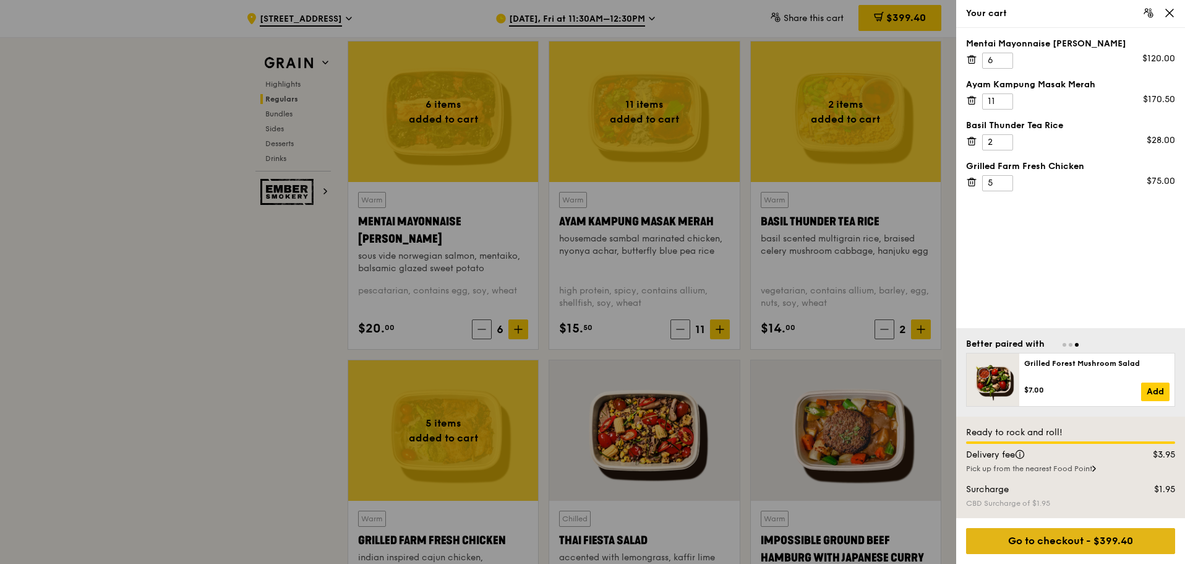
click at [1091, 539] on div "Go to checkout - $399.40" at bounding box center [1070, 541] width 209 height 26
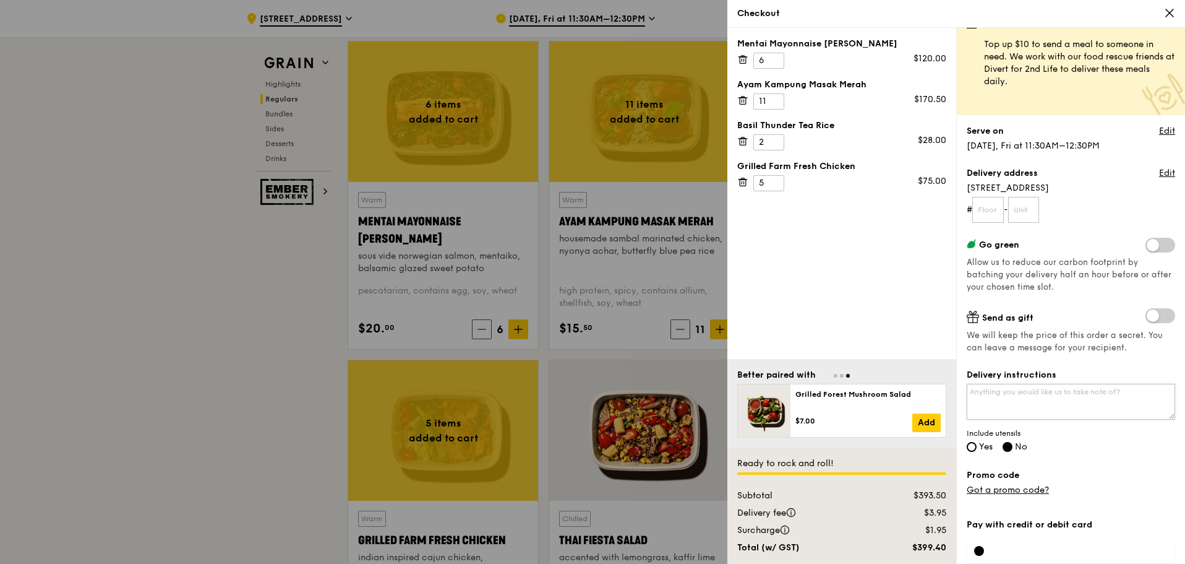
scroll to position [0, 0]
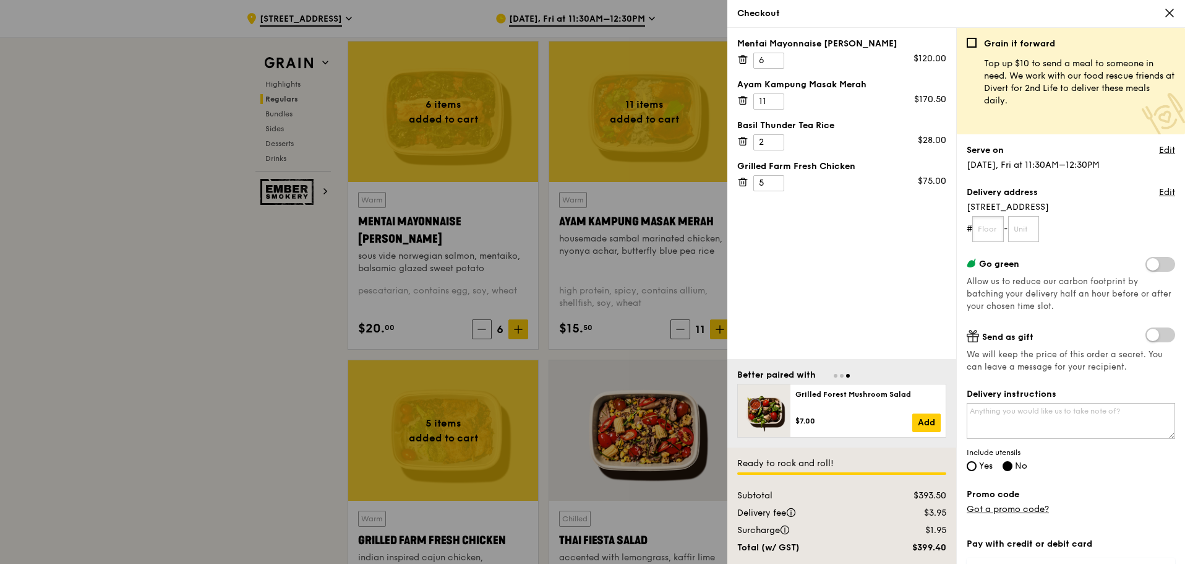
click at [996, 236] on input "text" at bounding box center [988, 229] width 32 height 26
type input "33"
click at [1039, 228] on input "text" at bounding box center [1024, 229] width 32 height 26
type input "03"
click at [1094, 232] on form "# 33 - 03" at bounding box center [1071, 229] width 208 height 26
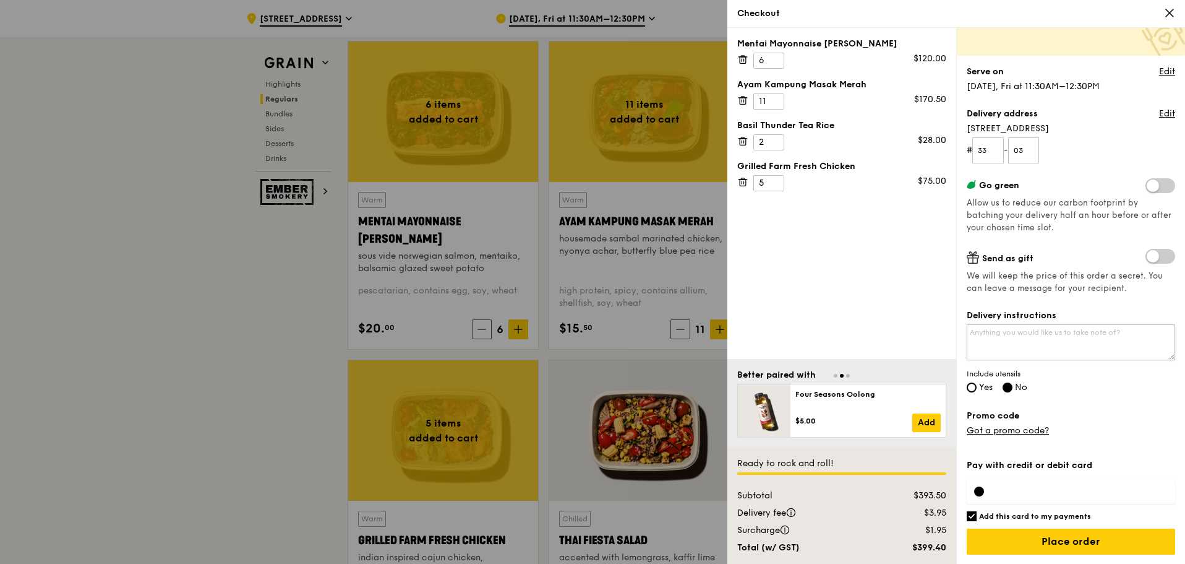
scroll to position [79, 0]
click at [989, 388] on span "Yes" at bounding box center [986, 386] width 14 height 11
click at [977, 388] on input "Yes" at bounding box center [972, 387] width 10 height 10
radio input "true"
radio input "false"
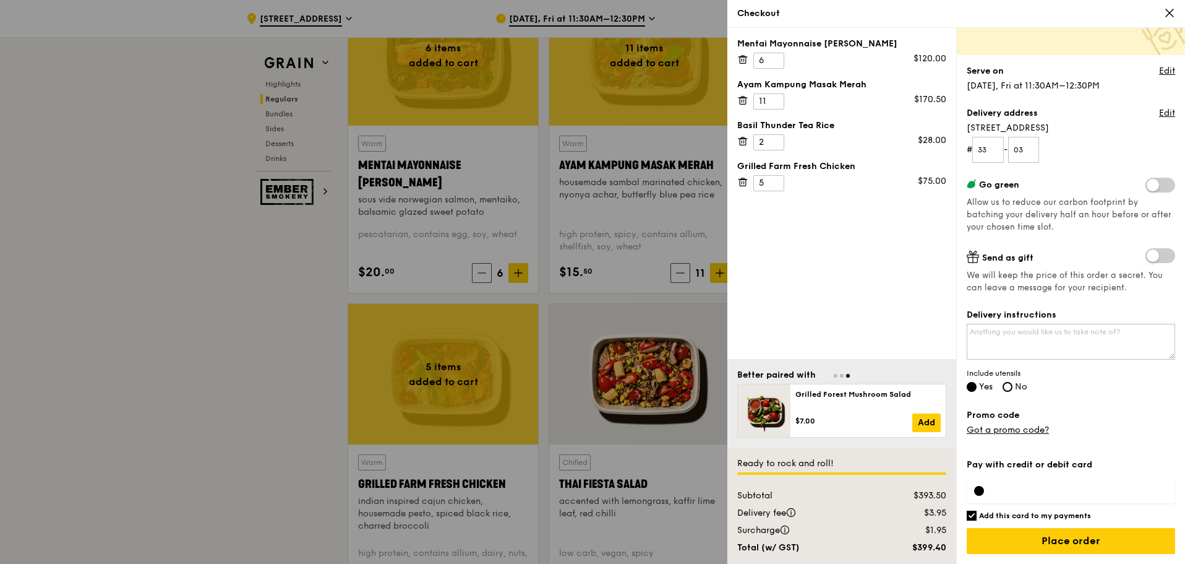
scroll to position [1175, 0]
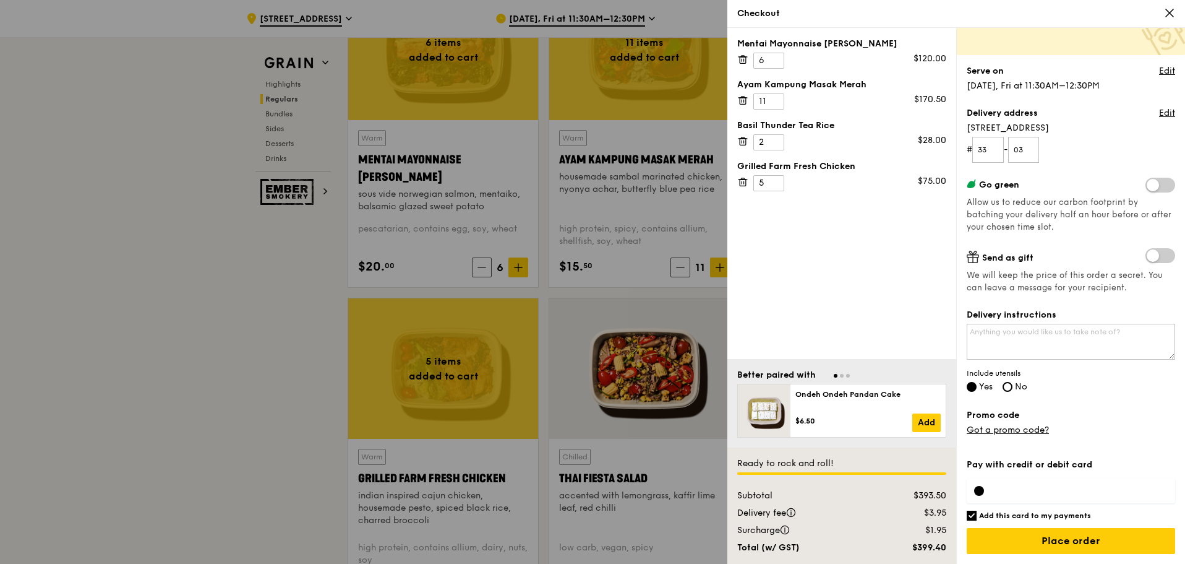
click at [982, 489] on div at bounding box center [979, 491] width 10 height 10
click at [1065, 538] on input "Place order" at bounding box center [1071, 541] width 208 height 26
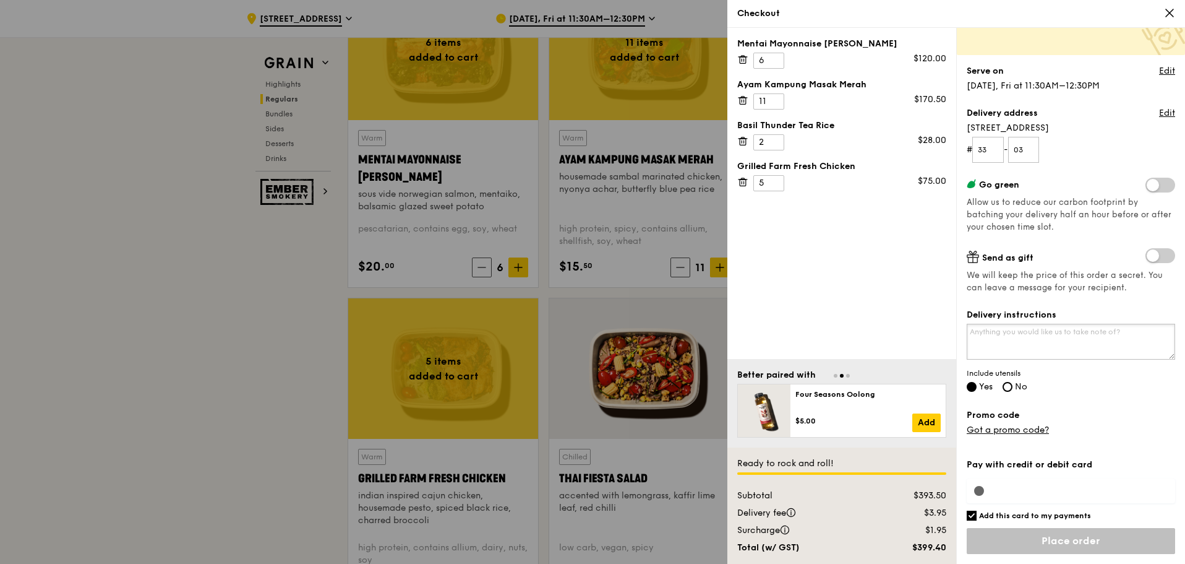
click at [1007, 348] on textarea "Delivery instructions" at bounding box center [1071, 342] width 208 height 36
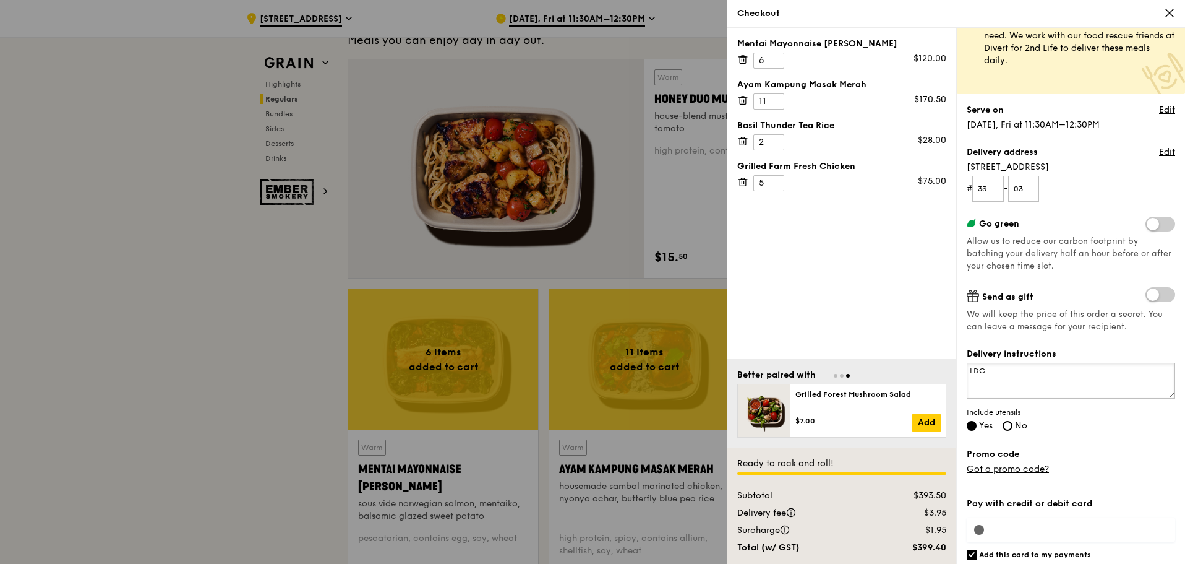
scroll to position [79, 0]
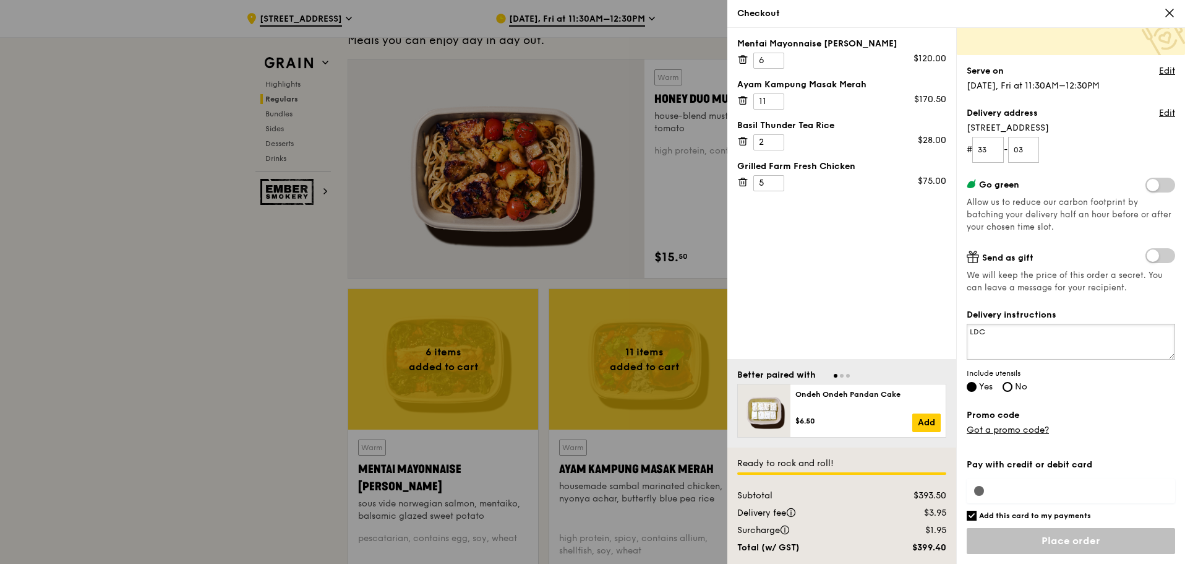
type textarea "LDC"
click at [1073, 544] on input "Place order" at bounding box center [1071, 541] width 208 height 26
click at [973, 520] on input "Add this card to my payments" at bounding box center [972, 515] width 10 height 10
checkbox input "false"
click at [978, 489] on div "Pay with credit or debit card Add this card to my payments Ready to rock and ro…" at bounding box center [1071, 507] width 208 height 113
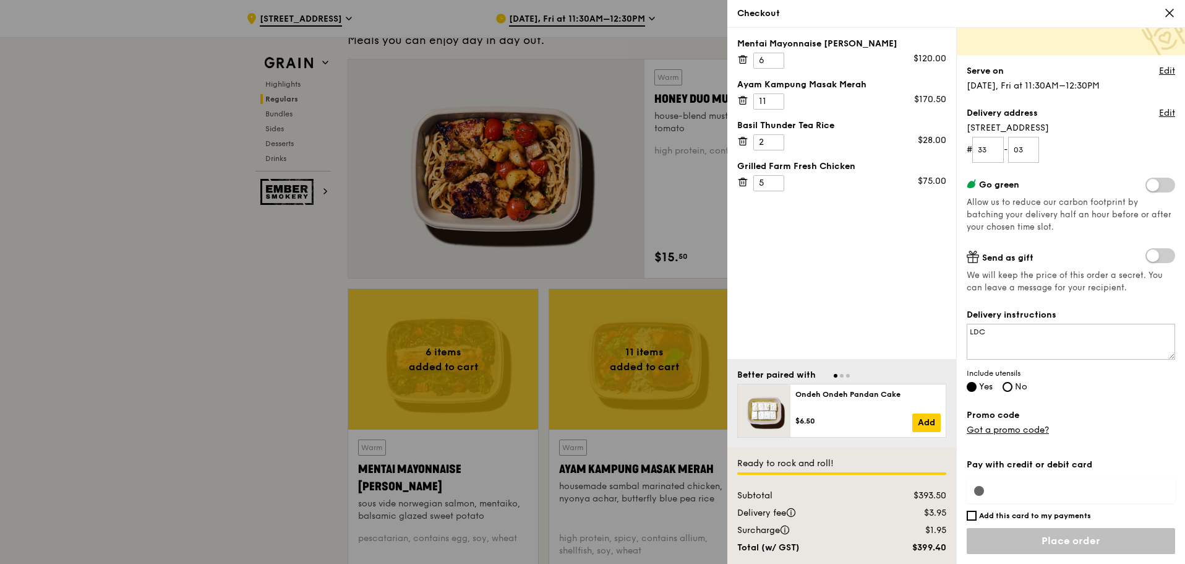
click at [544, 251] on div at bounding box center [592, 282] width 1185 height 564
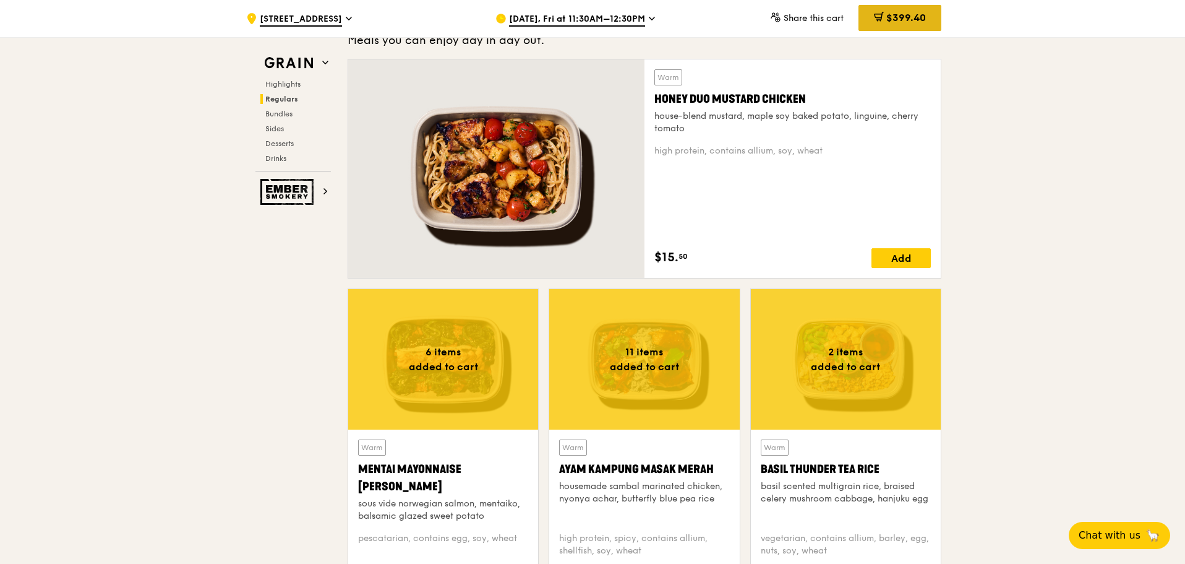
click at [895, 18] on span "$399.40" at bounding box center [906, 18] width 40 height 12
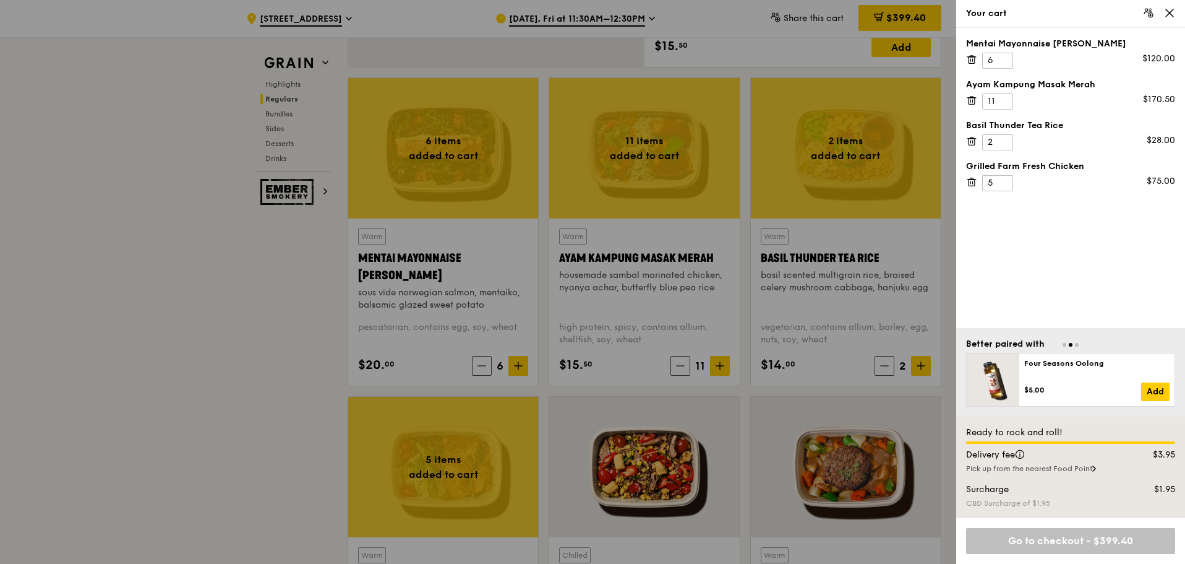
scroll to position [1114, 0]
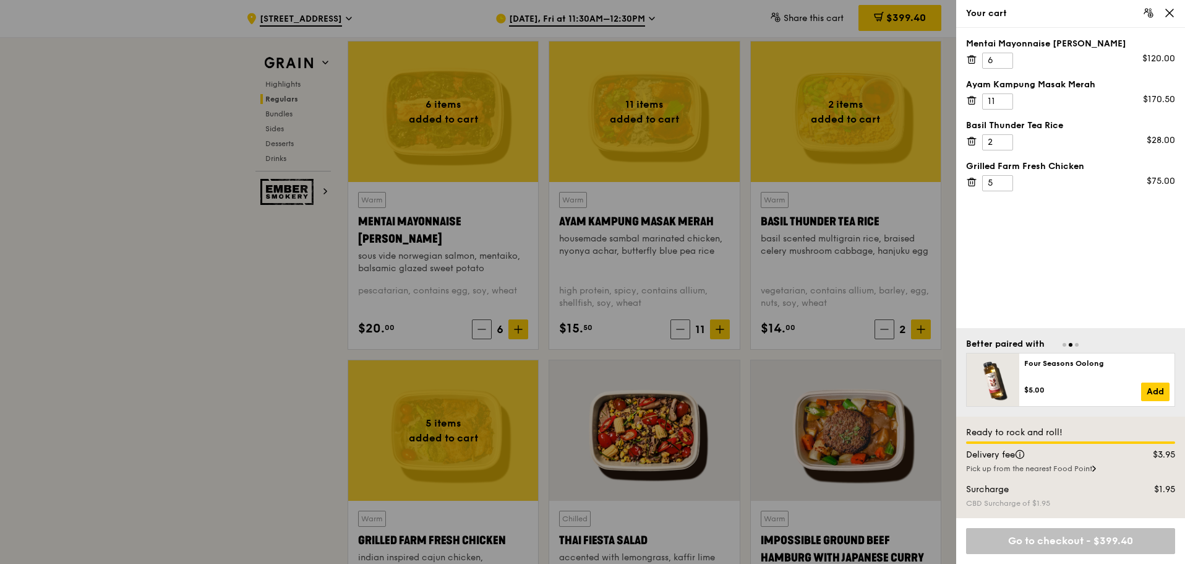
click at [1068, 464] on div "Pick up from the nearest Food Point" at bounding box center [1070, 468] width 209 height 10
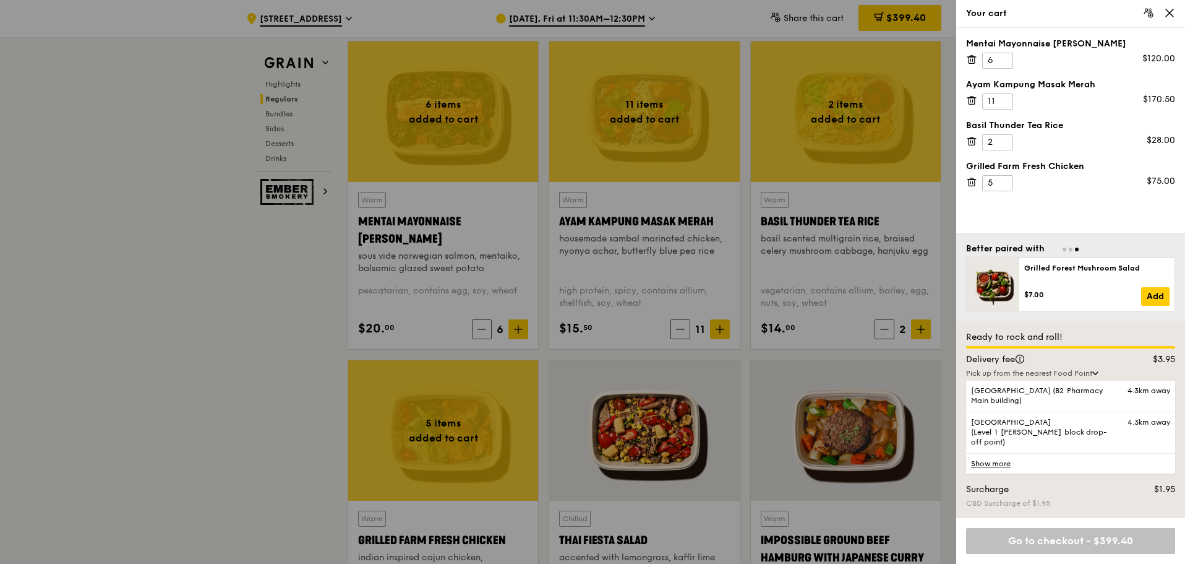
click at [1077, 513] on div "Ready to rock and roll! Delivery fee $3.95 Pick up from the nearest Food Point …" at bounding box center [1070, 419] width 229 height 197
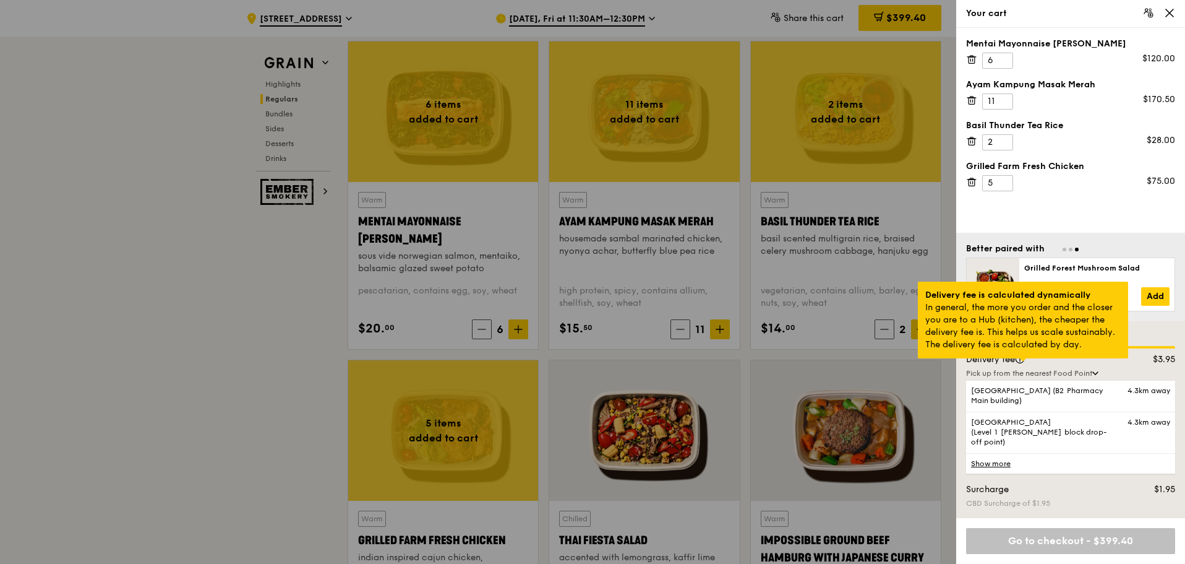
click at [1026, 358] on div at bounding box center [1023, 359] width 6 height 3
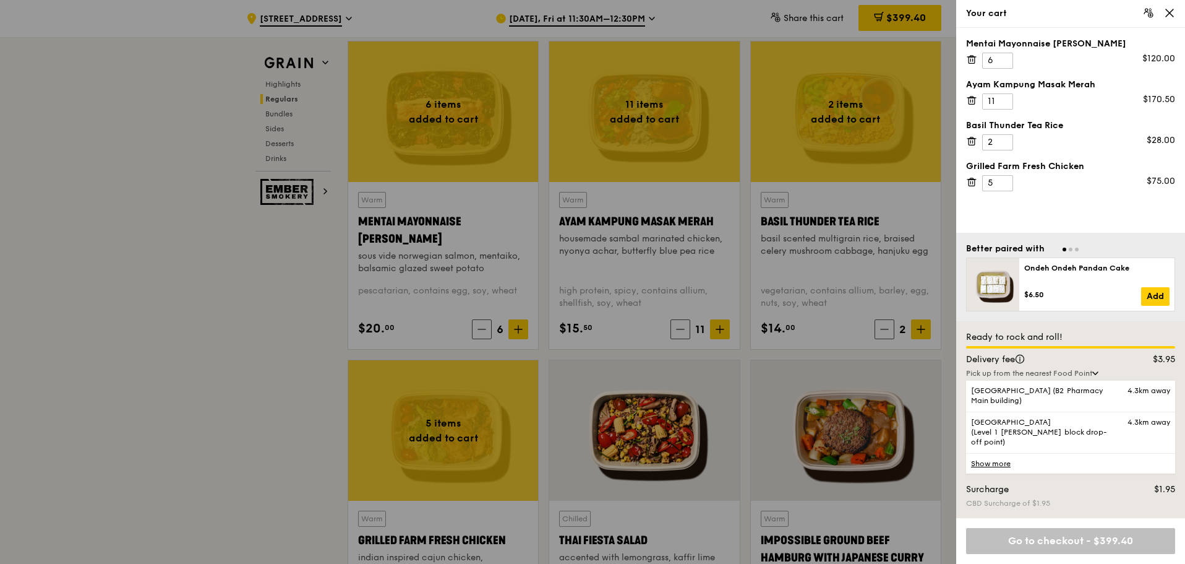
click at [1068, 378] on div "Pick up from the nearest Food Point" at bounding box center [1070, 373] width 209 height 10
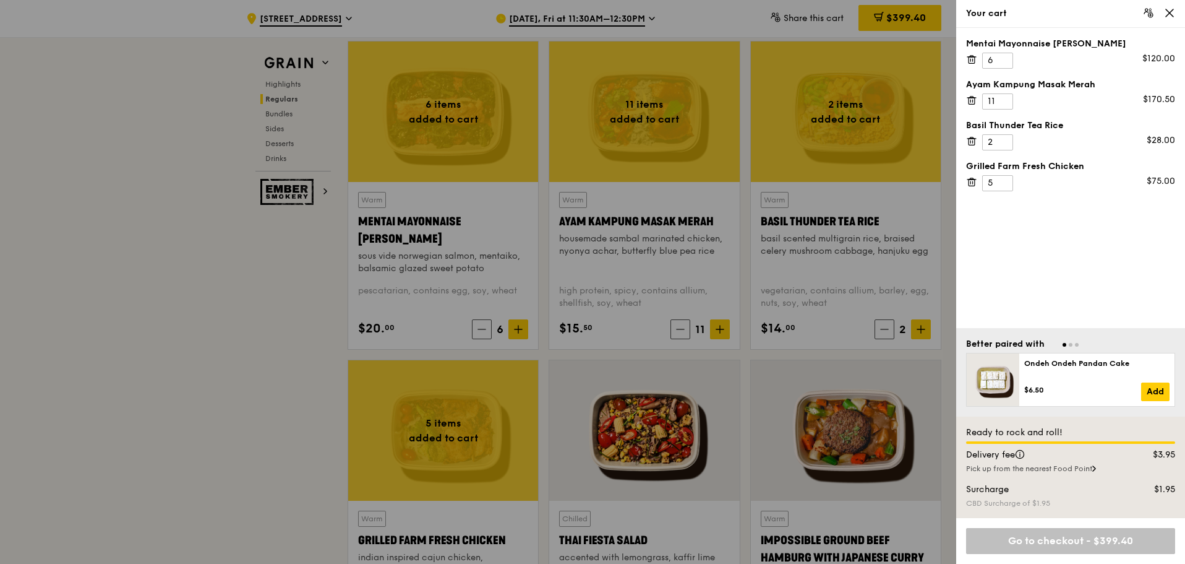
click at [1049, 539] on div "Go to checkout - $399.40" at bounding box center [1070, 541] width 209 height 26
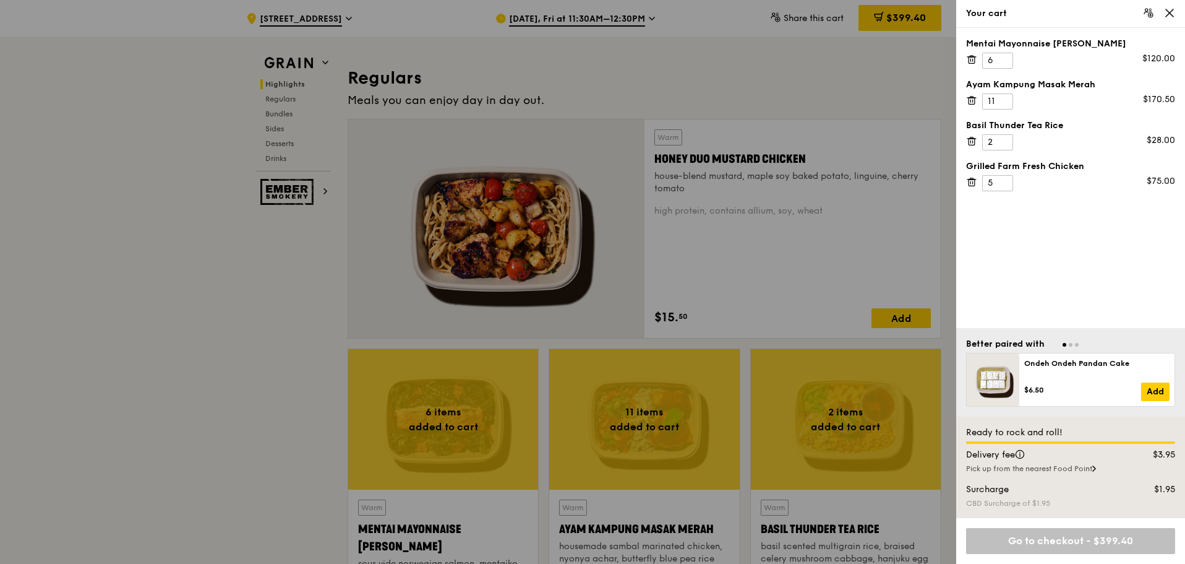
scroll to position [804, 0]
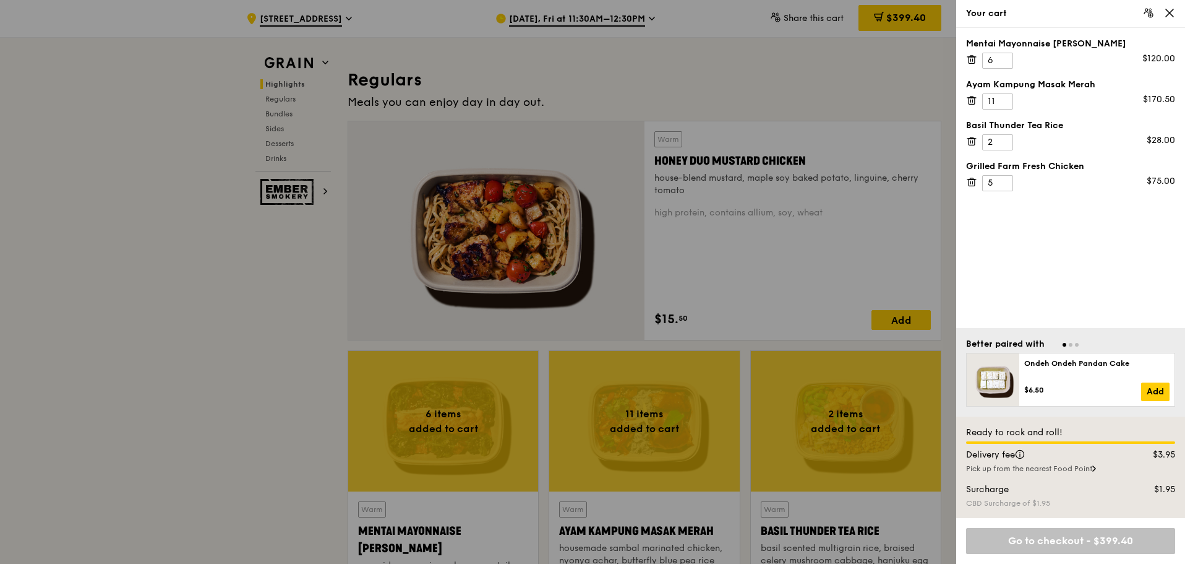
click at [1178, 15] on div "Your cart" at bounding box center [1070, 14] width 229 height 28
click at [1168, 12] on icon at bounding box center [1169, 12] width 11 height 11
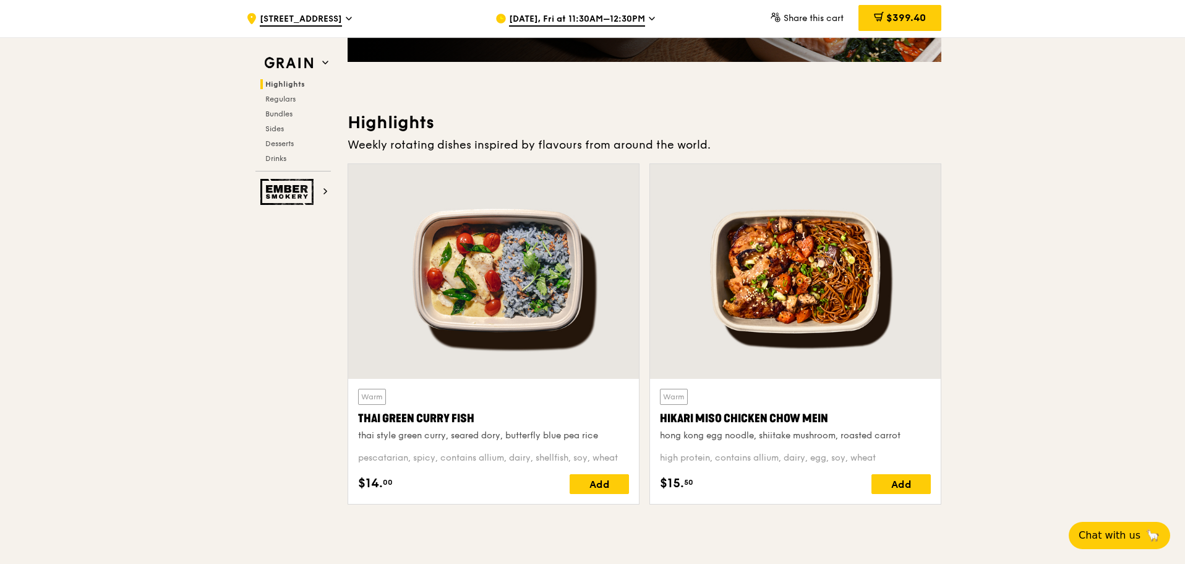
scroll to position [0, 0]
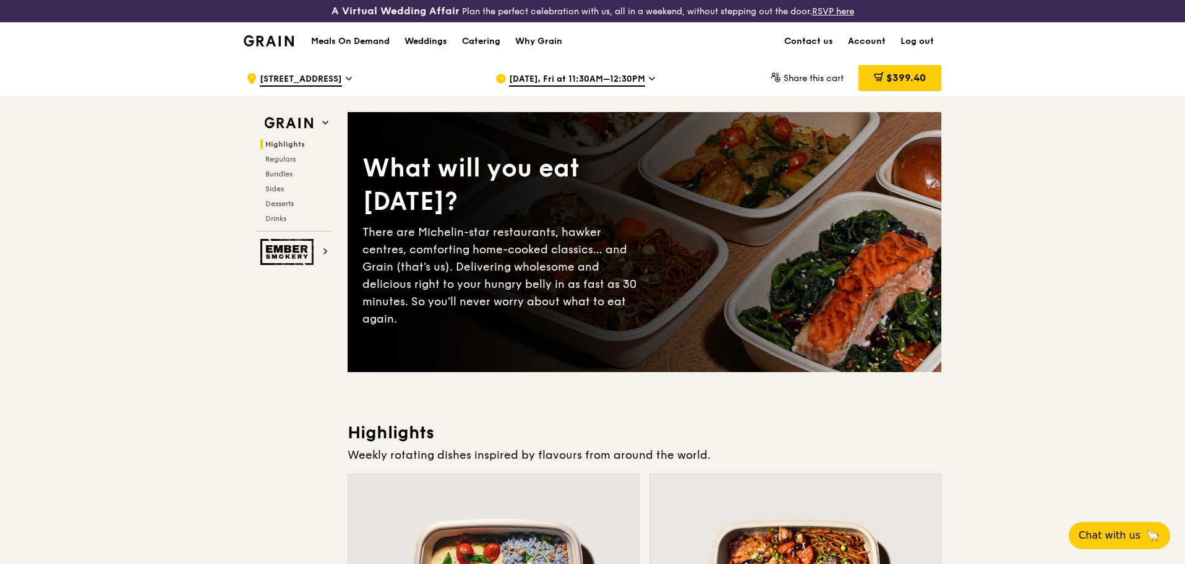
click at [566, 87] on div "[DATE], Fri at 11:30AM–12:30PM" at bounding box center [611, 78] width 230 height 37
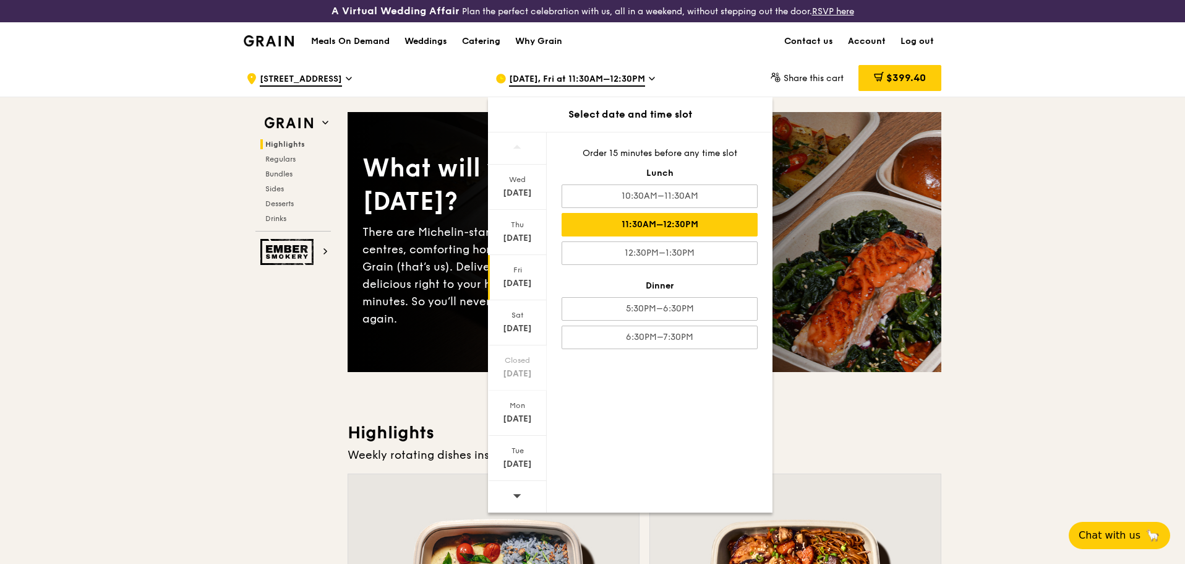
click at [566, 87] on div "[DATE], Fri at 11:30AM–12:30PM" at bounding box center [611, 78] width 230 height 37
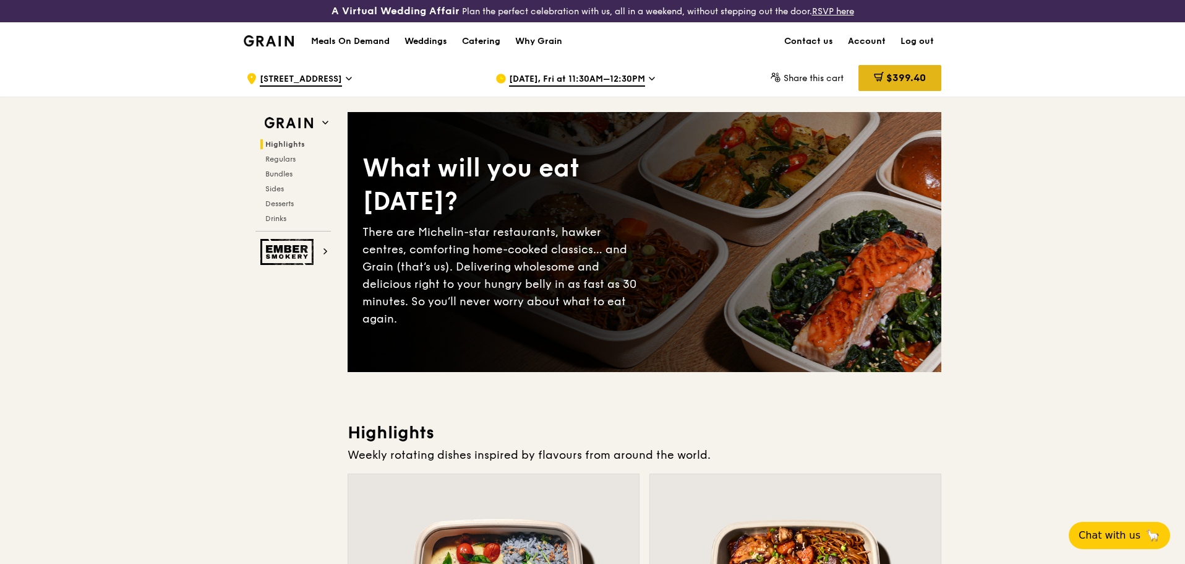
click at [896, 71] on div "$399.40" at bounding box center [900, 78] width 83 height 26
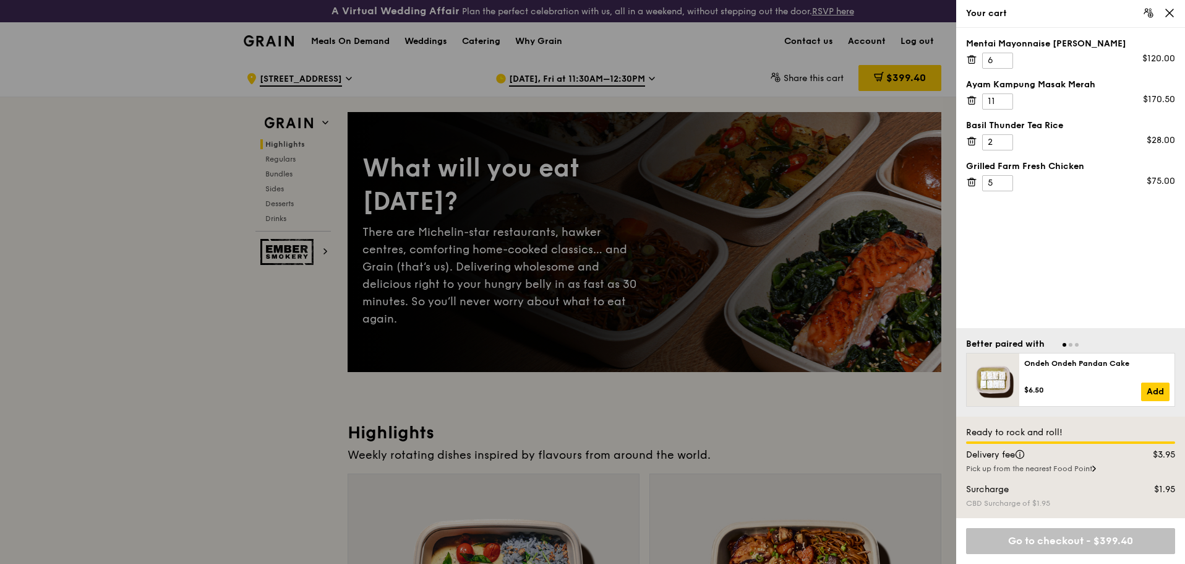
drag, startPoint x: 613, startPoint y: 322, endPoint x: 71, endPoint y: 18, distance: 621.5
click at [613, 312] on div at bounding box center [592, 282] width 1185 height 564
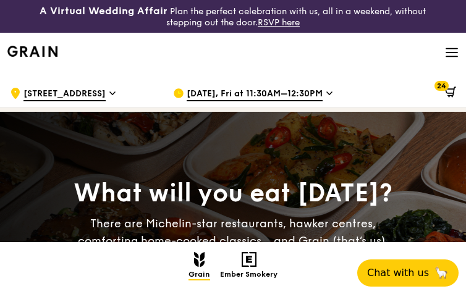
drag, startPoint x: 450, startPoint y: 85, endPoint x: 446, endPoint y: 91, distance: 6.7
click at [448, 87] on div "24" at bounding box center [396, 93] width 125 height 37
click at [452, 92] on icon at bounding box center [450, 92] width 11 height 11
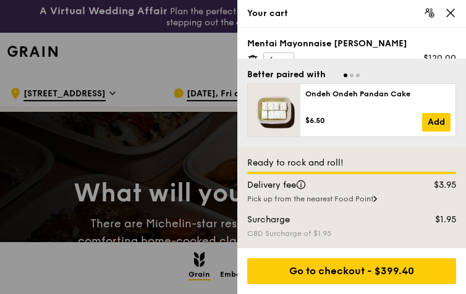
click at [419, 39] on div "Mentai Mayonnaise [PERSON_NAME]" at bounding box center [351, 44] width 209 height 12
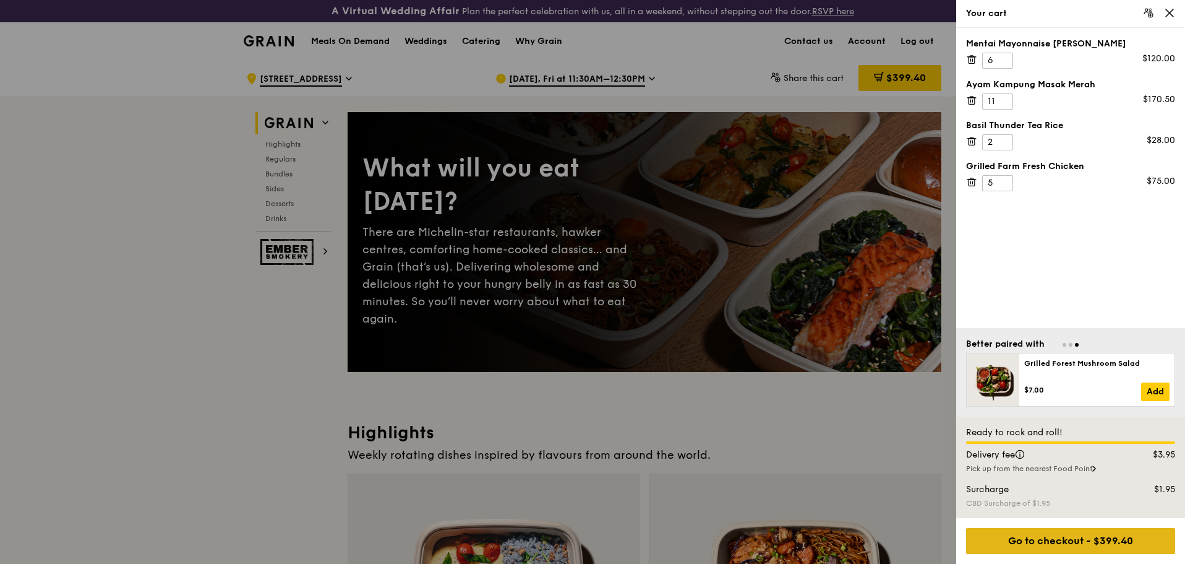
click at [466, 294] on div "Go to checkout - $399.40" at bounding box center [1070, 541] width 209 height 26
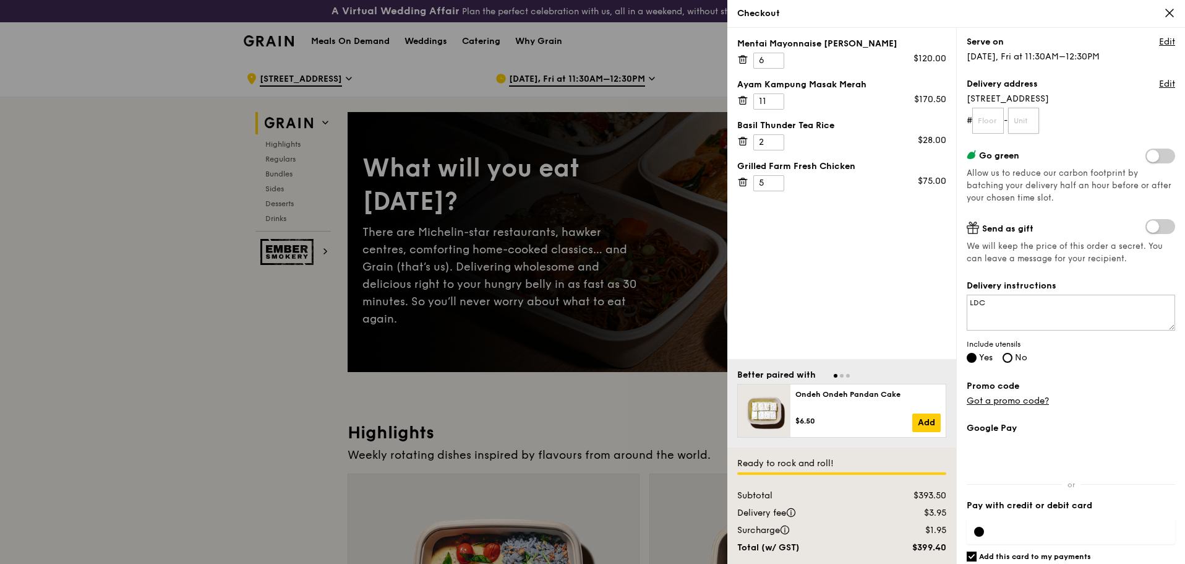
scroll to position [25, 0]
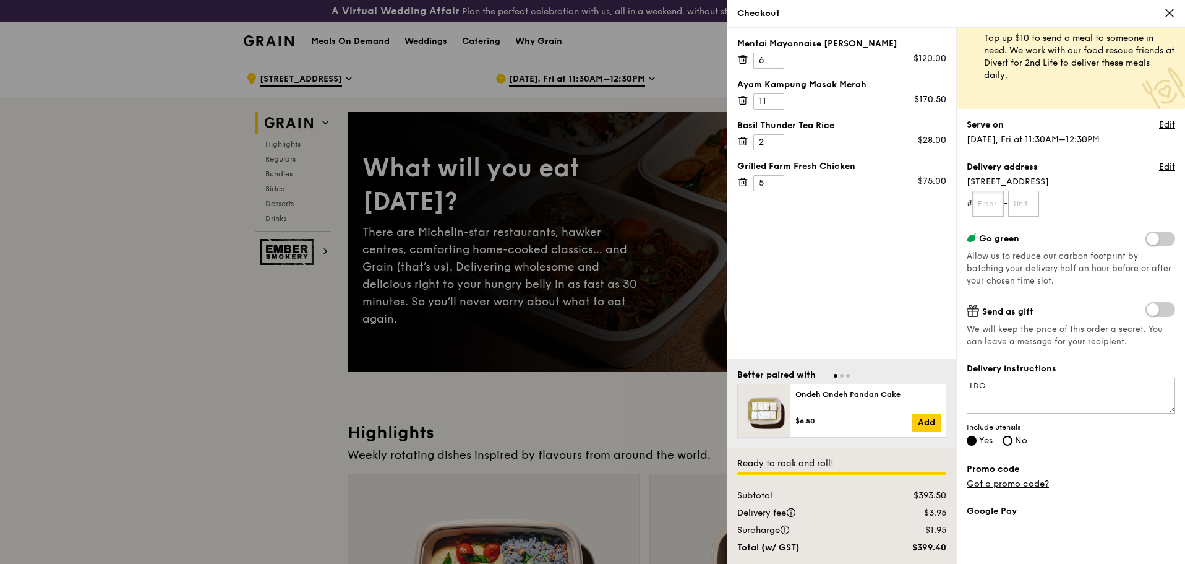
click at [466, 207] on input "text" at bounding box center [988, 204] width 32 height 26
type input "33"
click at [466, 201] on input "text" at bounding box center [1024, 204] width 32 height 26
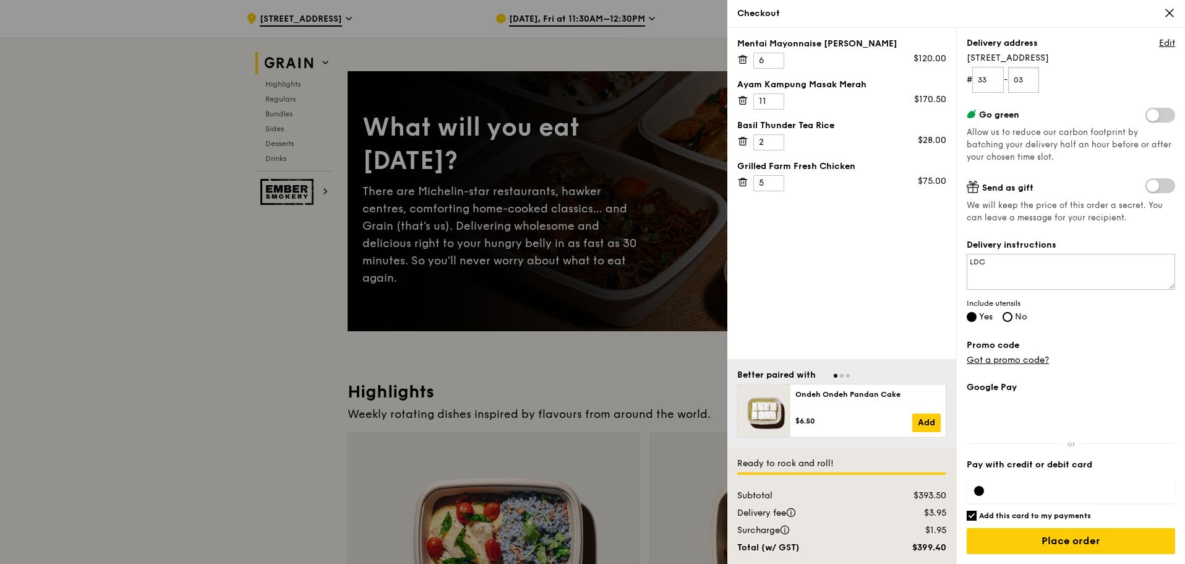
scroll to position [62, 0]
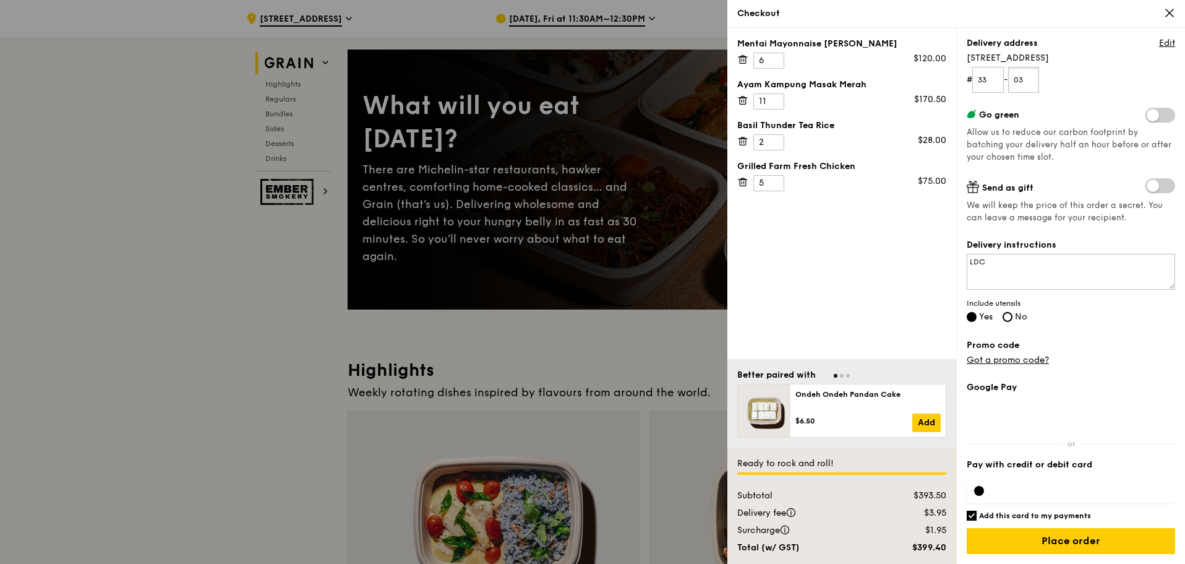
type input "03"
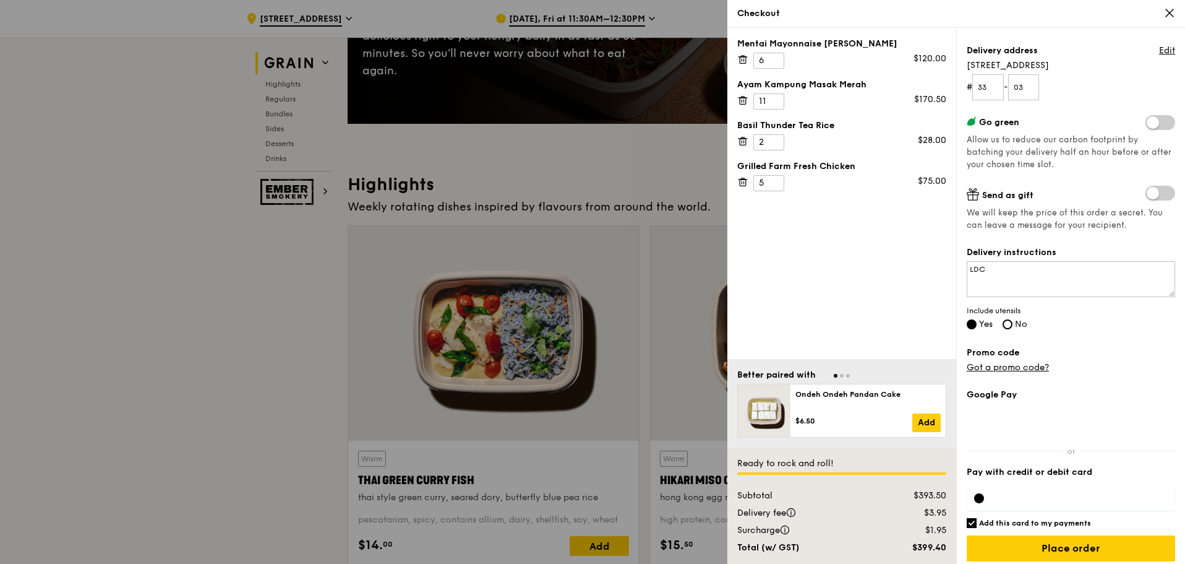
scroll to position [149, 0]
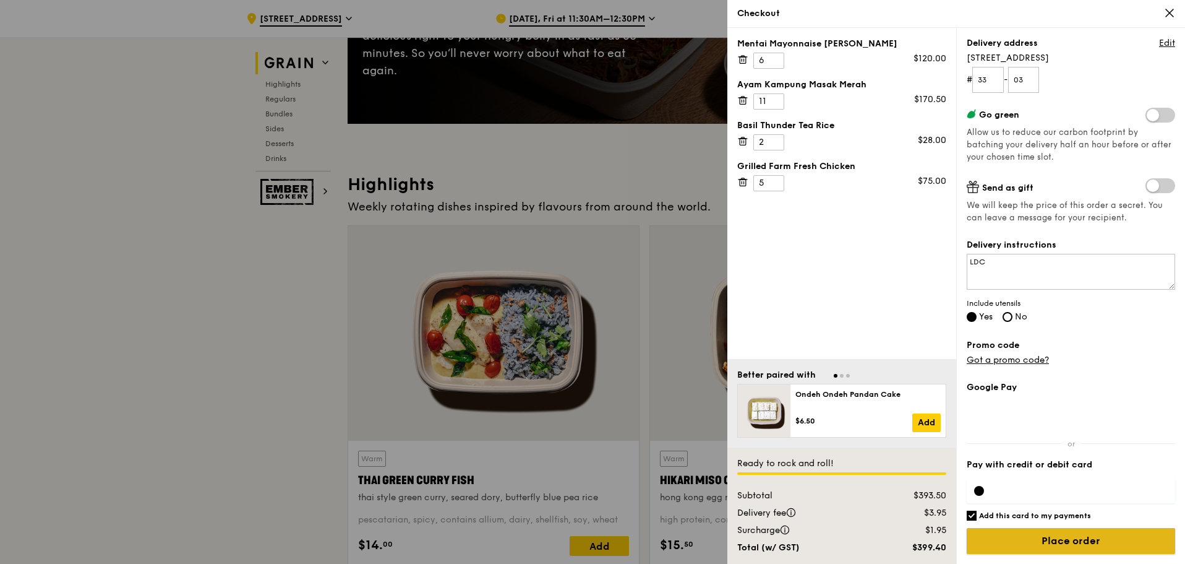
click at [466, 294] on input "Place order" at bounding box center [1071, 541] width 208 height 26
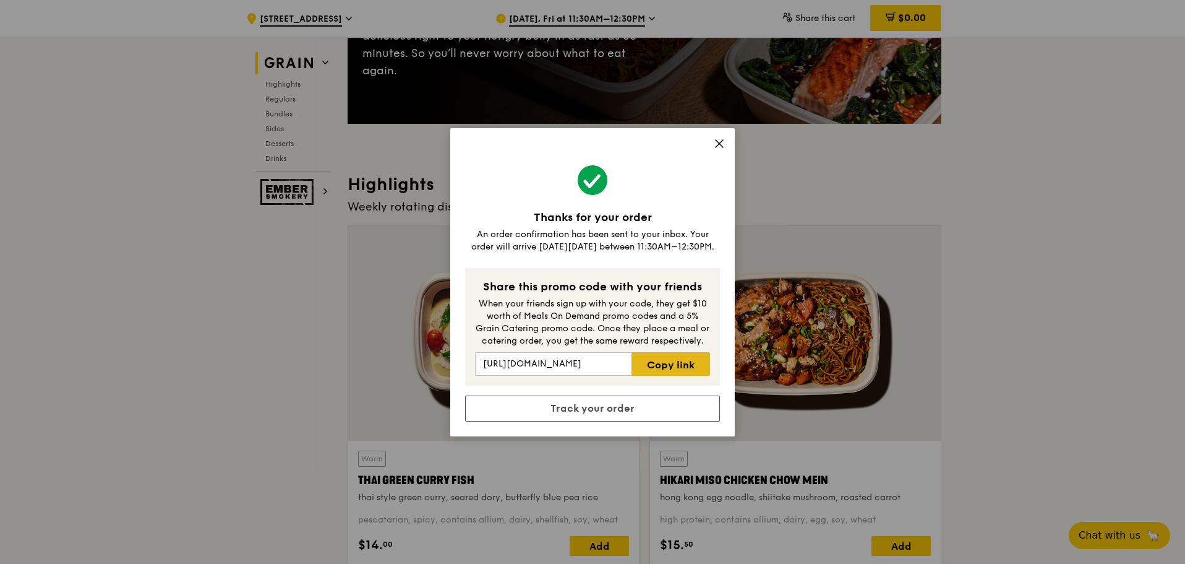
click at [466, 294] on link "Copy link" at bounding box center [671, 364] width 79 height 24
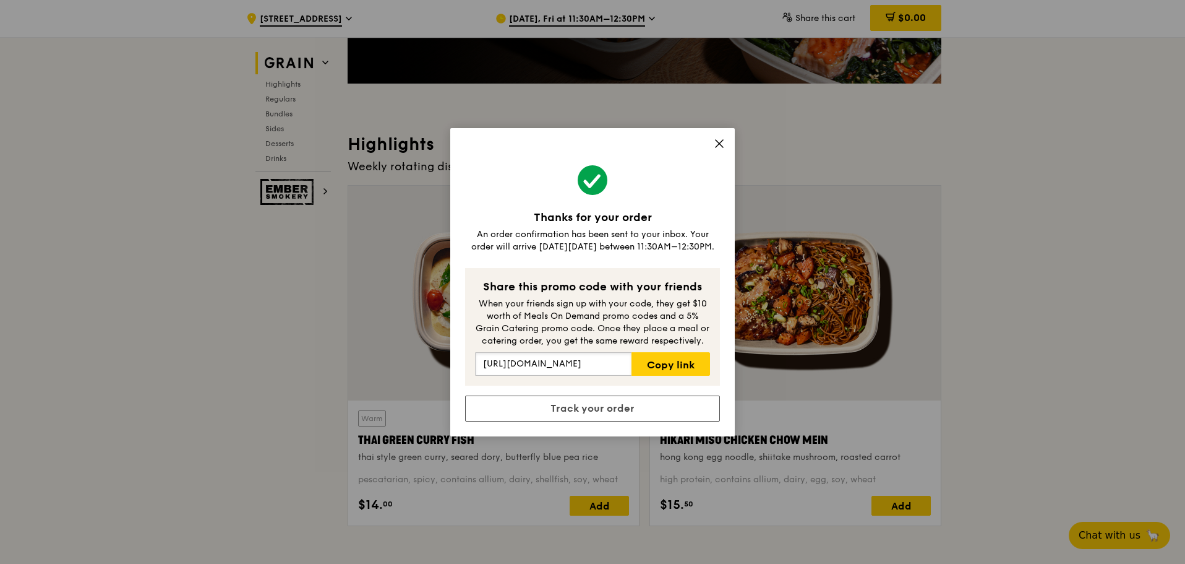
scroll to position [309, 0]
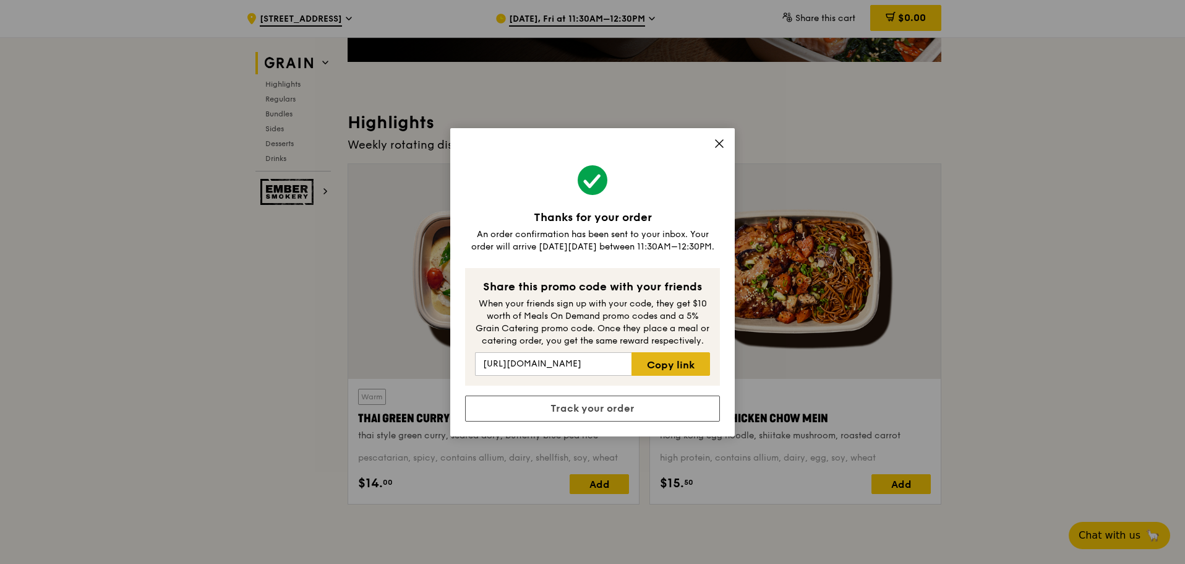
click at [466, 294] on link "Copy link" at bounding box center [671, 364] width 79 height 24
click at [466, 294] on link "Track your order" at bounding box center [592, 408] width 255 height 26
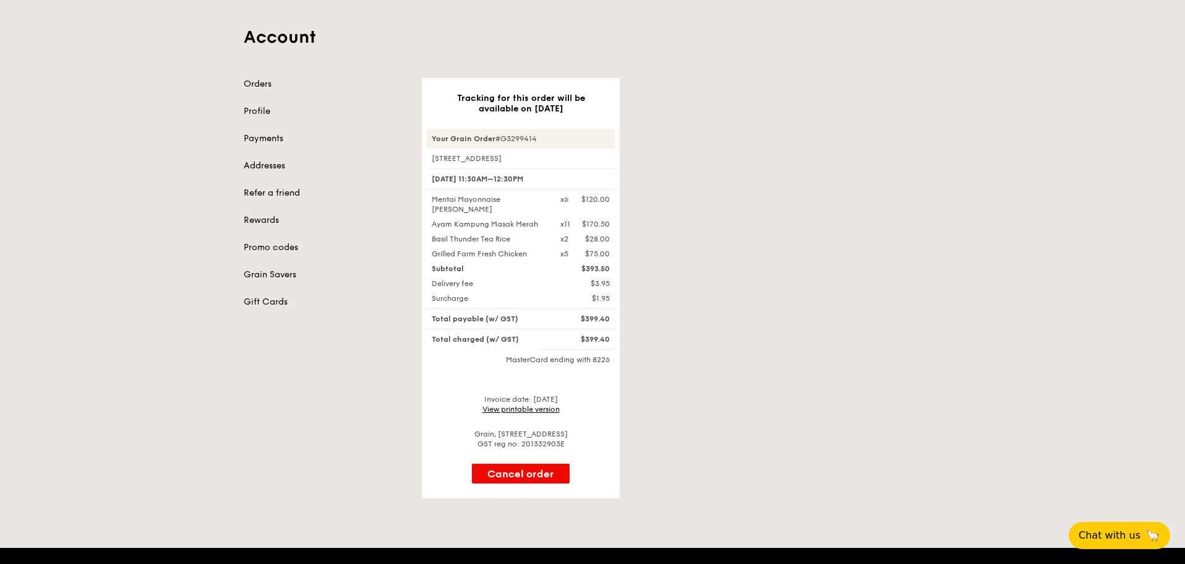
scroll to position [62, 0]
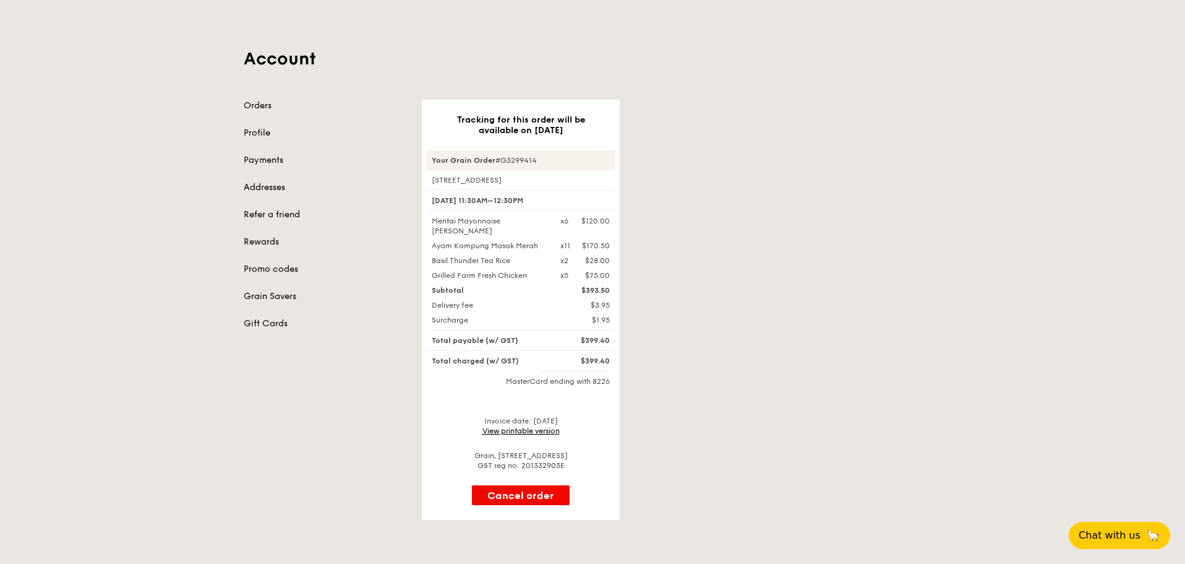
click at [466, 294] on link "View printable version" at bounding box center [521, 430] width 77 height 9
